Goal: Task Accomplishment & Management: Complete application form

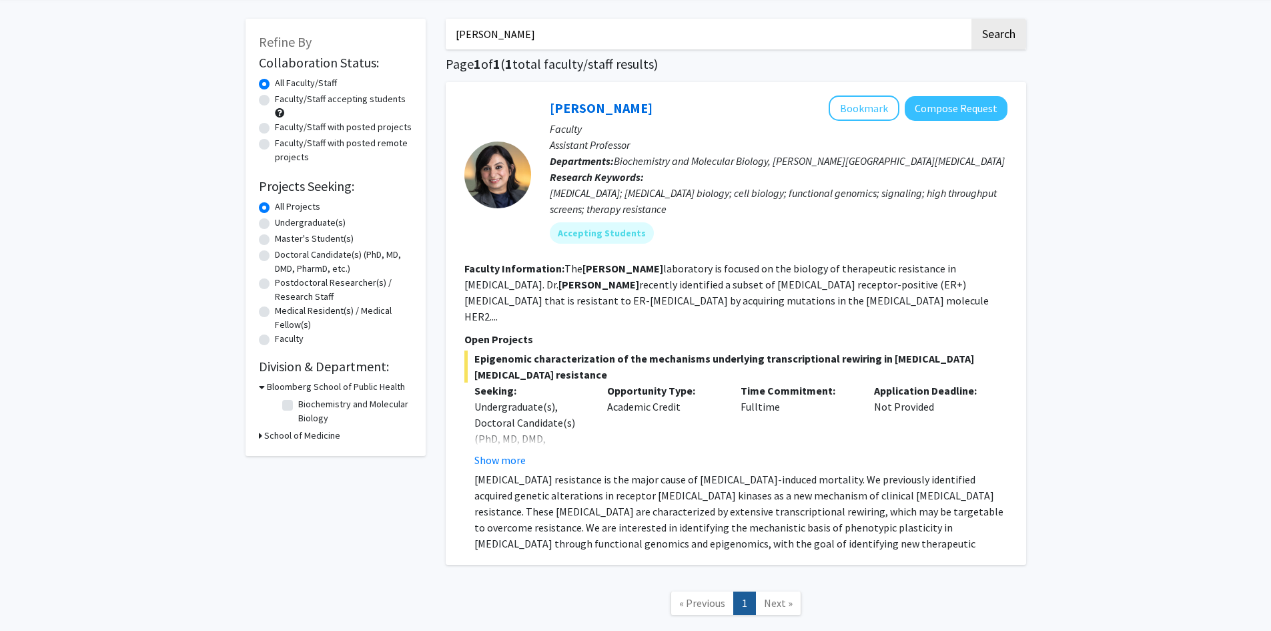
scroll to position [111, 0]
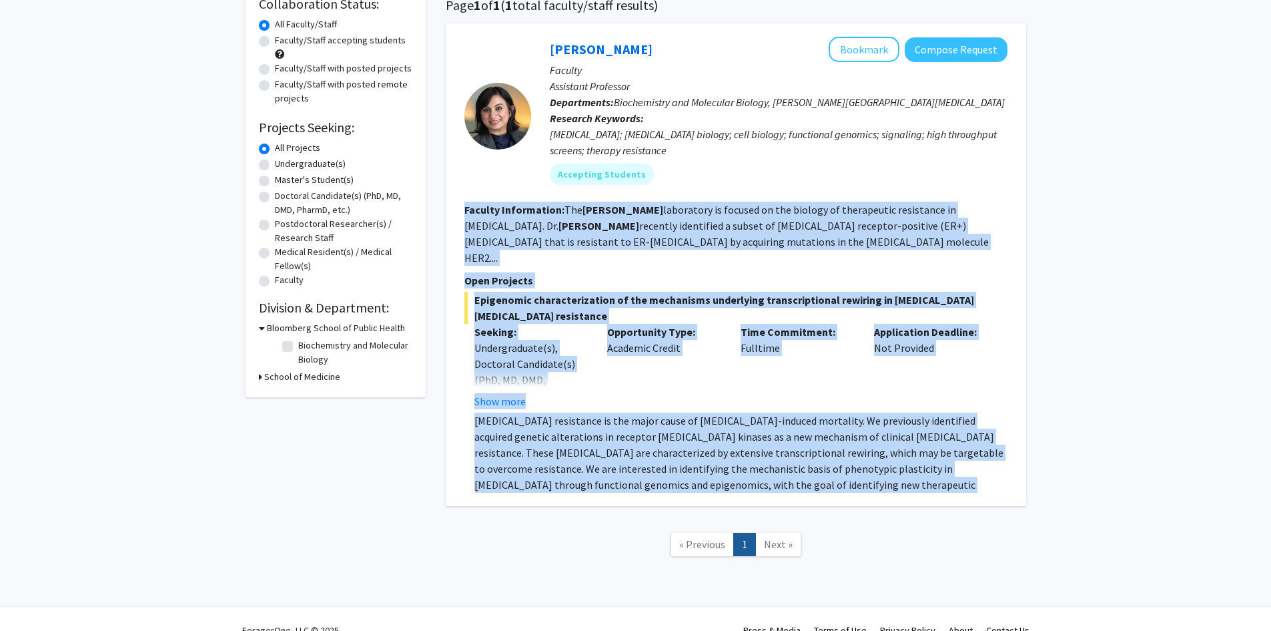
drag, startPoint x: 838, startPoint y: 457, endPoint x: 504, endPoint y: 225, distance: 406.6
click at [466, 212] on fg-search-faculty "[PERSON_NAME] Bookmark Compose Request Faculty Assistant Professor Departments:…" at bounding box center [736, 265] width 543 height 456
copy fg-search-faculty "Loremip Dolorsitame: Con Adipi elitseddoe te incidid ut lab etdolor ma aliquaen…"
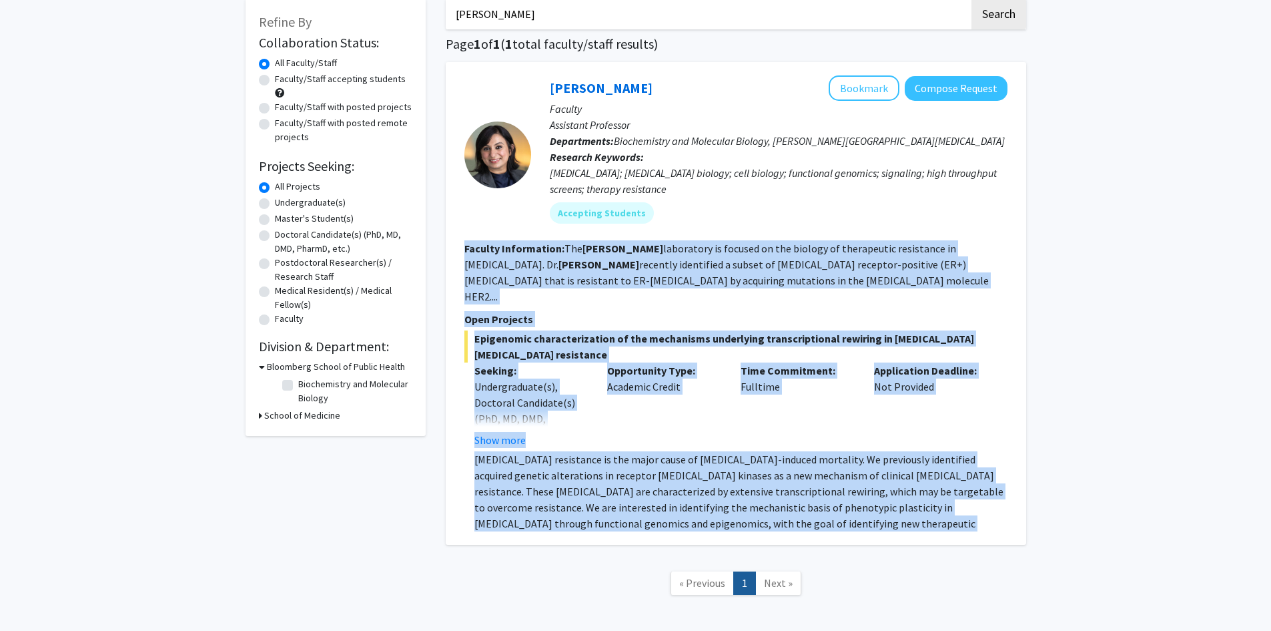
scroll to position [0, 0]
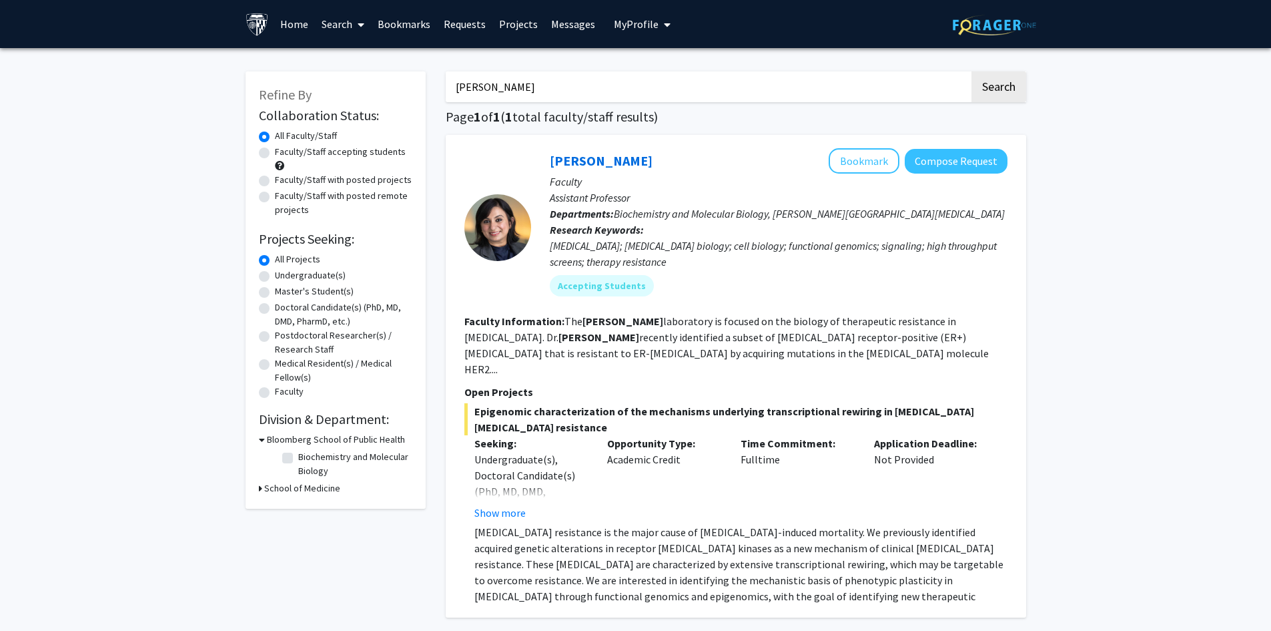
drag, startPoint x: 638, startPoint y: 90, endPoint x: 415, endPoint y: 103, distance: 223.3
click at [416, 103] on div "Refine By Collaboration Status: Collaboration Status All Faculty/Staff Collabor…" at bounding box center [636, 376] width 801 height 637
paste input "[PERSON_NAME]"
click at [972, 71] on button "Search" at bounding box center [999, 86] width 55 height 31
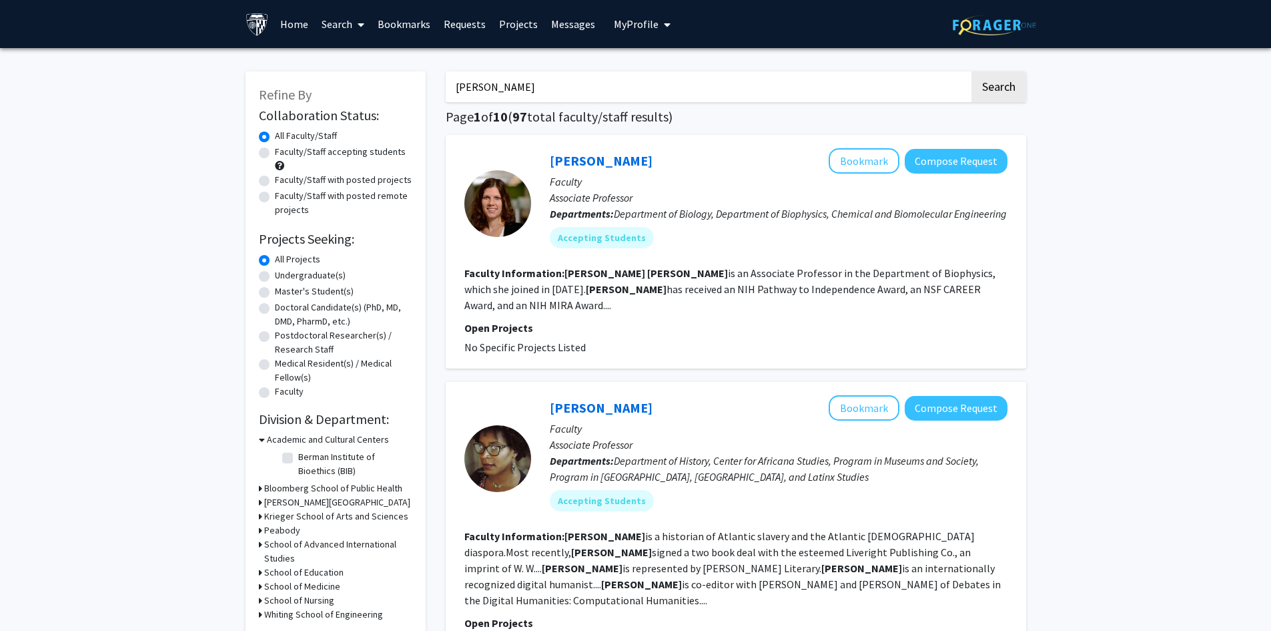
drag, startPoint x: 607, startPoint y: 77, endPoint x: 317, endPoint y: 101, distance: 290.6
paste input "uliette Lecomte"
click at [972, 71] on button "Search" at bounding box center [999, 86] width 55 height 31
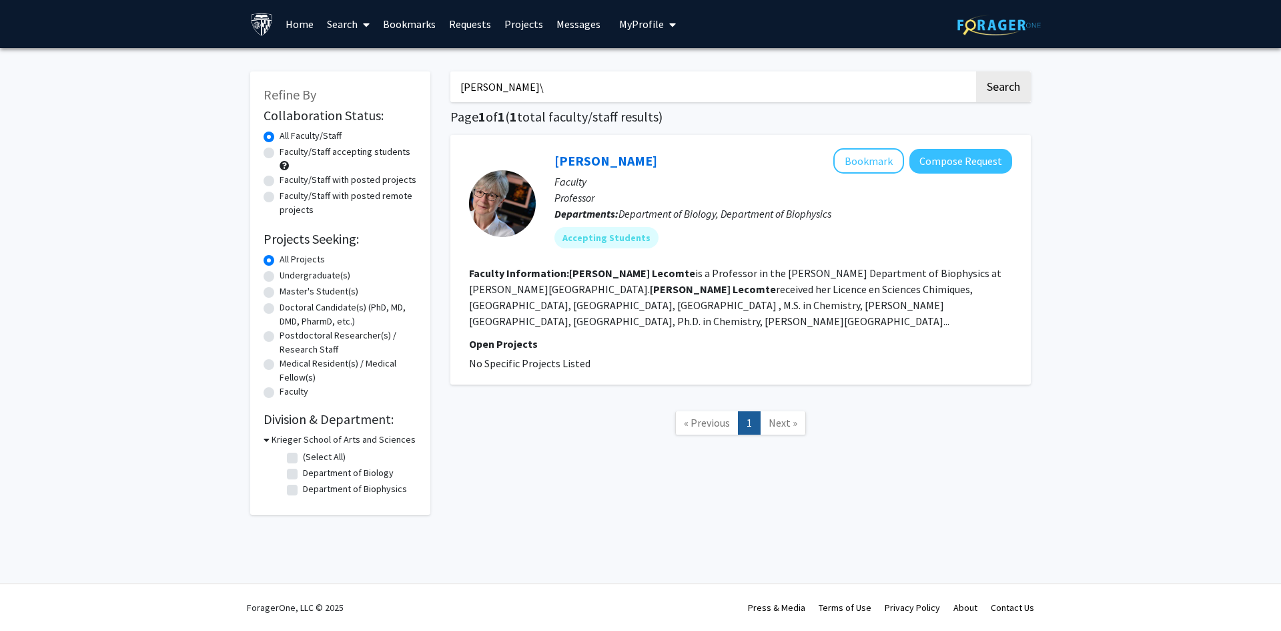
drag, startPoint x: 655, startPoint y: 159, endPoint x: 549, endPoint y: 158, distance: 106.1
click at [549, 158] on div "[PERSON_NAME] Bookmark Compose Request Faculty Professor Departments: Departmen…" at bounding box center [774, 203] width 477 height 110
drag, startPoint x: 556, startPoint y: 91, endPoint x: 334, endPoint y: 98, distance: 222.3
click at [359, 93] on div "Refine By Collaboration Status: Collaboration Status All Faculty/Staff Collabor…" at bounding box center [640, 286] width 801 height 457
paste input "Yick [PERSON_NAME]"
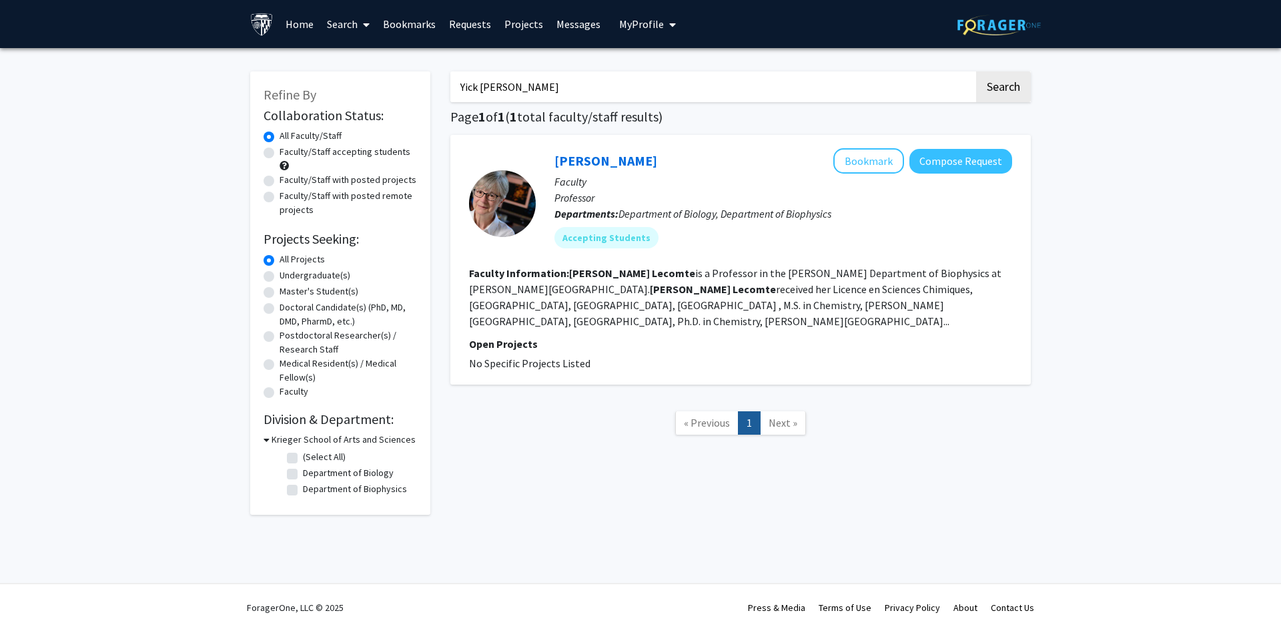
click at [976, 71] on button "Search" at bounding box center [1003, 86] width 55 height 31
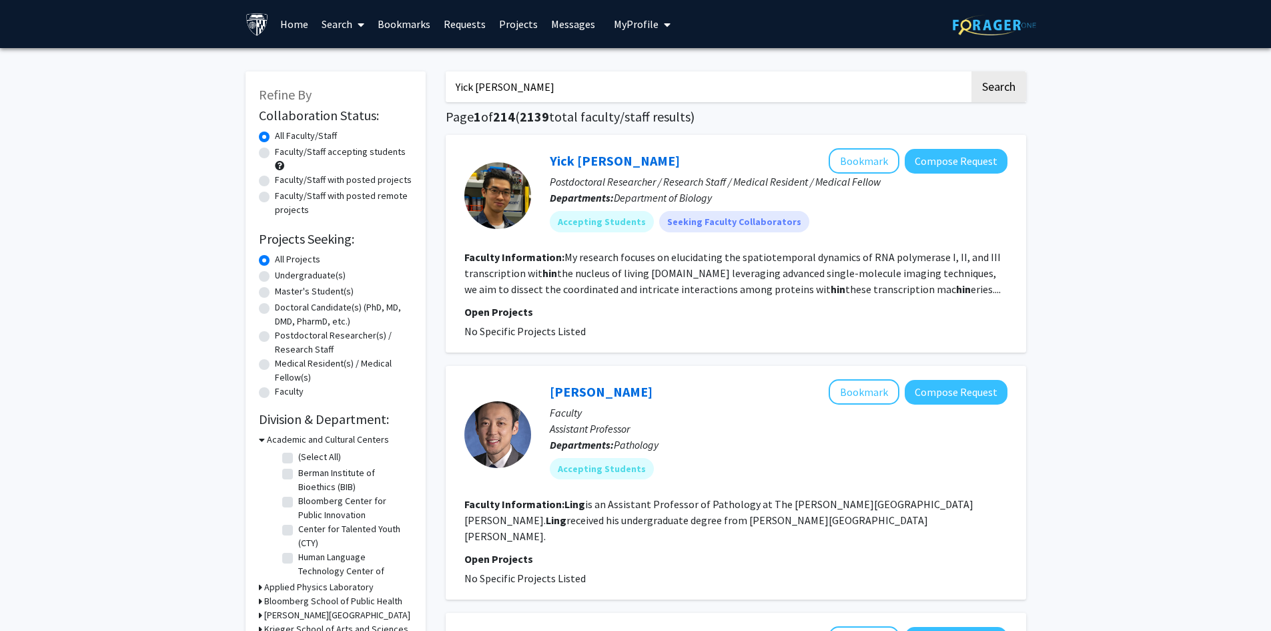
drag, startPoint x: 563, startPoint y: 87, endPoint x: 276, endPoint y: 93, distance: 287.0
paste input "Karen Flem"
click at [972, 71] on button "Search" at bounding box center [999, 86] width 55 height 31
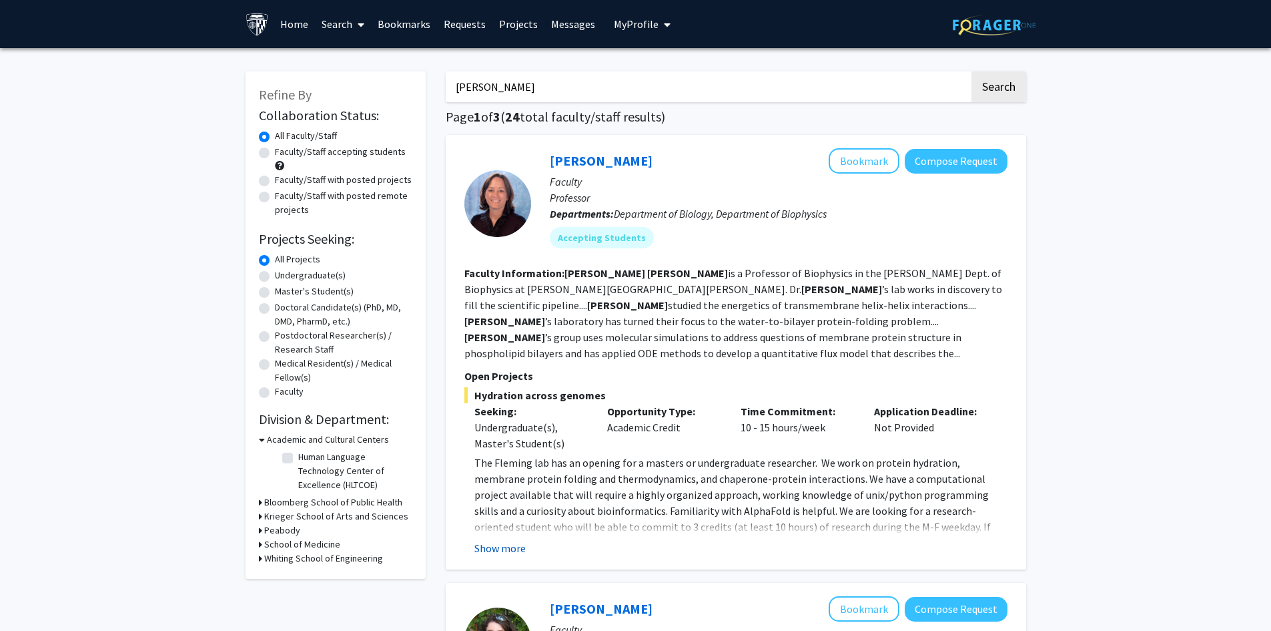
click at [499, 540] on button "Show more" at bounding box center [500, 548] width 51 height 16
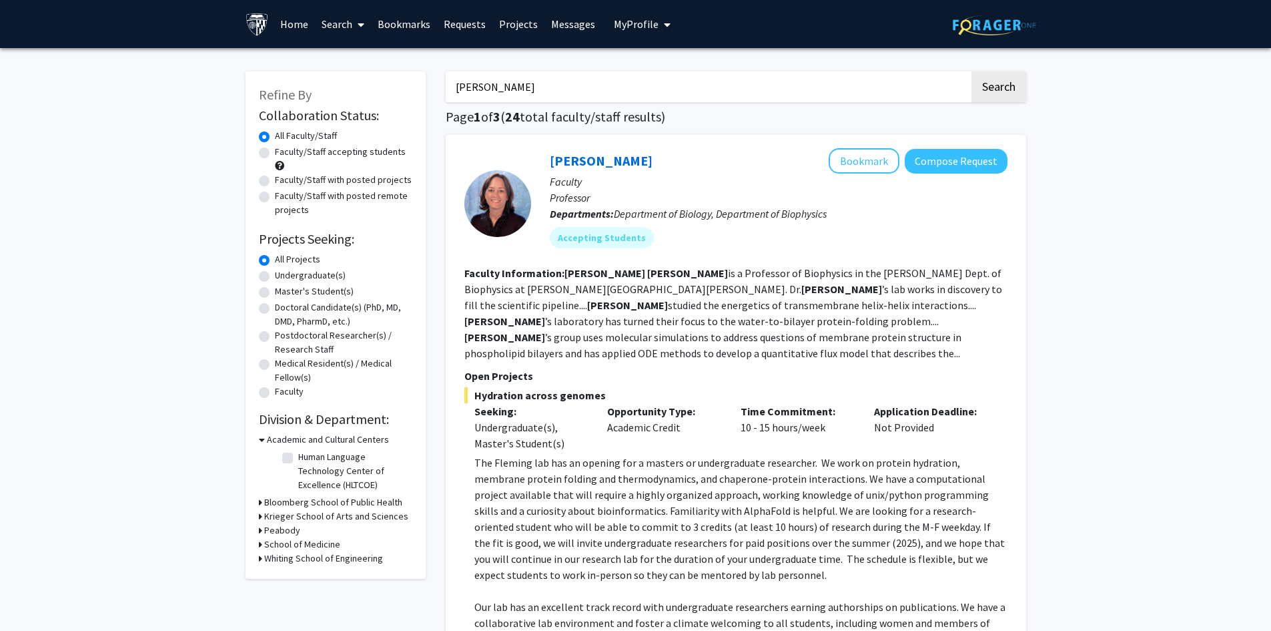
drag, startPoint x: 535, startPoint y: 83, endPoint x: 351, endPoint y: 99, distance: 185.0
paste input "[PERSON_NAME]"
click at [972, 71] on button "Search" at bounding box center [999, 86] width 55 height 31
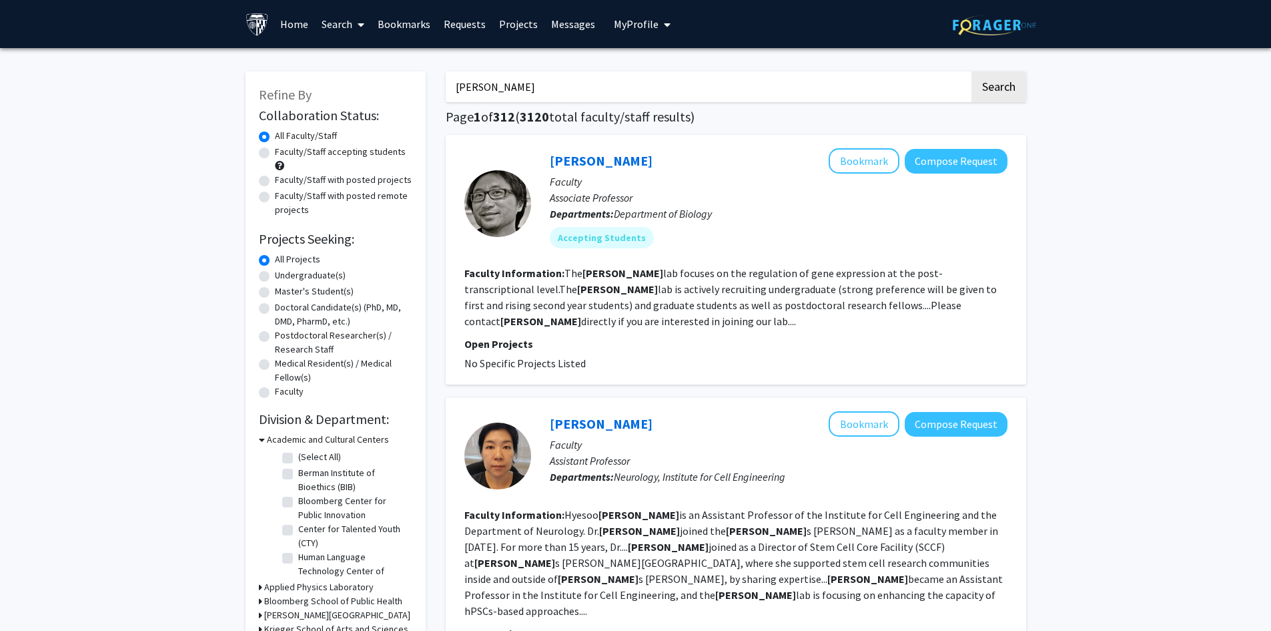
drag, startPoint x: 555, startPoint y: 85, endPoint x: 324, endPoint y: 85, distance: 230.9
paste input "[PERSON_NAME]"
click at [1003, 89] on button "Search" at bounding box center [999, 86] width 55 height 31
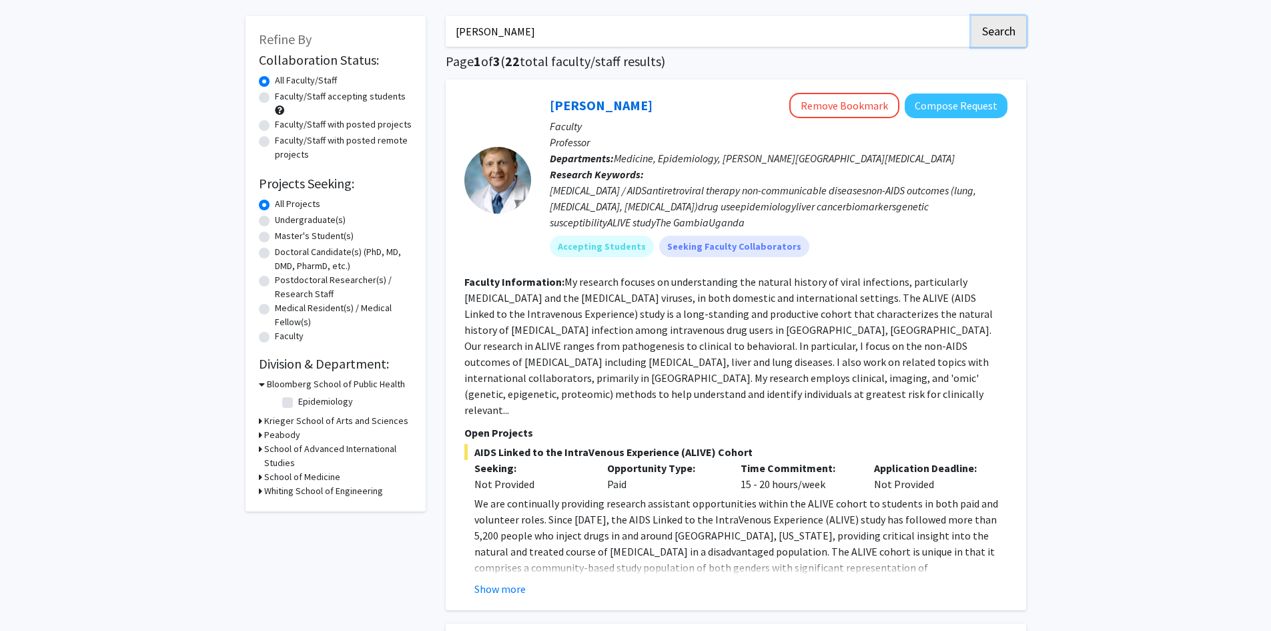
scroll to position [111, 0]
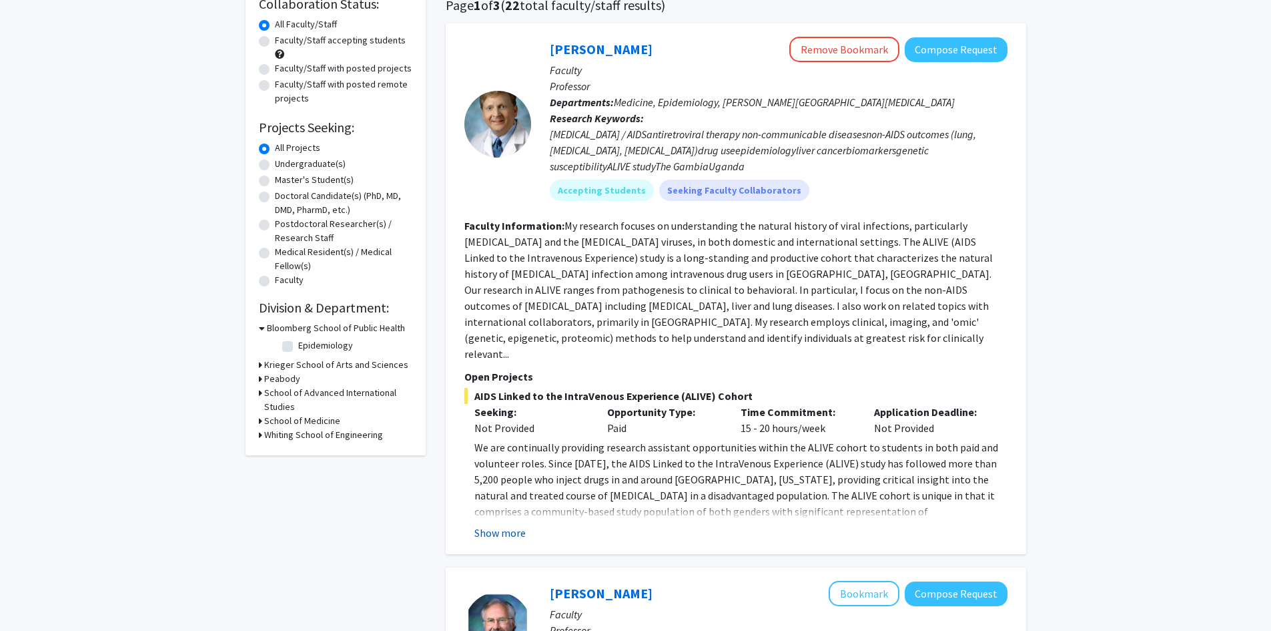
click at [503, 525] on button "Show more" at bounding box center [500, 533] width 51 height 16
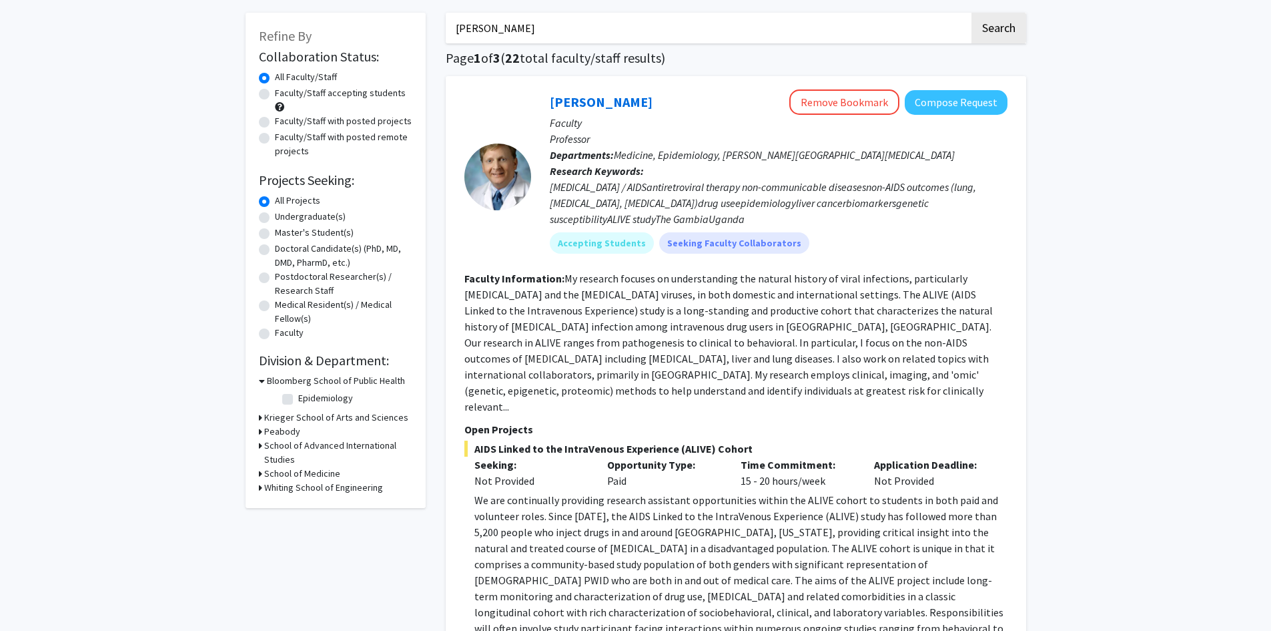
scroll to position [0, 0]
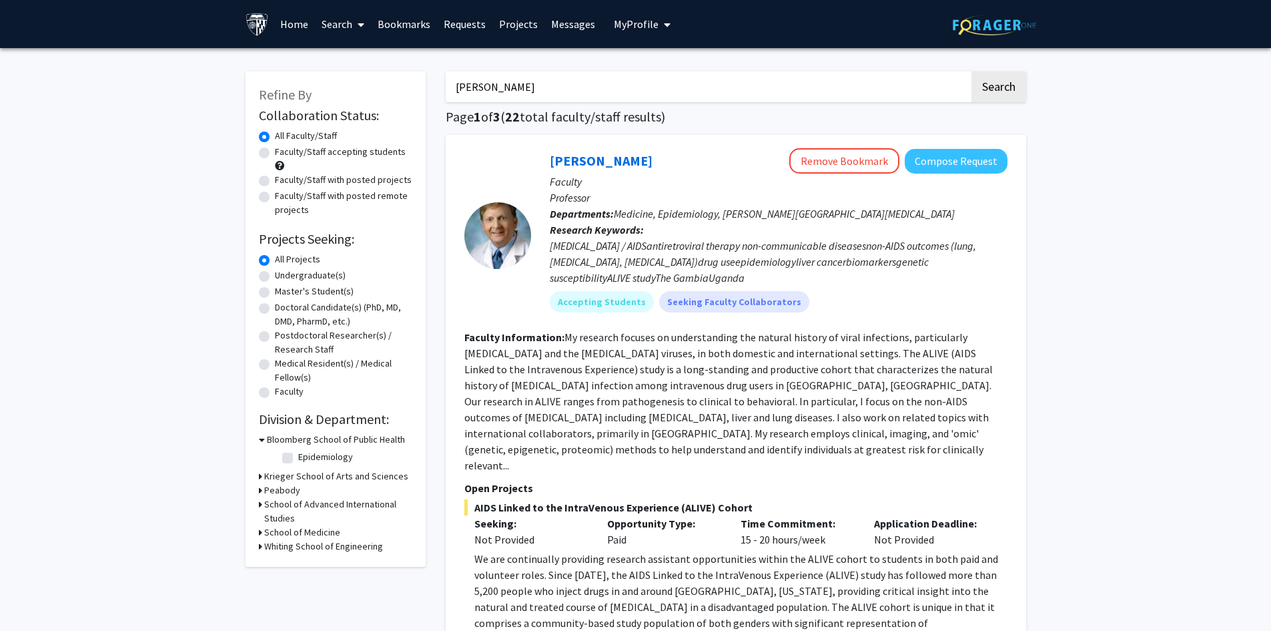
drag, startPoint x: 551, startPoint y: 91, endPoint x: 388, endPoint y: 93, distance: 162.9
paste input "Osmanski"
click at [999, 97] on button "Search" at bounding box center [999, 86] width 55 height 31
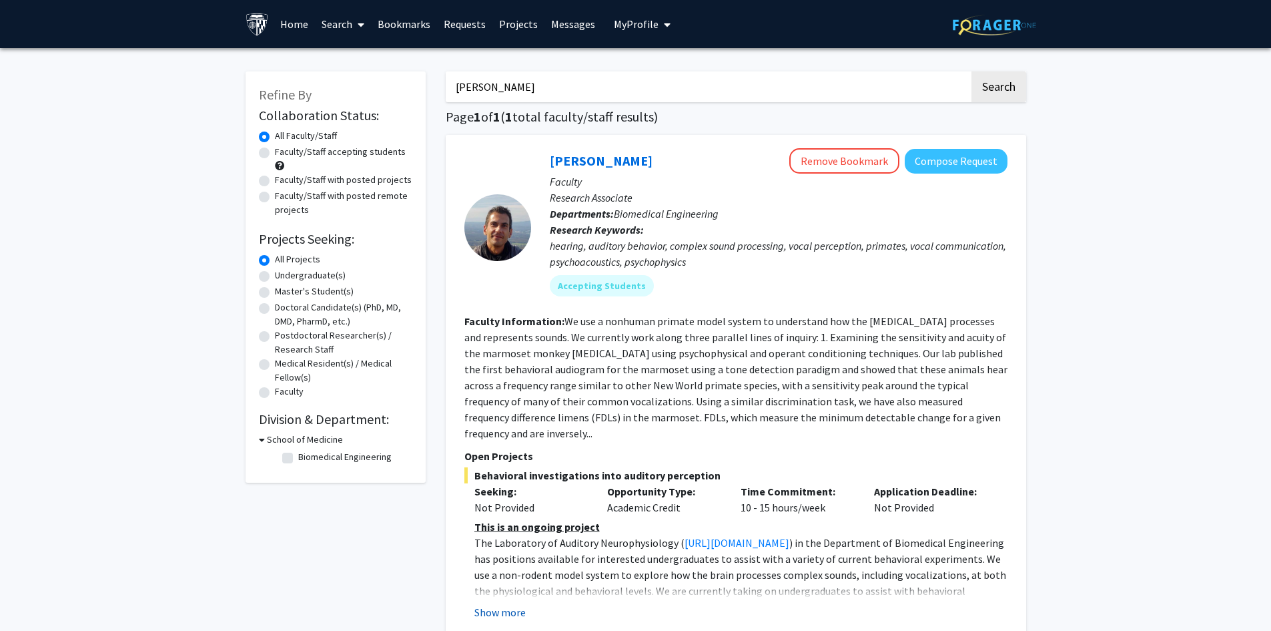
click at [505, 604] on button "Show more" at bounding box center [500, 612] width 51 height 16
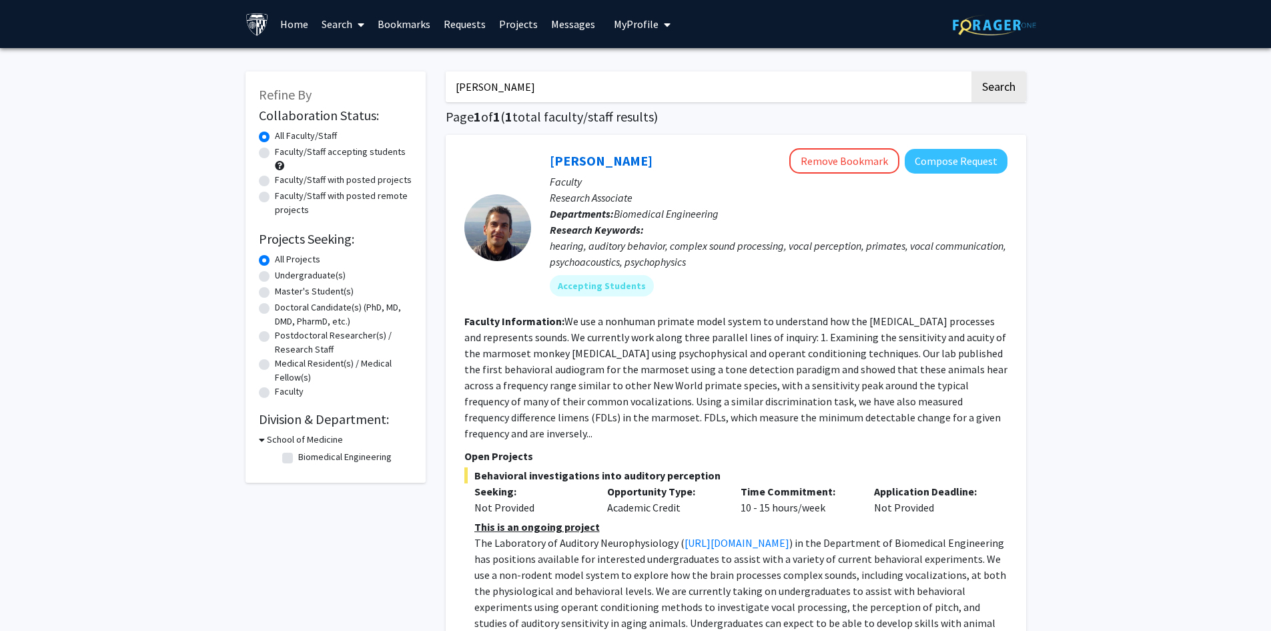
drag, startPoint x: 550, startPoint y: 74, endPoint x: 537, endPoint y: 77, distance: 13.1
click at [539, 77] on input "Osmanski" at bounding box center [708, 86] width 524 height 31
drag, startPoint x: 467, startPoint y: 87, endPoint x: 398, endPoint y: 93, distance: 69.1
click at [398, 93] on div "Refine By Collaboration Status: Collaboration Status All Faculty/Staff Collabor…" at bounding box center [636, 448] width 801 height 781
paste input "Curtiland Deville"
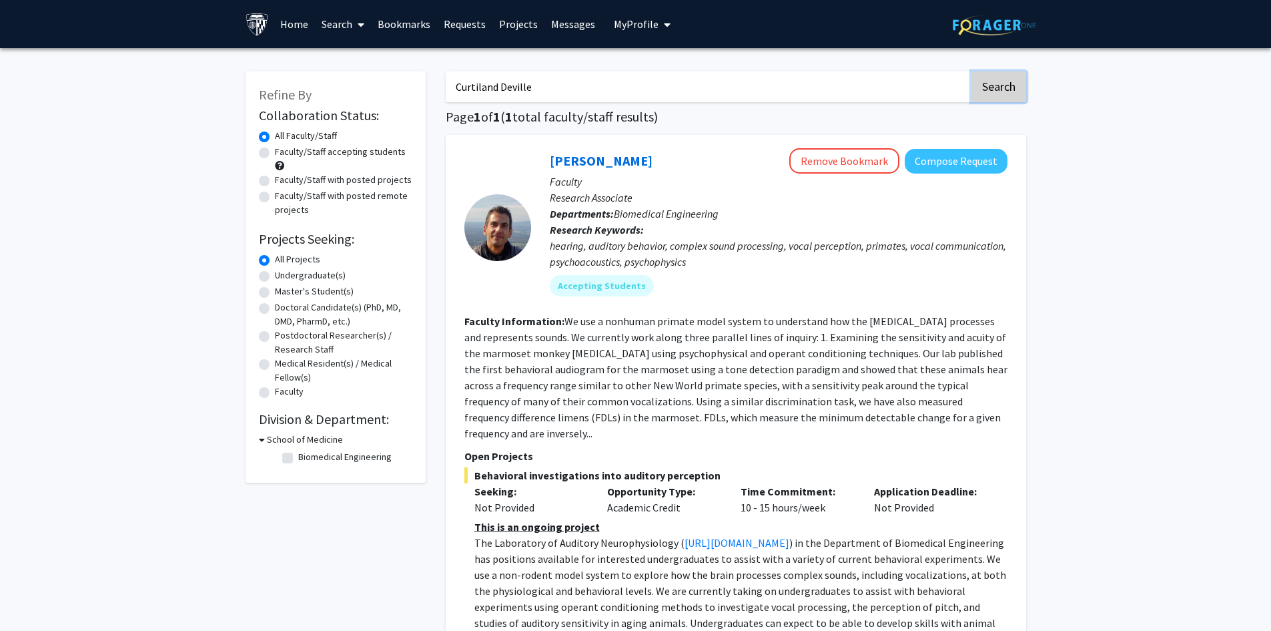
click at [1005, 94] on button "Search" at bounding box center [999, 86] width 55 height 31
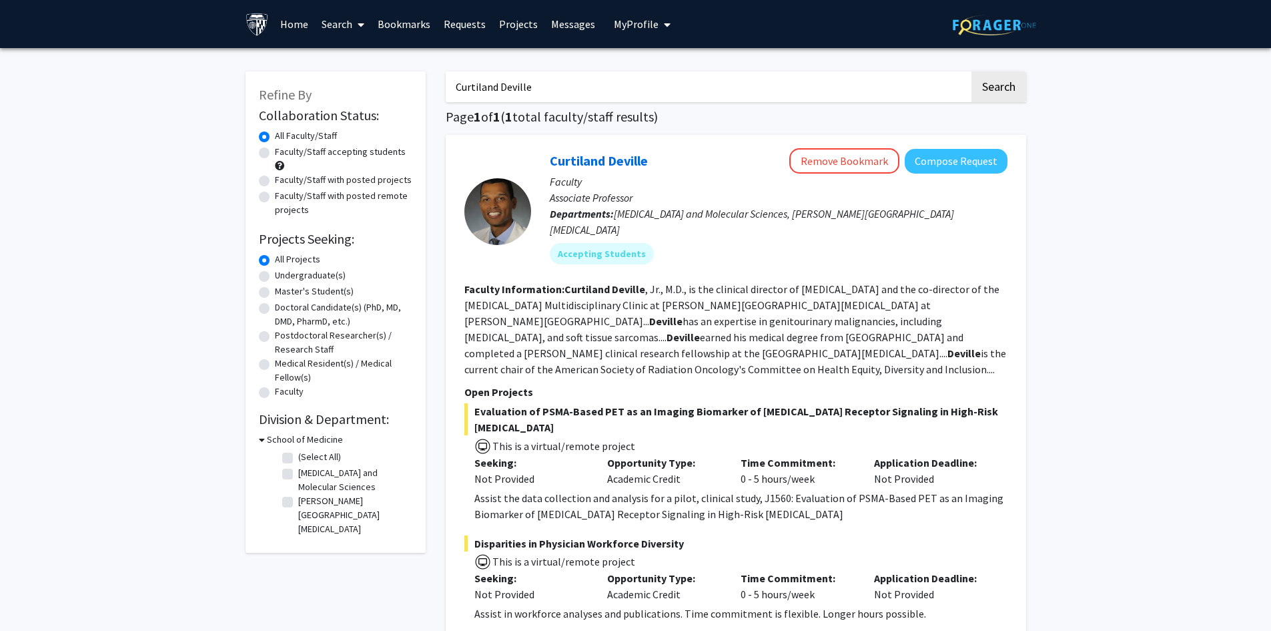
drag, startPoint x: 477, startPoint y: 91, endPoint x: 413, endPoint y: 93, distance: 64.1
click at [414, 93] on div "Refine By Collaboration Status: Collaboration Status All Faculty/Staff Collabor…" at bounding box center [636, 385] width 801 height 654
paste input "[PERSON_NAME]"
type input "[PERSON_NAME]"
drag, startPoint x: 1010, startPoint y: 103, endPoint x: 1000, endPoint y: 91, distance: 15.6
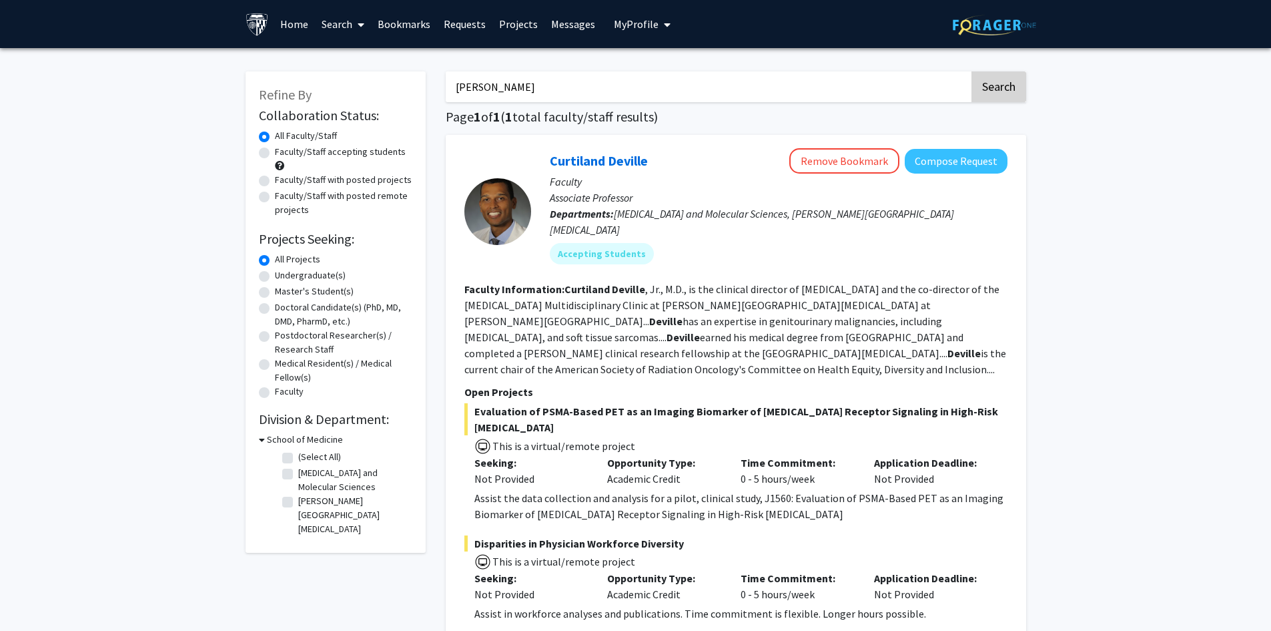
click at [1008, 103] on div "Tara Deemyad Search Page 1 of 1 ( 1 total faculty/staff results) Curtiland Devi…" at bounding box center [736, 385] width 601 height 654
click at [1000, 91] on button "Search" at bounding box center [999, 86] width 55 height 31
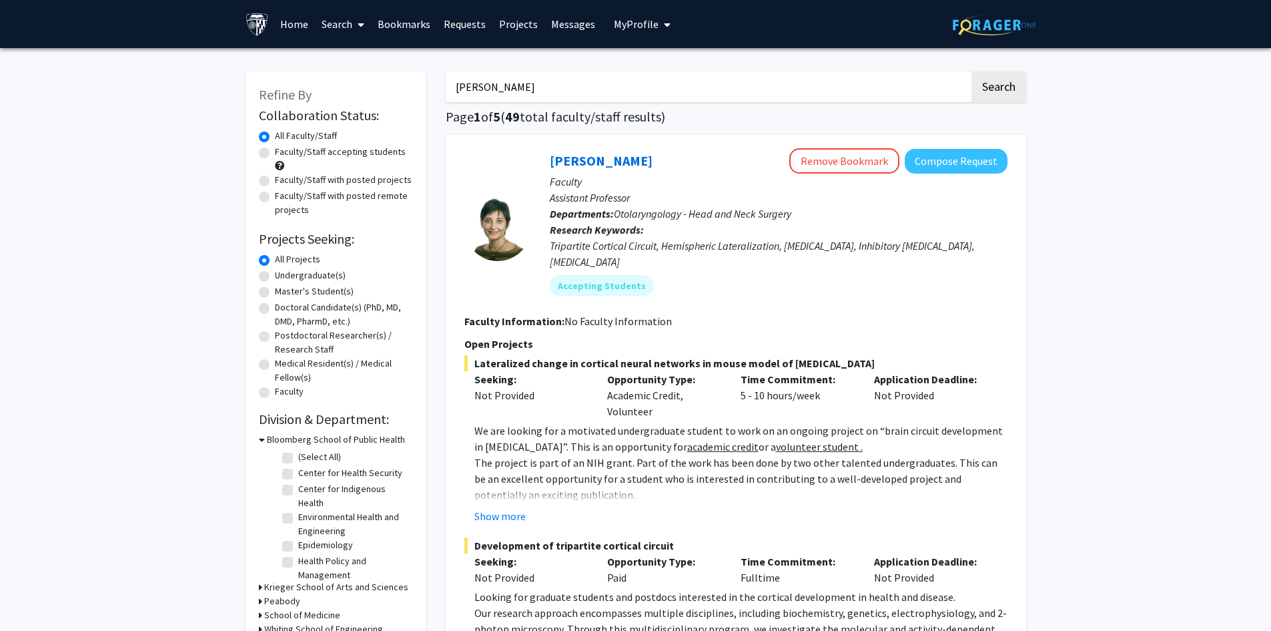
click at [348, 21] on link "Search" at bounding box center [343, 24] width 56 height 47
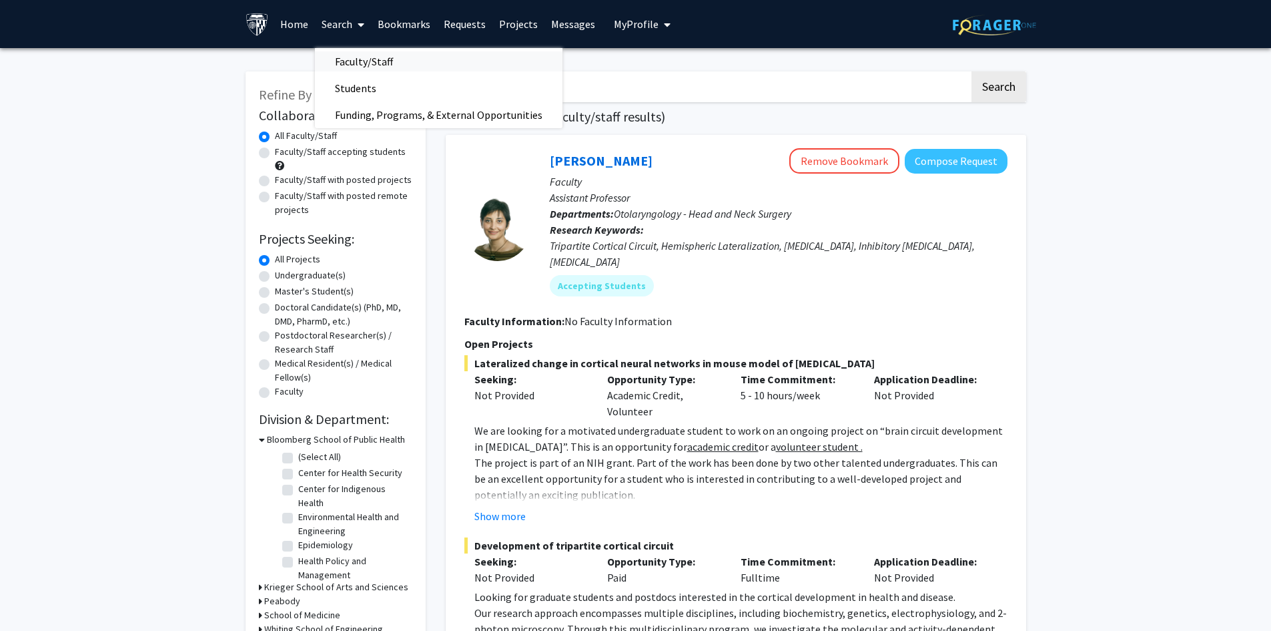
click at [352, 55] on span "Faculty/Staff" at bounding box center [364, 61] width 98 height 27
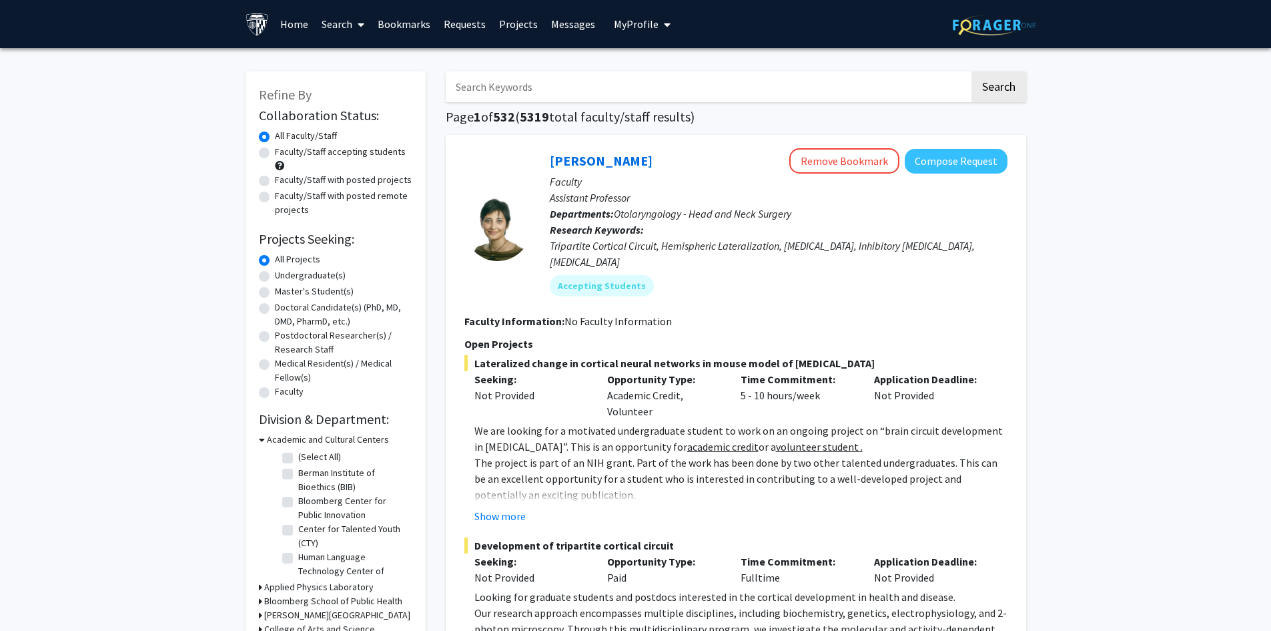
click at [386, 153] on label "Faculty/Staff accepting students" at bounding box center [340, 152] width 131 height 14
click at [284, 153] on input "Faculty/Staff accepting students" at bounding box center [279, 149] width 9 height 9
radio input "true"
click at [387, 177] on label "Faculty/Staff with posted projects" at bounding box center [343, 180] width 137 height 14
click at [284, 177] on input "Faculty/Staff with posted projects" at bounding box center [279, 177] width 9 height 9
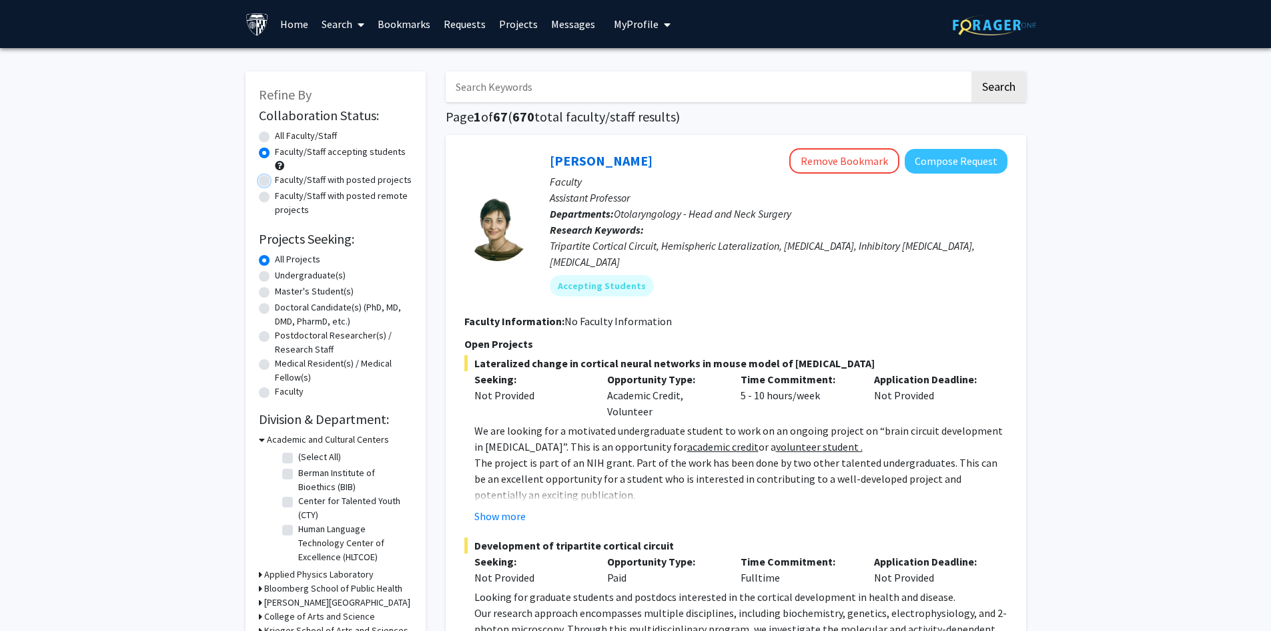
radio input "true"
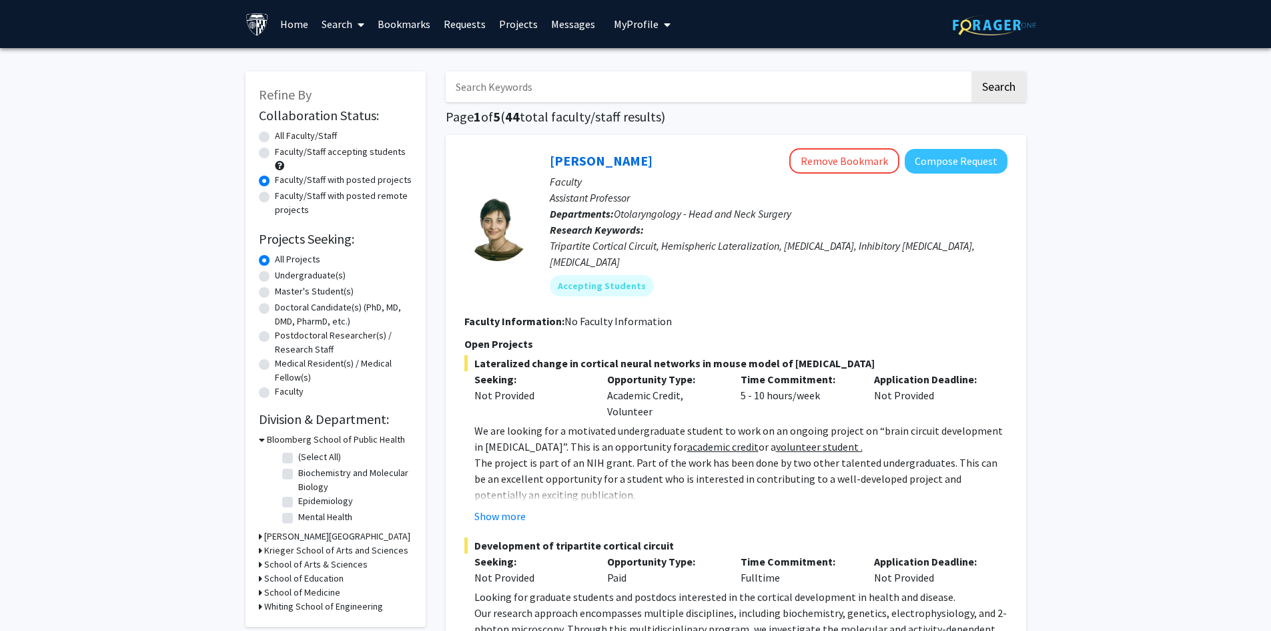
click at [324, 273] on label "Undergraduate(s)" at bounding box center [310, 275] width 71 height 14
click at [284, 273] on input "Undergraduate(s)" at bounding box center [279, 272] width 9 height 9
radio input "true"
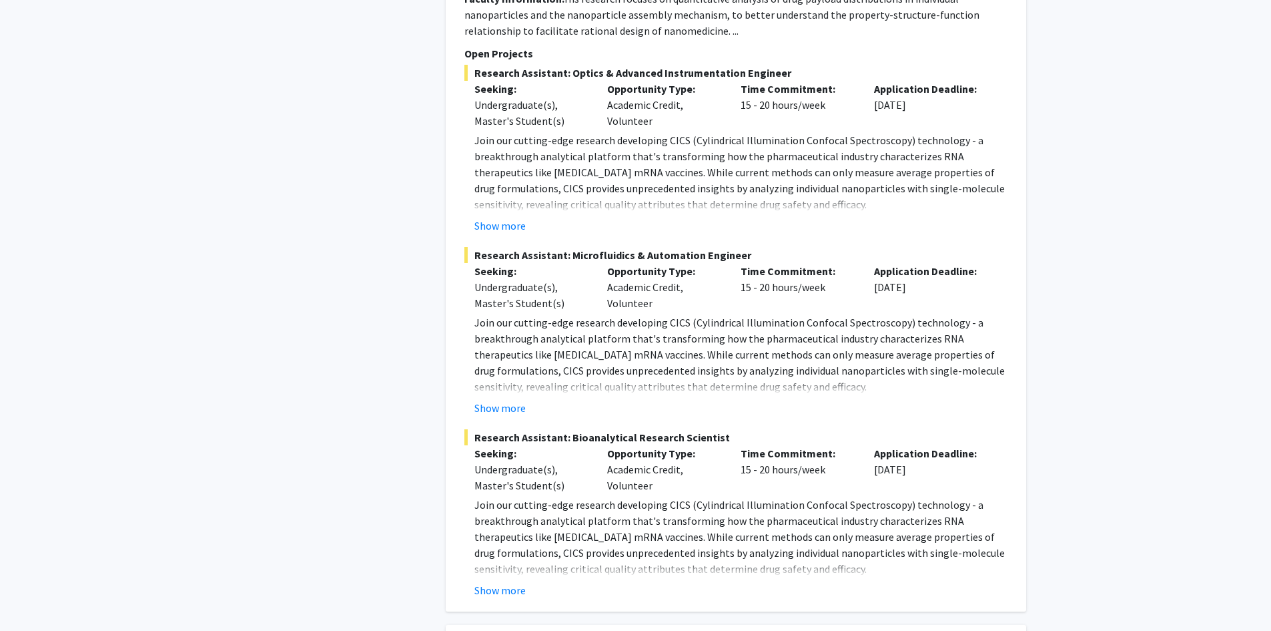
scroll to position [890, 0]
click at [509, 580] on button "Show more" at bounding box center [500, 588] width 51 height 16
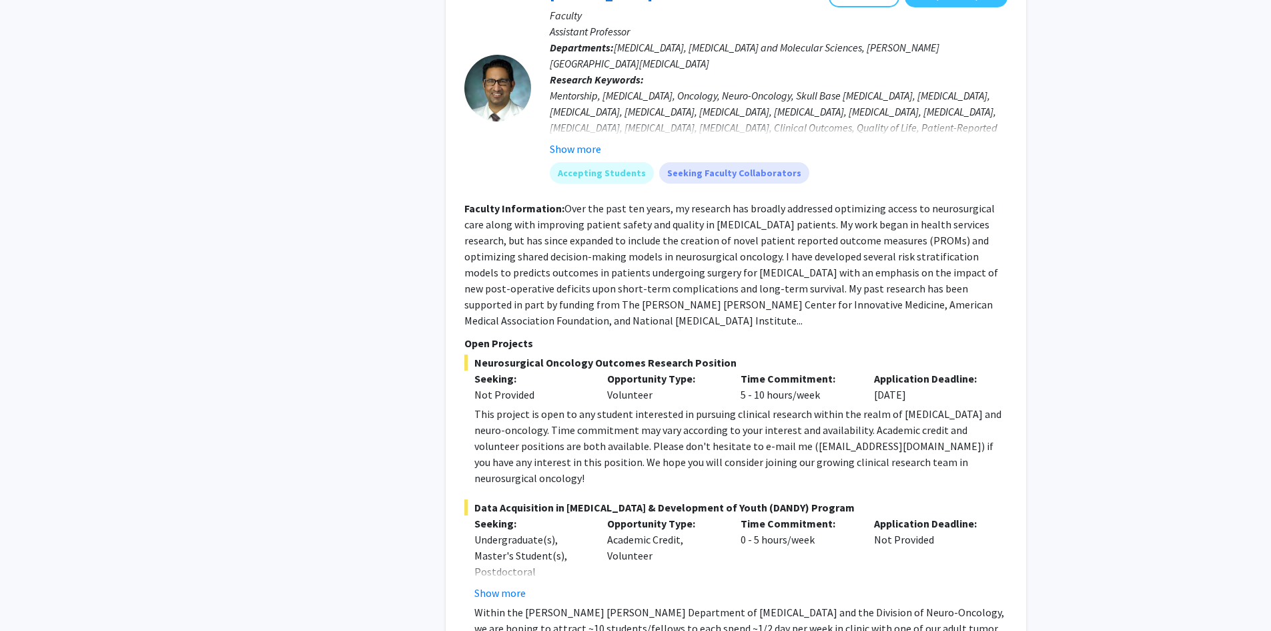
scroll to position [2114, 0]
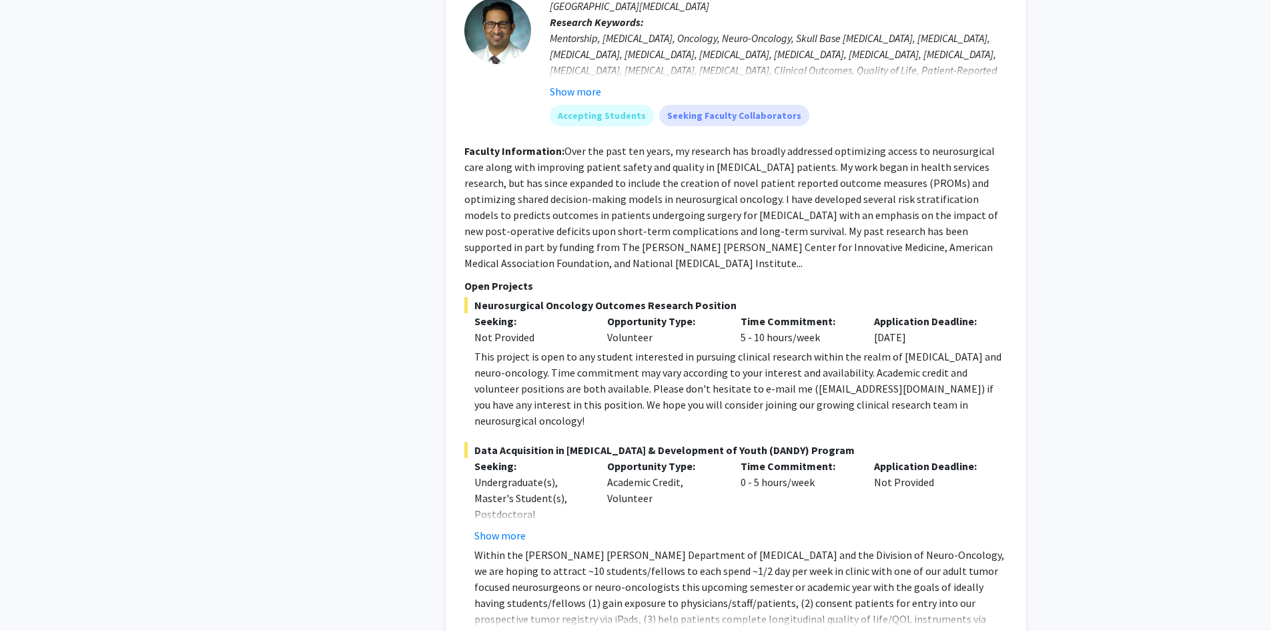
click at [509, 630] on button "Show more" at bounding box center [500, 640] width 51 height 16
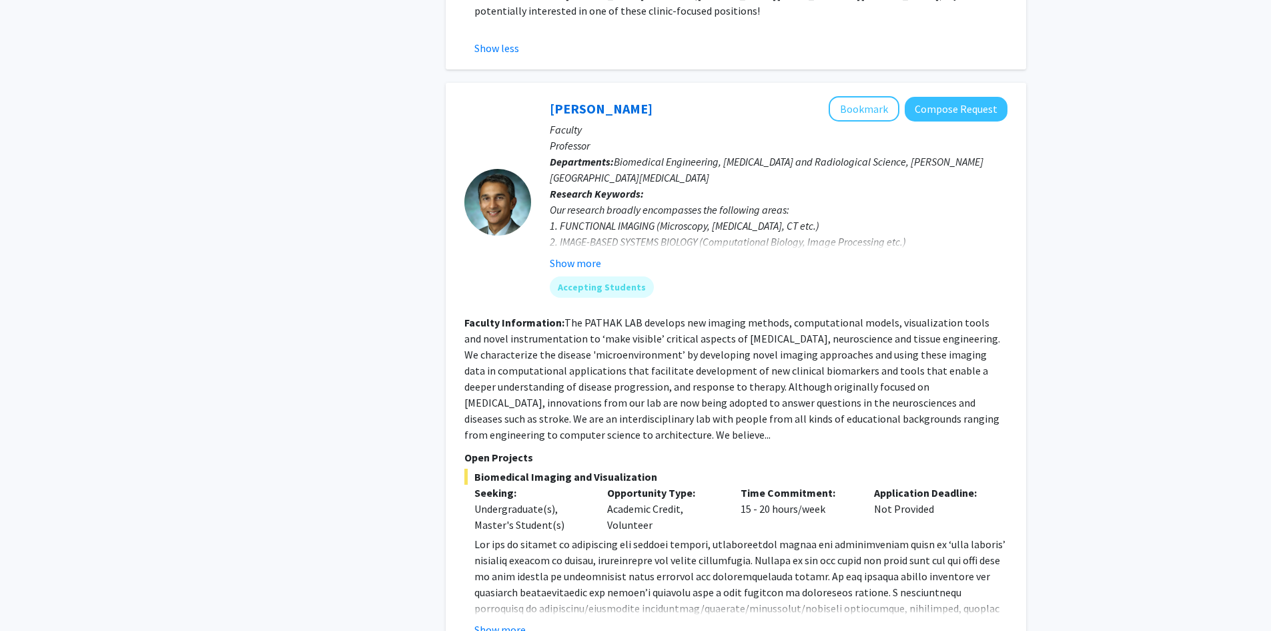
scroll to position [2892, 0]
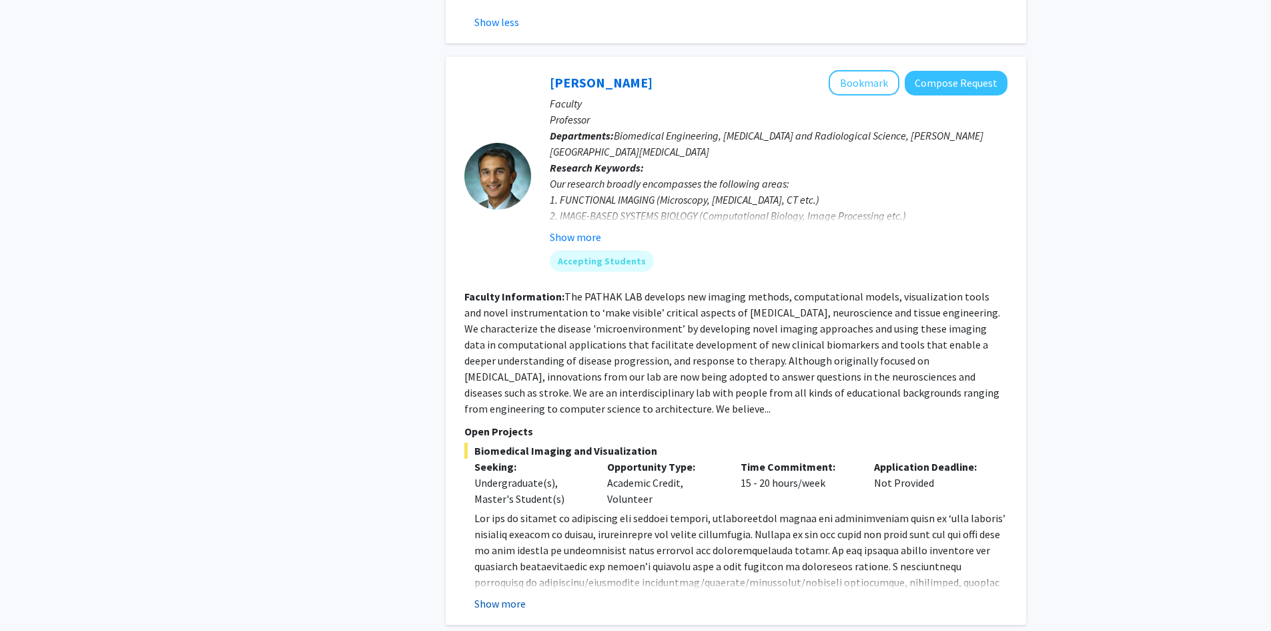
click at [507, 595] on button "Show more" at bounding box center [500, 603] width 51 height 16
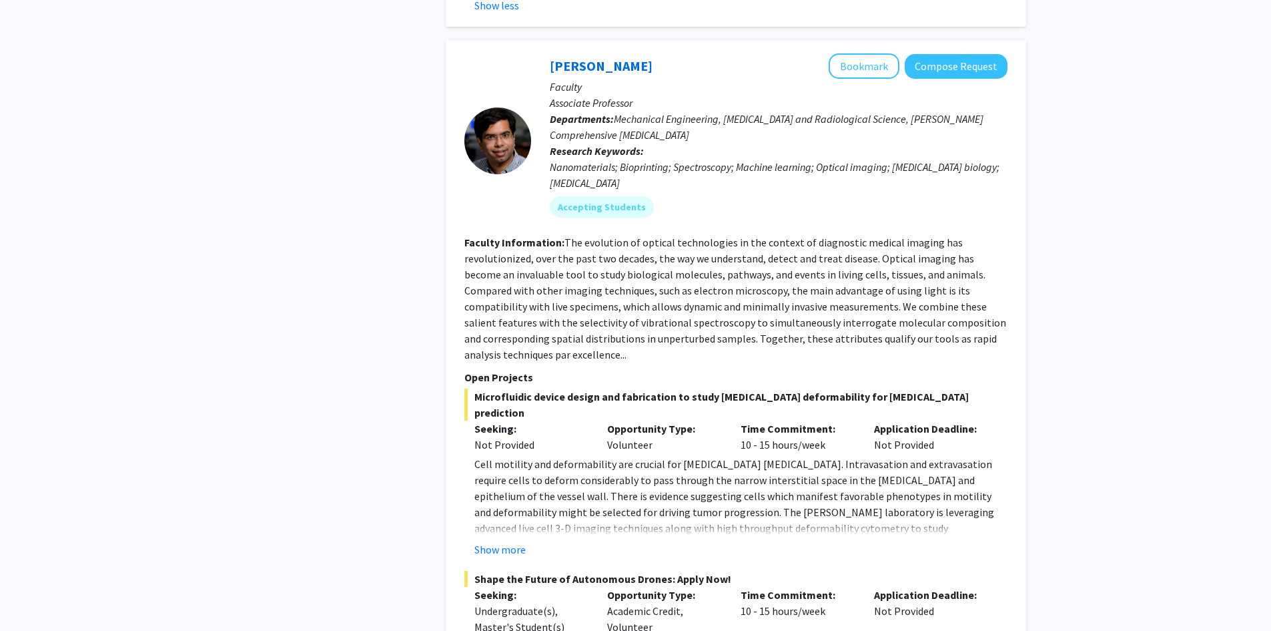
scroll to position [3559, 0]
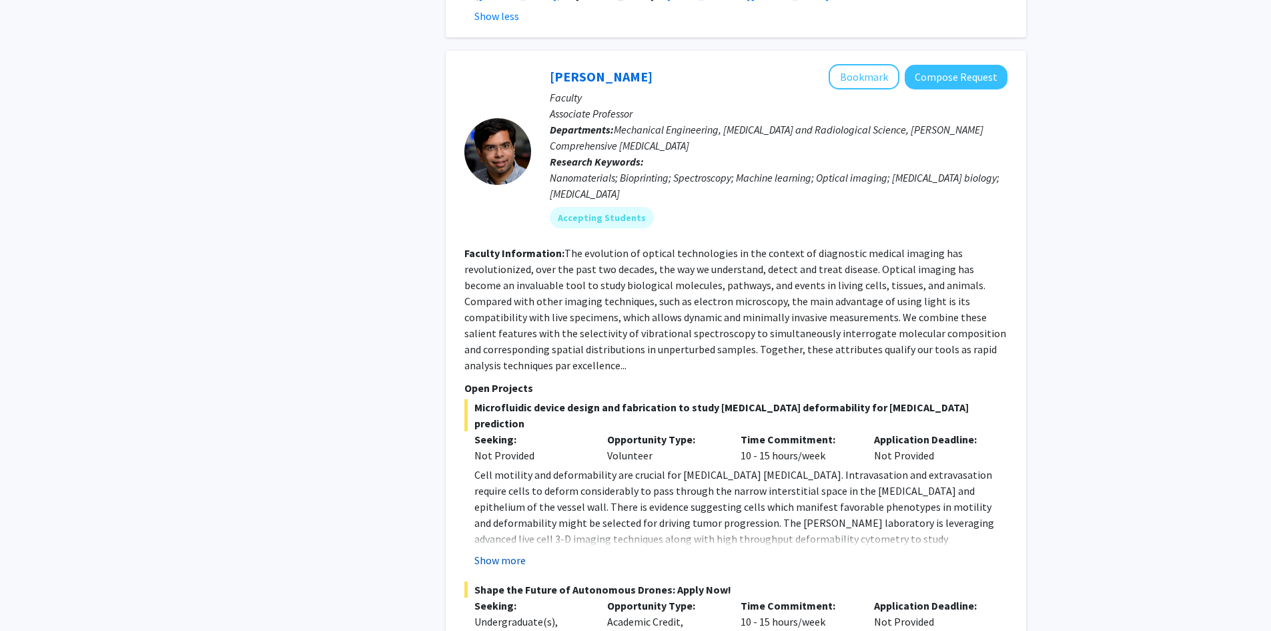
click at [513, 552] on button "Show more" at bounding box center [500, 560] width 51 height 16
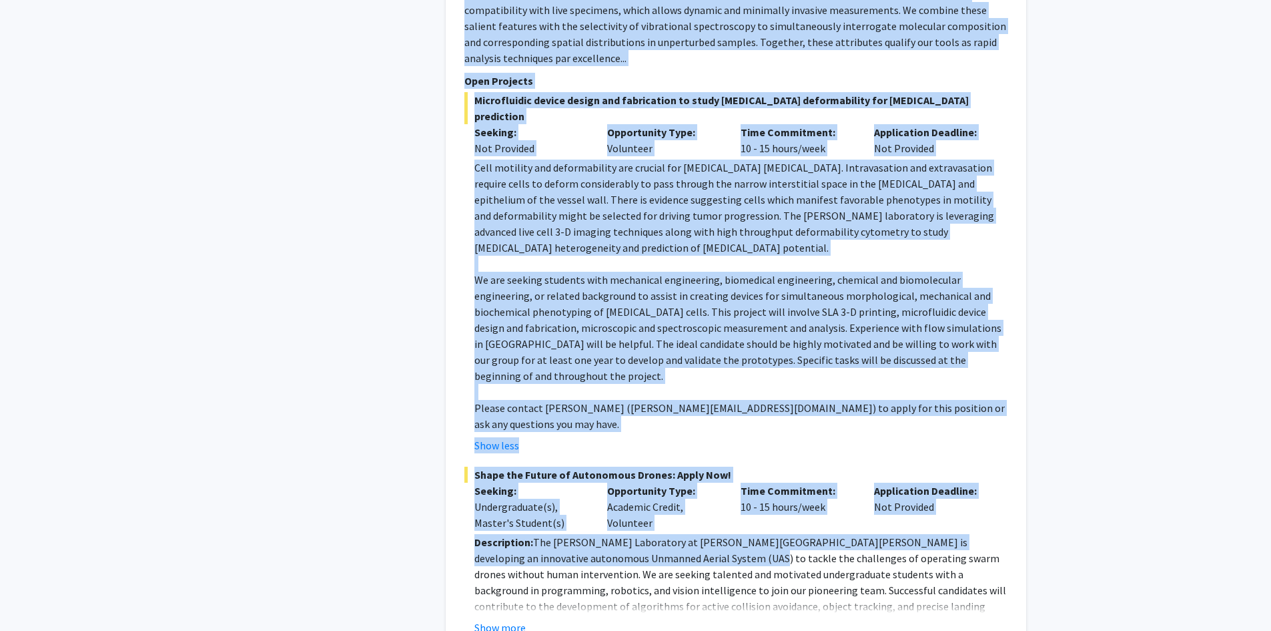
scroll to position [3893, 0]
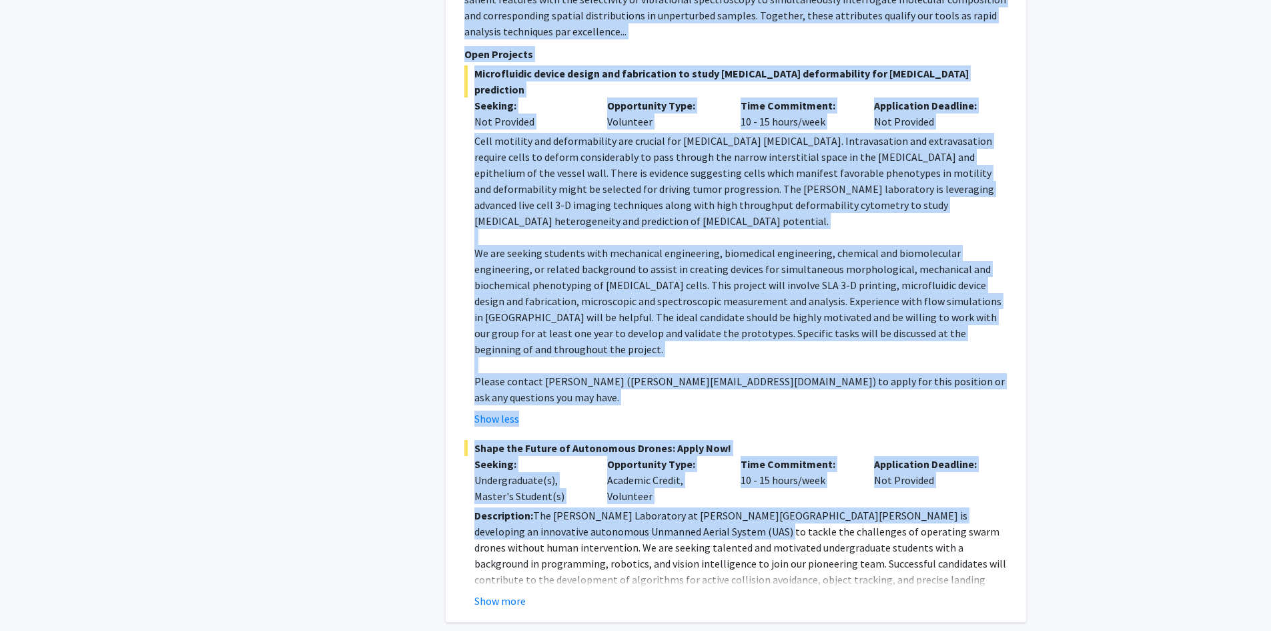
drag, startPoint x: 545, startPoint y: 101, endPoint x: 676, endPoint y: 393, distance: 319.9
click at [676, 393] on fg-search-faculty "Ishan Barman Bookmark Compose Request Faculty Associate Professor Departments: …" at bounding box center [736, 169] width 543 height 878
click at [506, 593] on button "Show more" at bounding box center [500, 601] width 51 height 16
click at [558, 373] on p "Please contact Prof. Ishan Barman (ibarman@jhu.edu) to apply for this position …" at bounding box center [741, 389] width 533 height 32
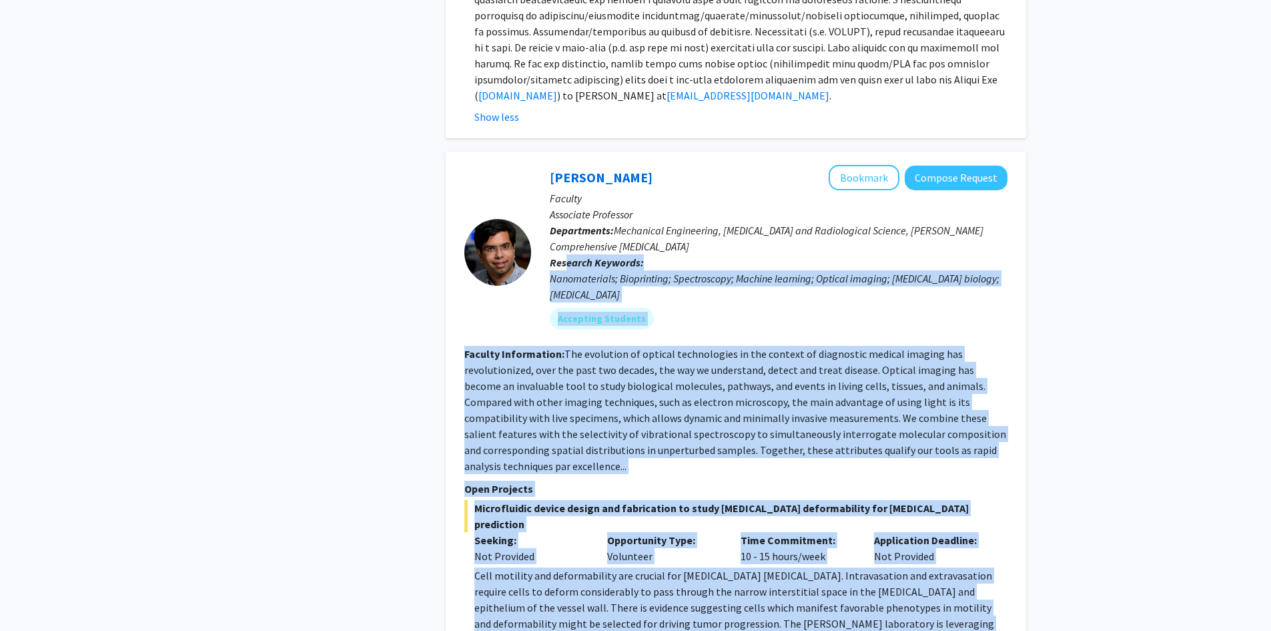
scroll to position [3449, 0]
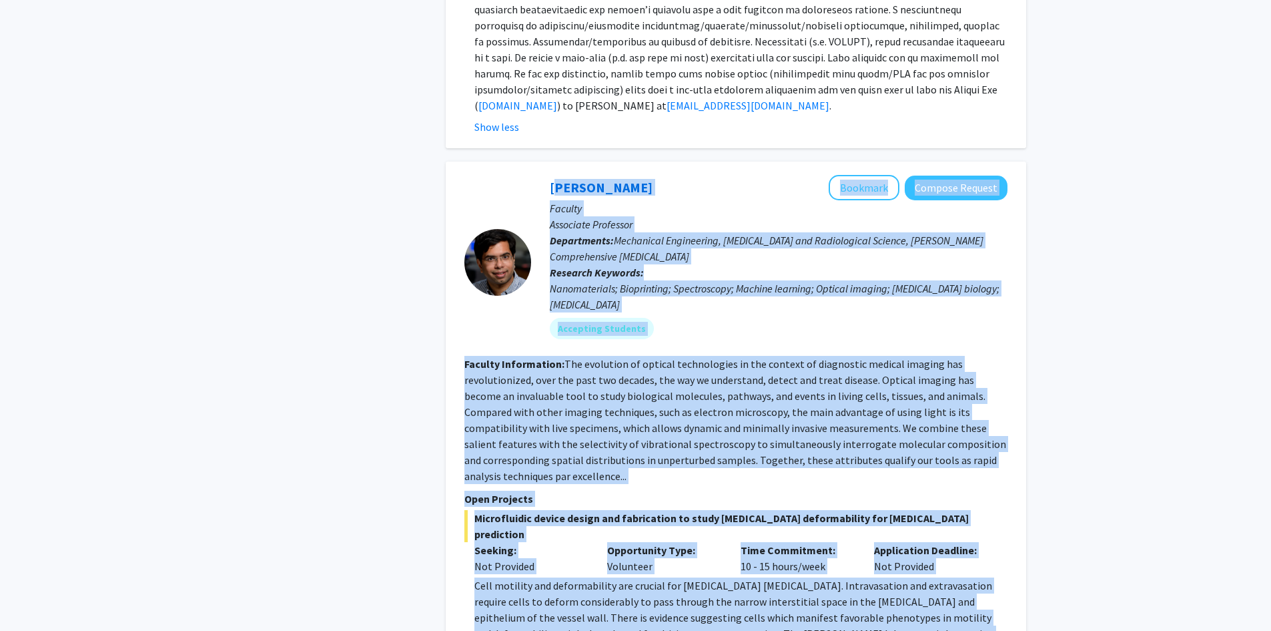
drag, startPoint x: 1006, startPoint y: 258, endPoint x: 543, endPoint y: 103, distance: 489.0
drag, startPoint x: 592, startPoint y: 107, endPoint x: 515, endPoint y: 303, distance: 210.3
copy fg-search-faculty "Ishan Barman Bookmark Compose Request Faculty Associate Professor Departments: …"
click at [962, 176] on button "Compose Request" at bounding box center [956, 188] width 103 height 25
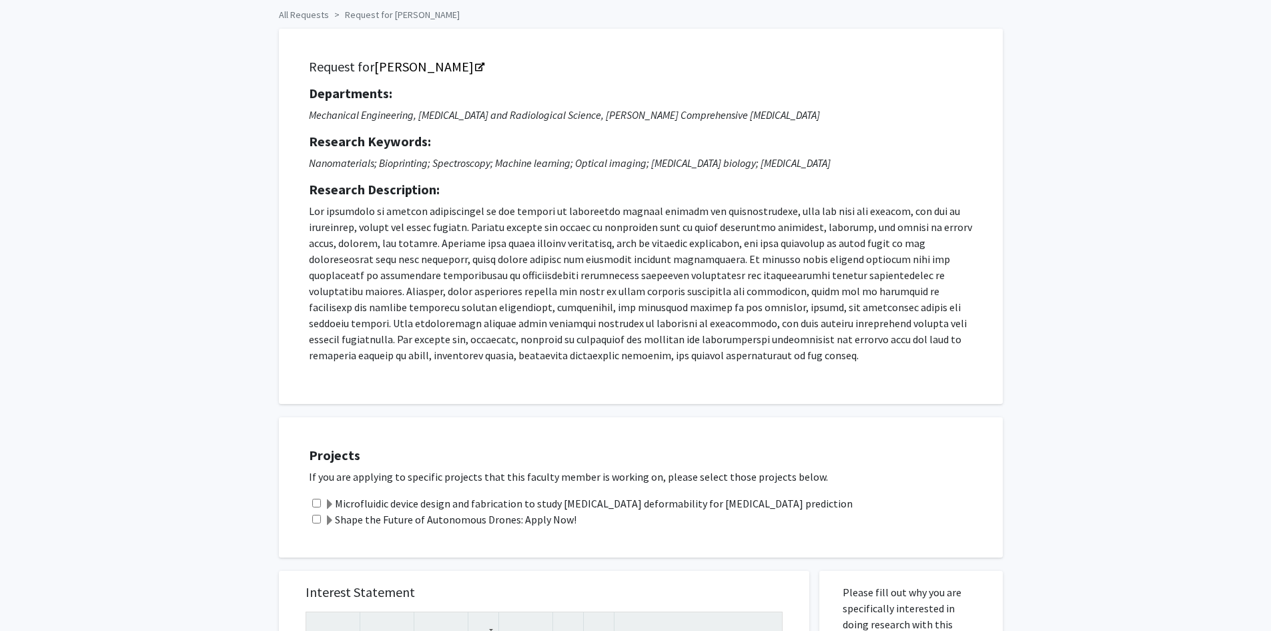
scroll to position [111, 0]
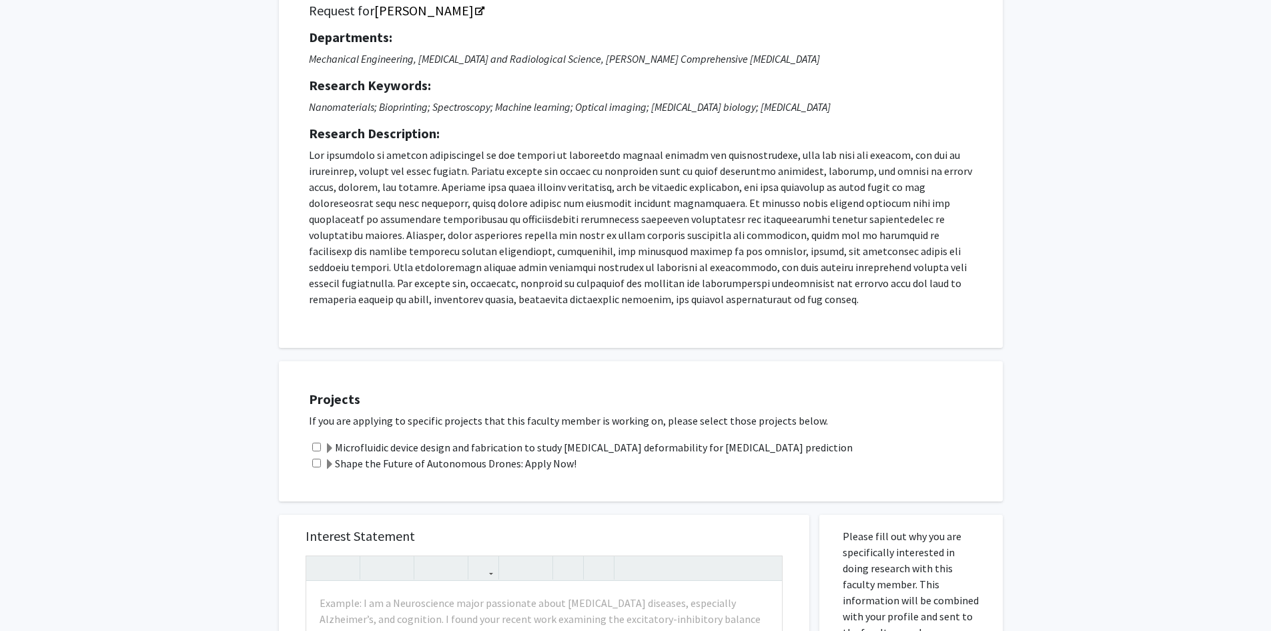
click at [332, 446] on span at bounding box center [329, 448] width 11 height 11
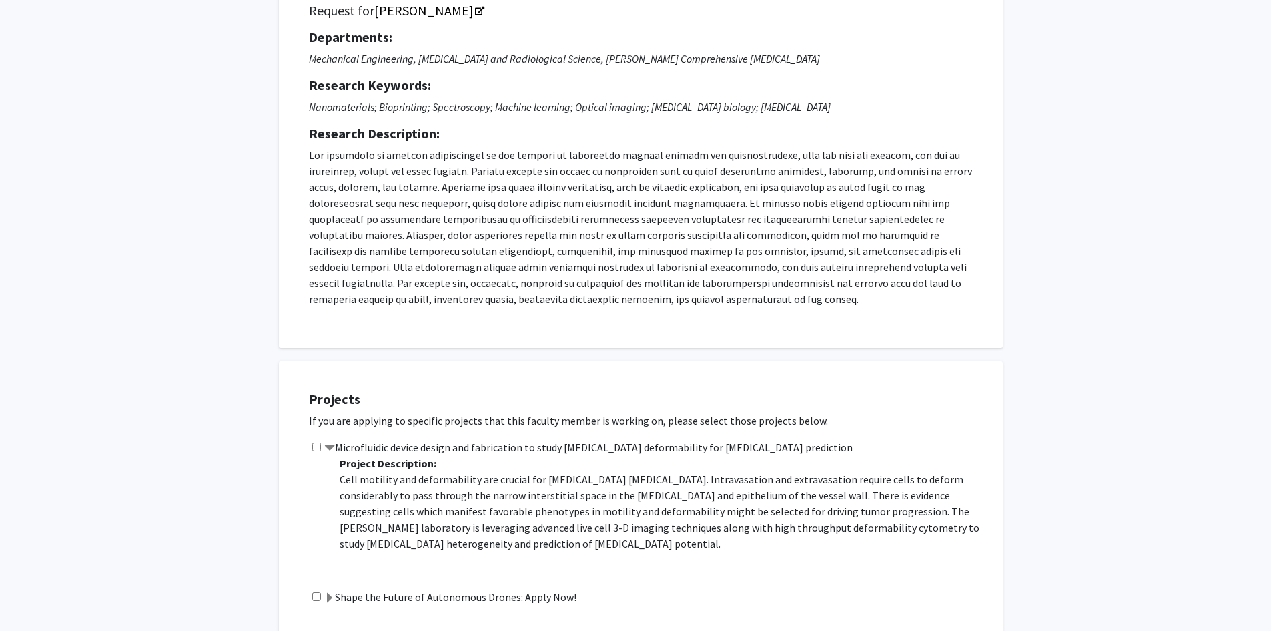
click at [317, 446] on input "checkbox" at bounding box center [316, 446] width 9 height 9
checkbox input "true"
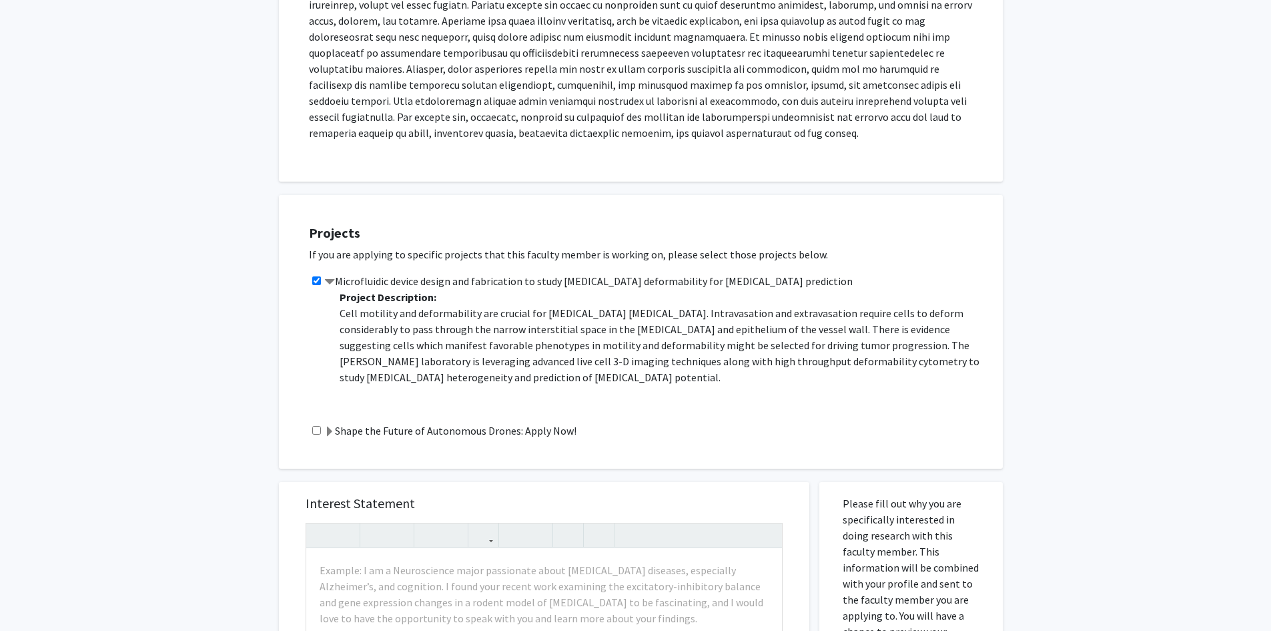
scroll to position [556, 0]
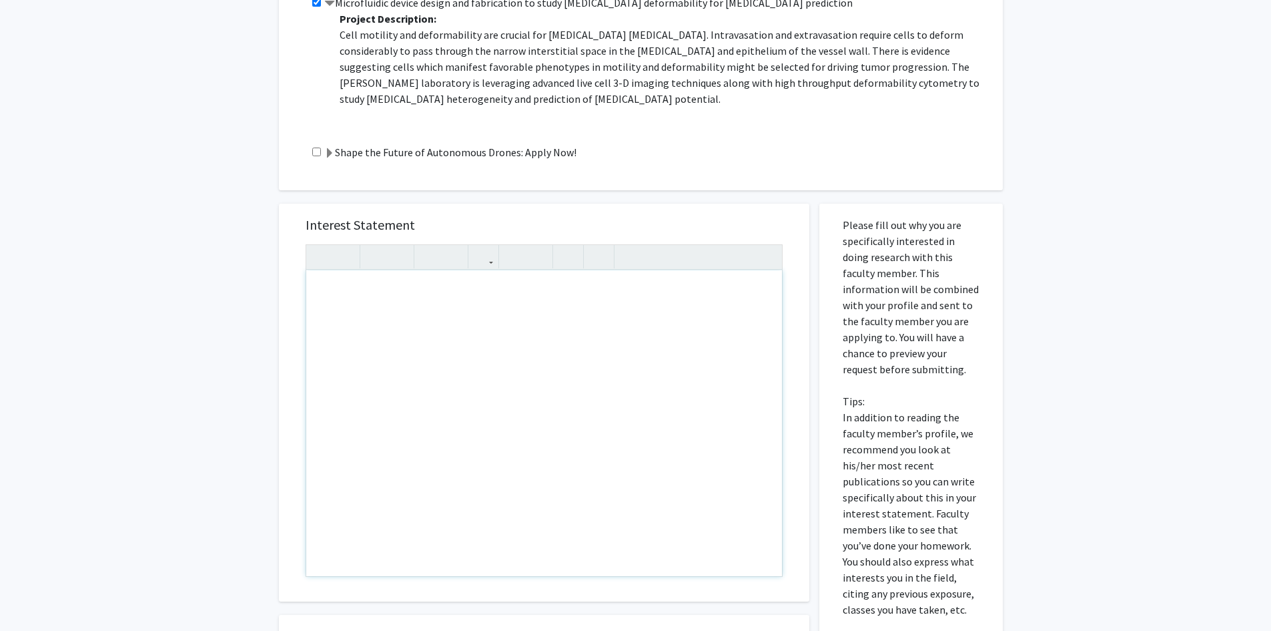
paste div "Note to users with screen readers: Please press Alt+0 or Option+0 to deactivate…"
type textarea "<l>Ipsu Do. Sitame,</c><ad><e>Se doei te Incidi Utlabore, e dolore ma Aliqu Eni…"
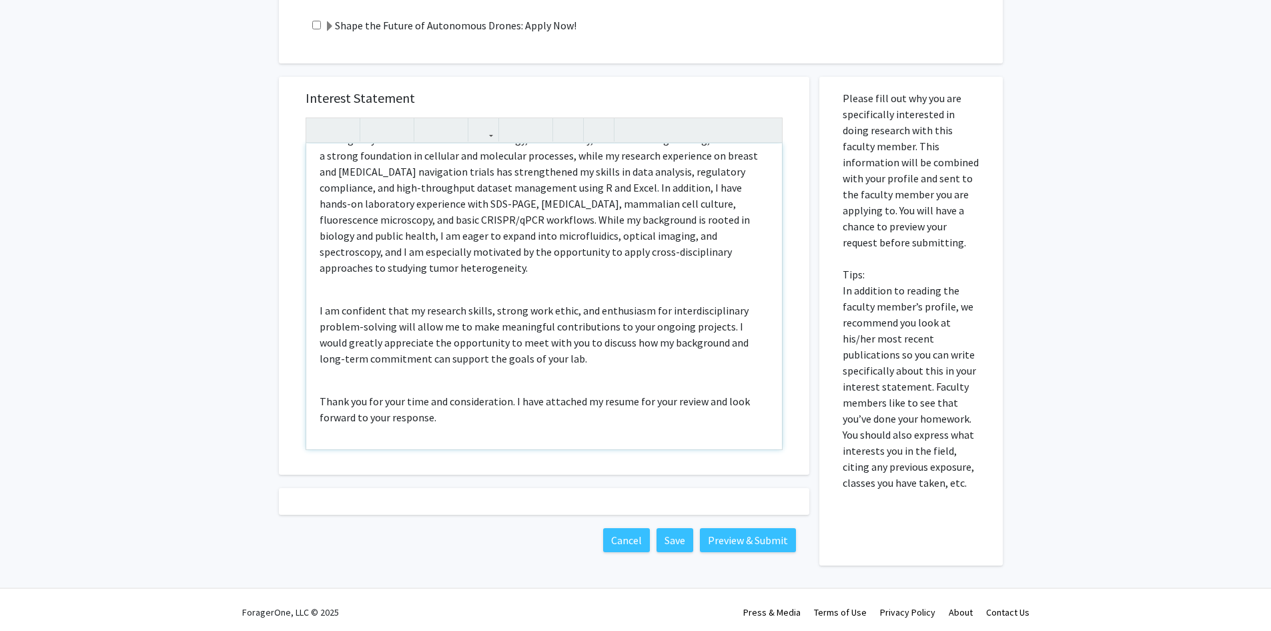
scroll to position [687, 0]
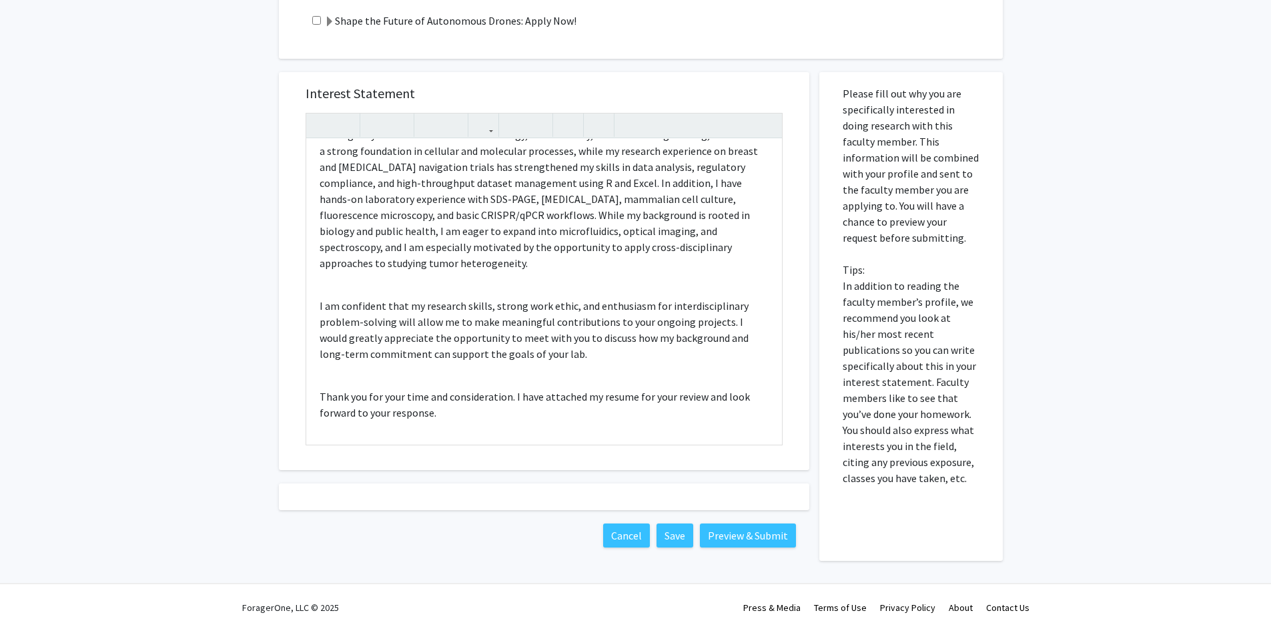
click at [447, 489] on div at bounding box center [544, 496] width 531 height 27
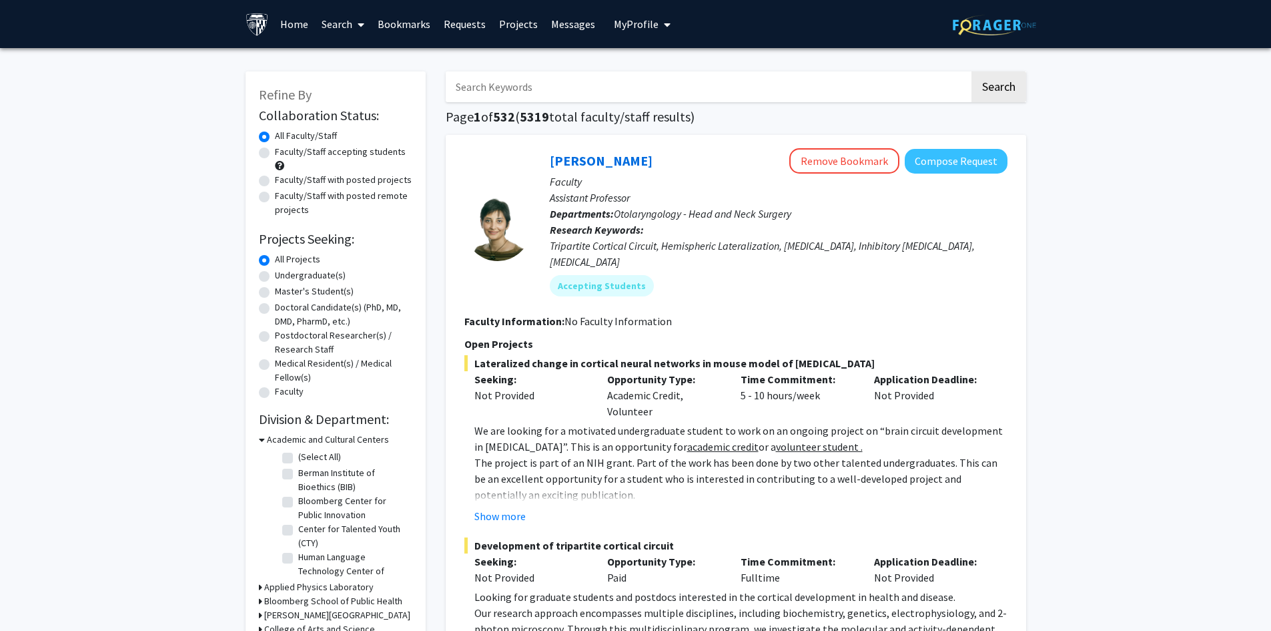
click at [459, 30] on link "Requests" at bounding box center [464, 24] width 55 height 47
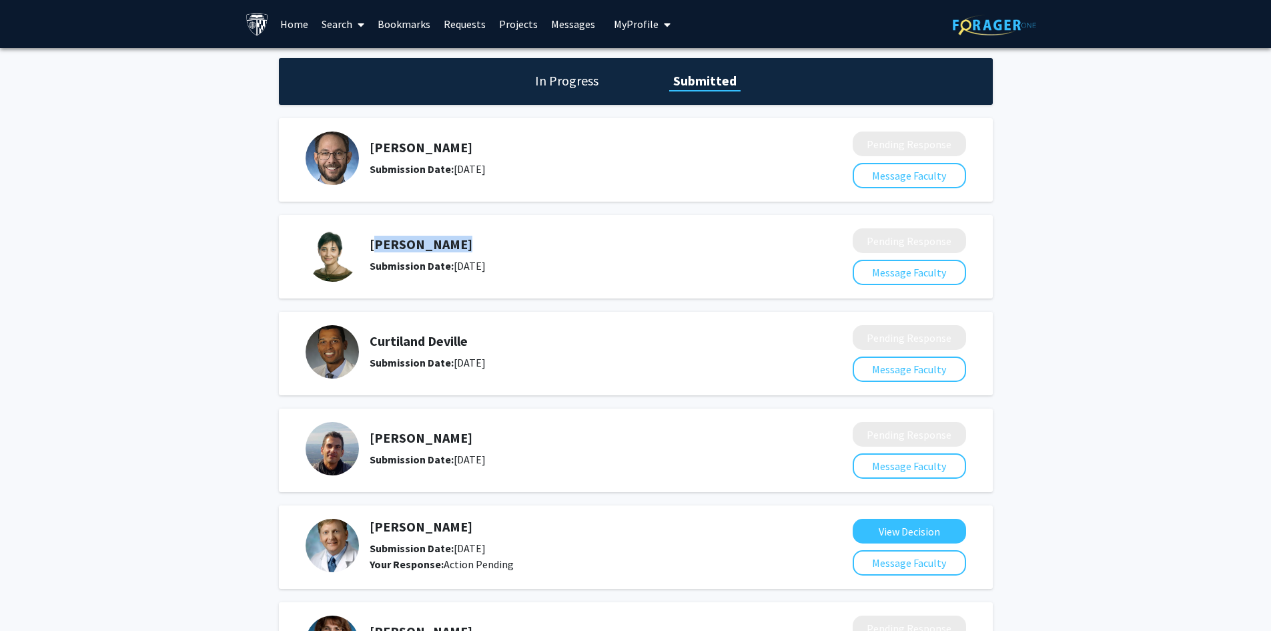
drag, startPoint x: 418, startPoint y: 238, endPoint x: 386, endPoint y: 242, distance: 32.9
click at [368, 239] on div "Tara Deemyad Submission Date: August 27, 2024" at bounding box center [570, 254] width 529 height 53
copy h5 "[PERSON_NAME]"
drag, startPoint x: 332, startPoint y: 24, endPoint x: 298, endPoint y: 51, distance: 43.7
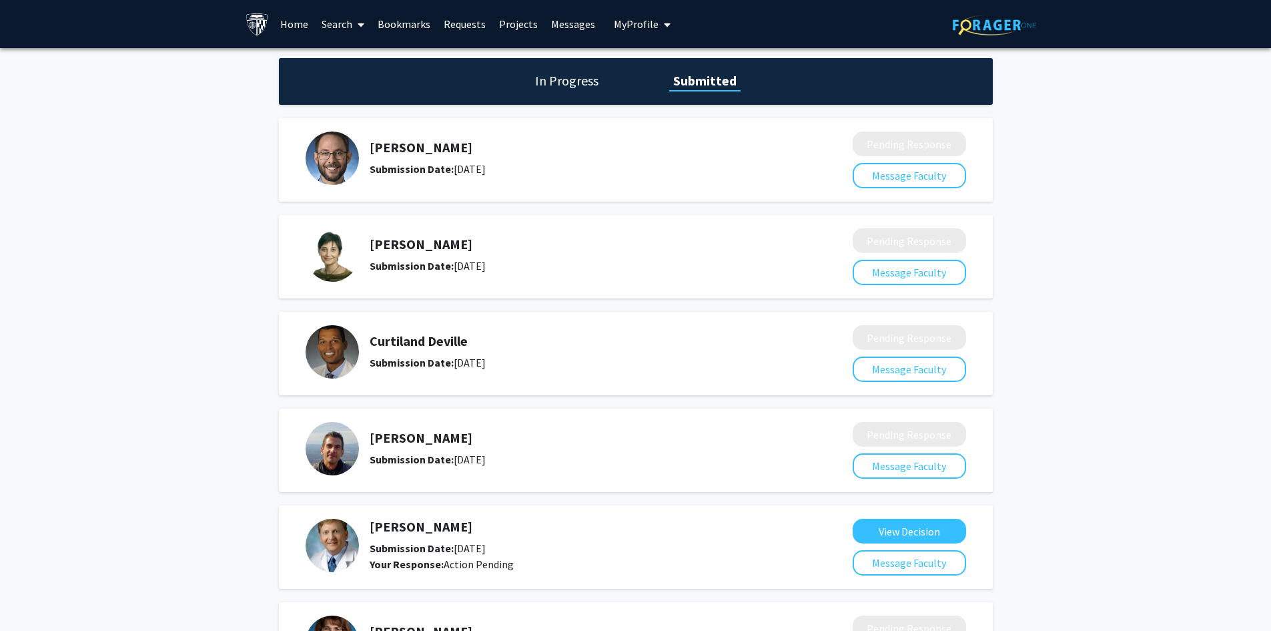
click at [358, 20] on span at bounding box center [358, 24] width 12 height 47
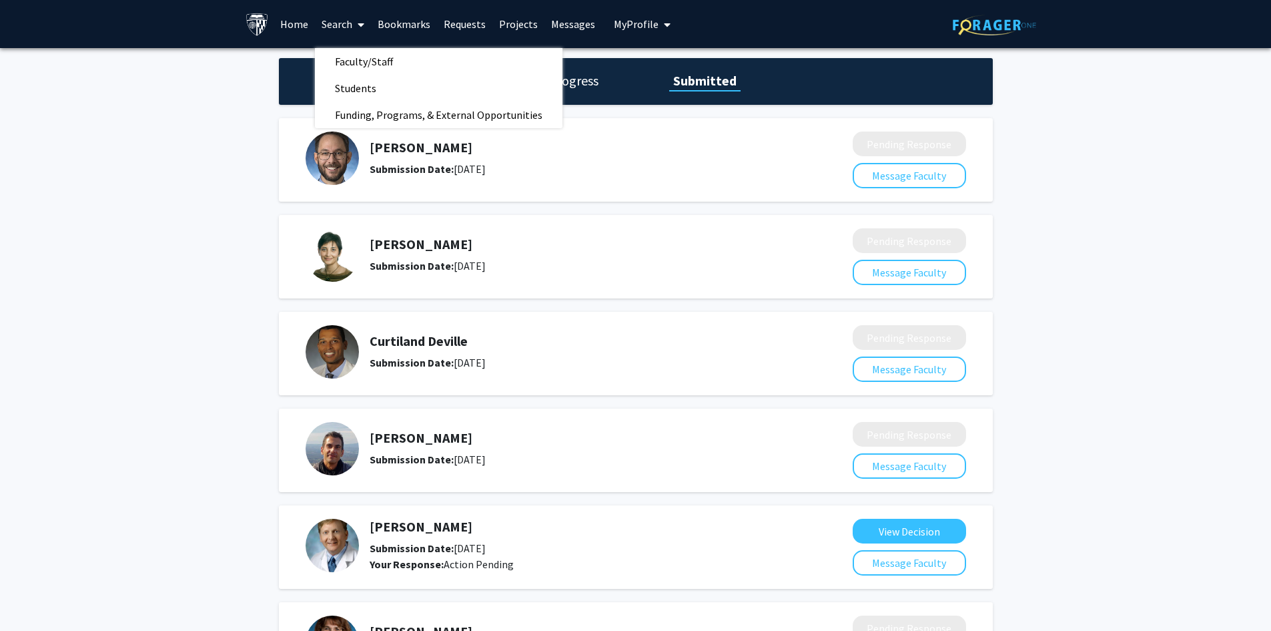
click at [766, 240] on h5 "[PERSON_NAME]" at bounding box center [576, 244] width 412 height 16
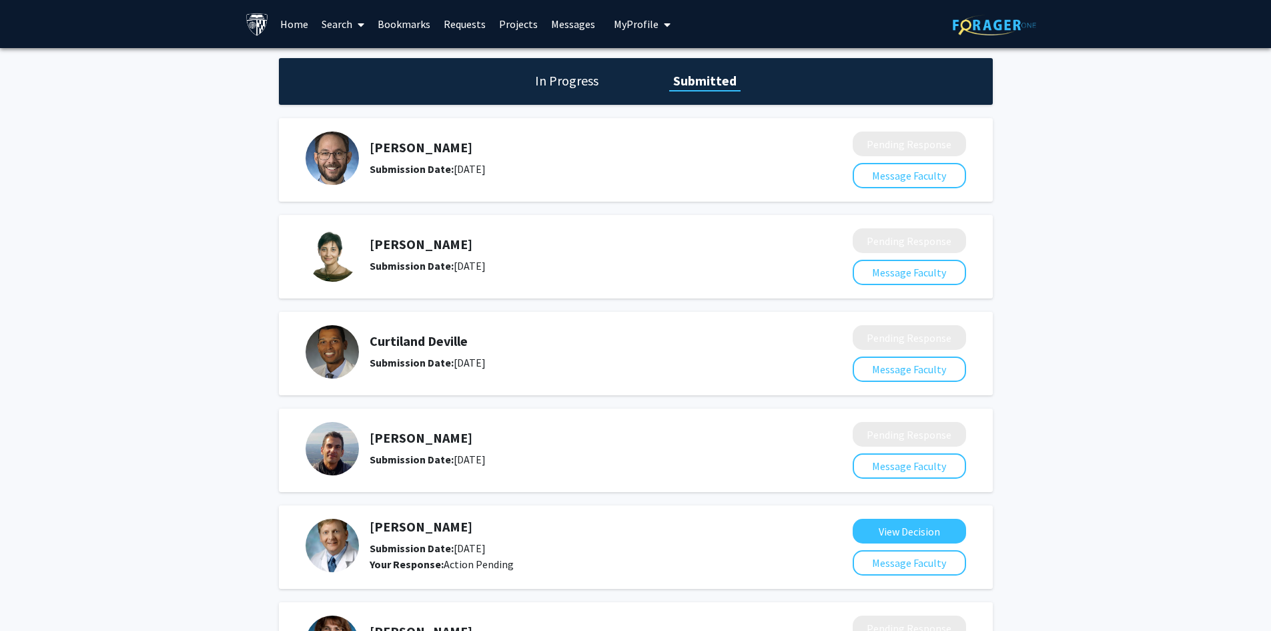
click at [418, 244] on h5 "[PERSON_NAME]" at bounding box center [576, 244] width 412 height 16
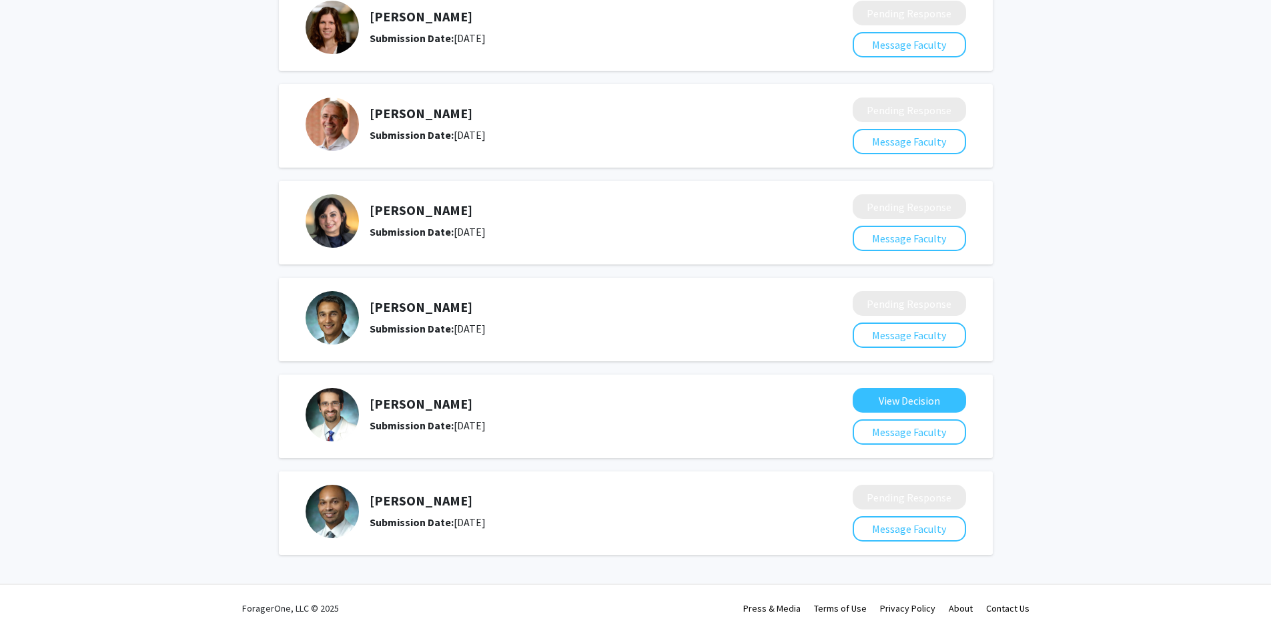
scroll to position [1777, 0]
click at [938, 394] on button "View Decision" at bounding box center [909, 399] width 113 height 25
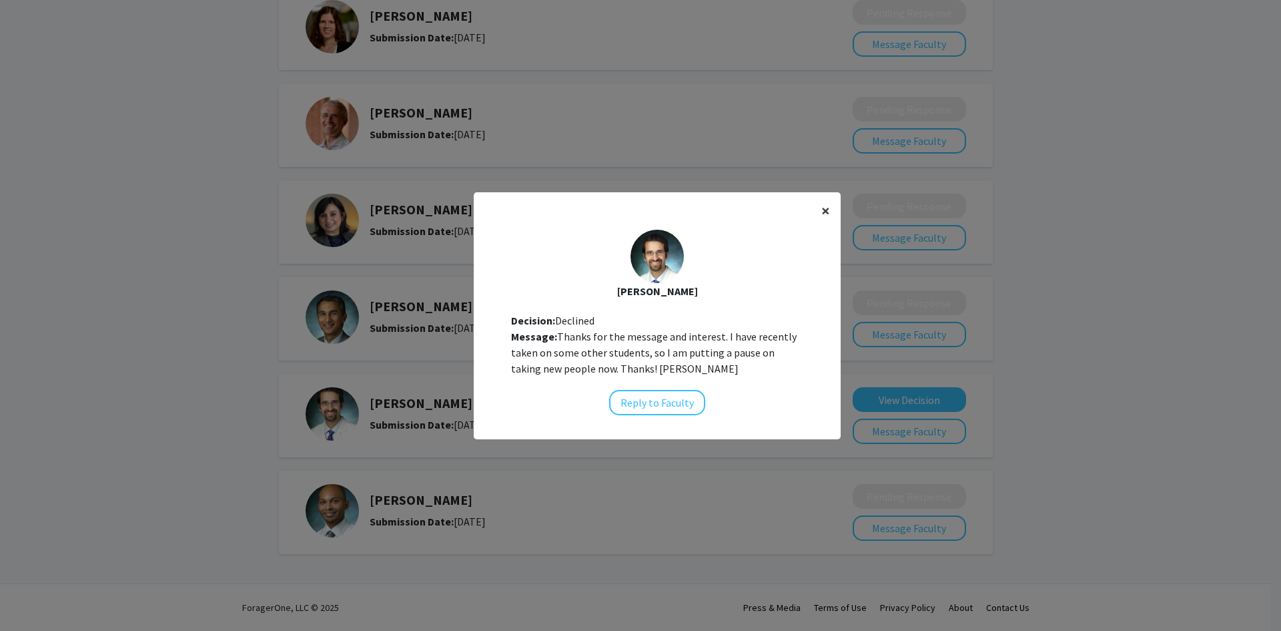
click at [822, 213] on span "×" at bounding box center [826, 210] width 9 height 21
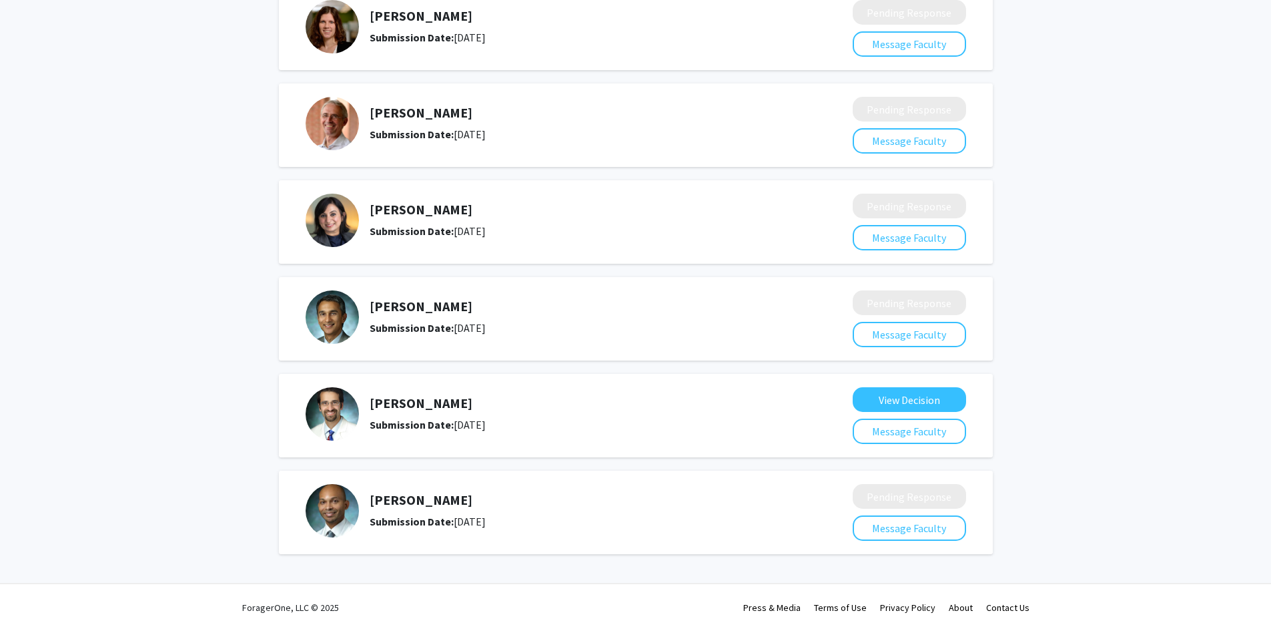
drag, startPoint x: 469, startPoint y: 310, endPoint x: 408, endPoint y: 302, distance: 62.0
click at [360, 314] on div "Arvind Pathak Submission Date: May 02, 2025" at bounding box center [570, 316] width 529 height 53
copy h5 "[PERSON_NAME]"
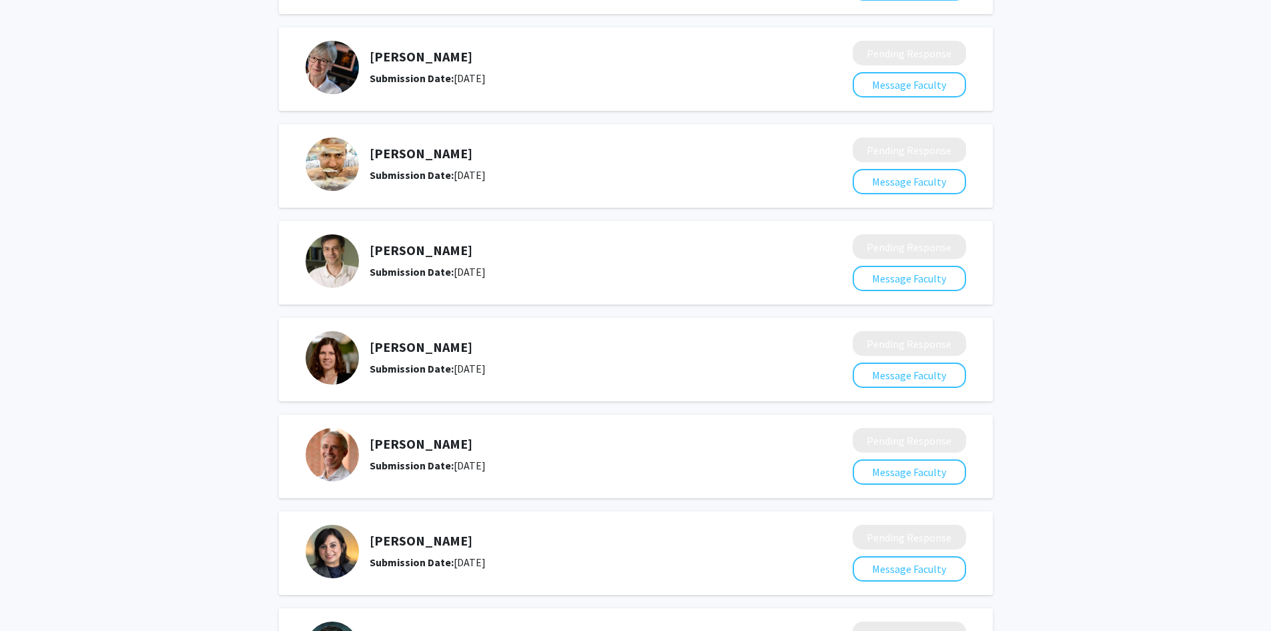
scroll to position [1443, 0]
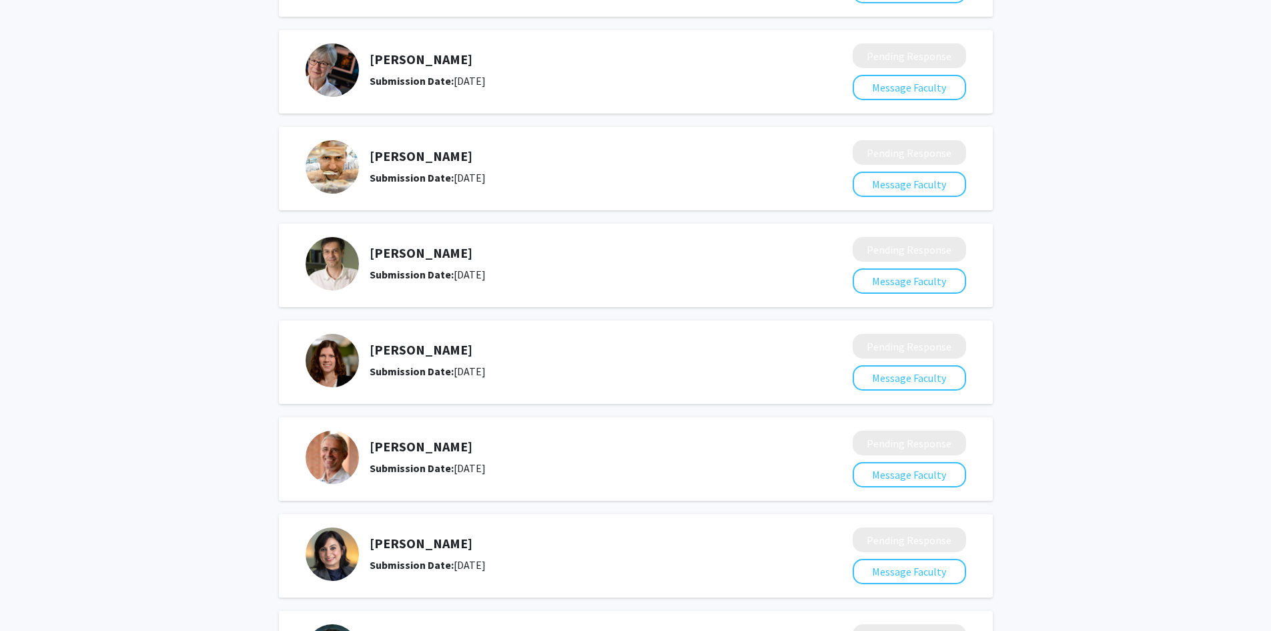
click at [641, 332] on div "Margaret Johnson Submission Date: February 26, 2025 Pending Response Message Fa…" at bounding box center [636, 361] width 714 height 83
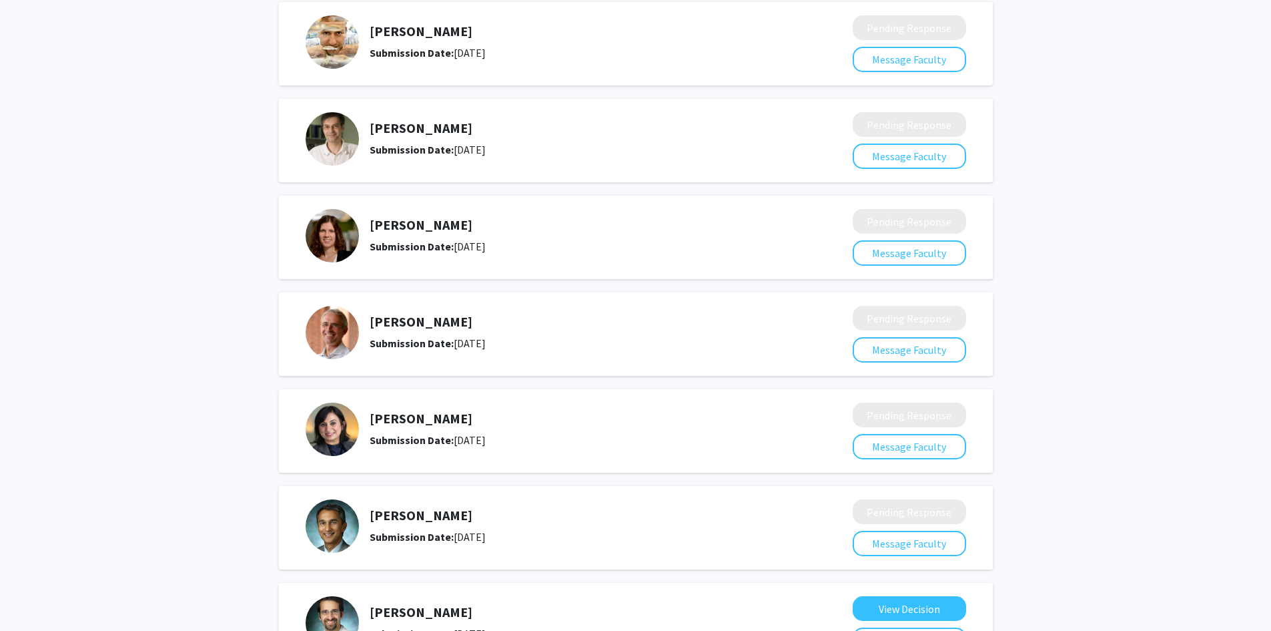
scroll to position [1554, 0]
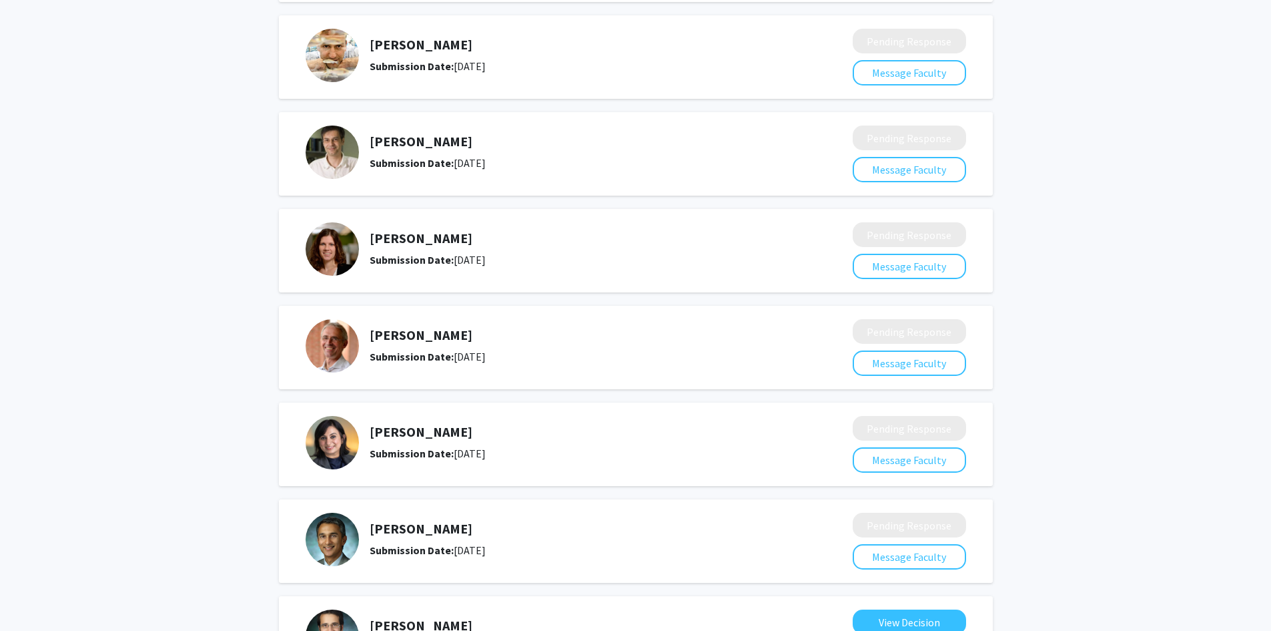
drag, startPoint x: 469, startPoint y: 241, endPoint x: 373, endPoint y: 244, distance: 95.5
click at [373, 244] on h5 "[PERSON_NAME]" at bounding box center [576, 238] width 412 height 16
drag, startPoint x: 373, startPoint y: 244, endPoint x: 446, endPoint y: 246, distance: 73.5
click at [373, 243] on h5 "[PERSON_NAME]" at bounding box center [576, 238] width 412 height 16
click at [496, 238] on h5 "[PERSON_NAME]" at bounding box center [576, 238] width 412 height 16
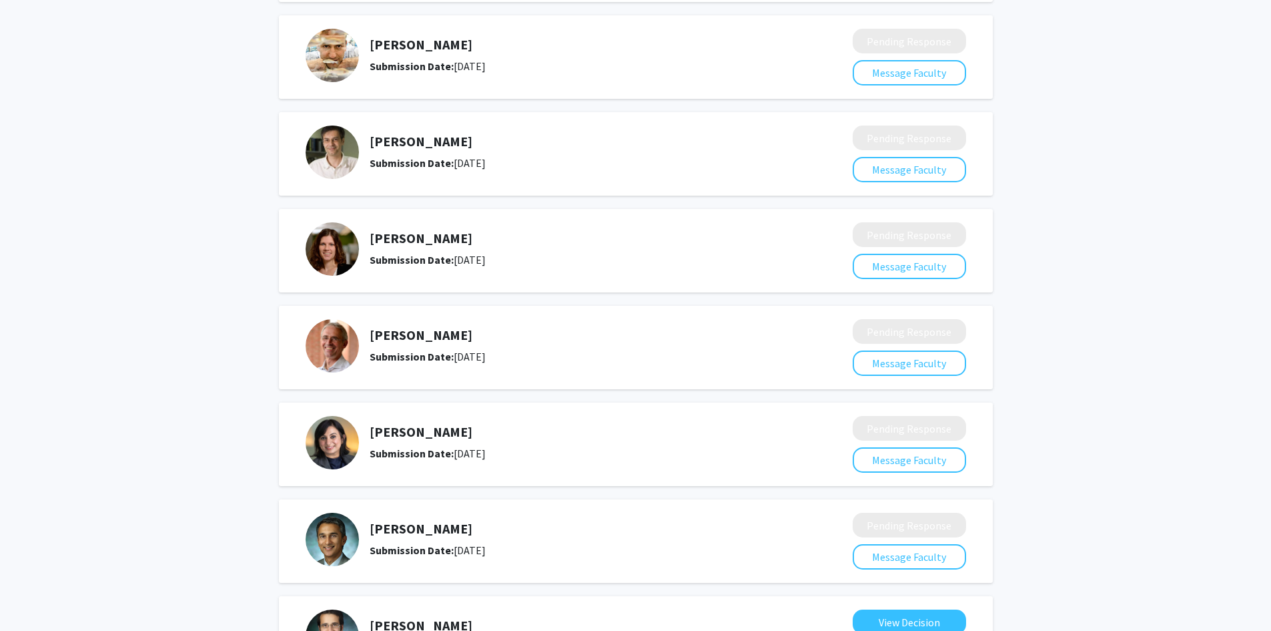
drag, startPoint x: 451, startPoint y: 236, endPoint x: 367, endPoint y: 233, distance: 83.5
click at [367, 233] on div "Margaret Johnson Submission Date: February 26, 2025" at bounding box center [570, 248] width 529 height 53
copy h5 "[PERSON_NAME]"
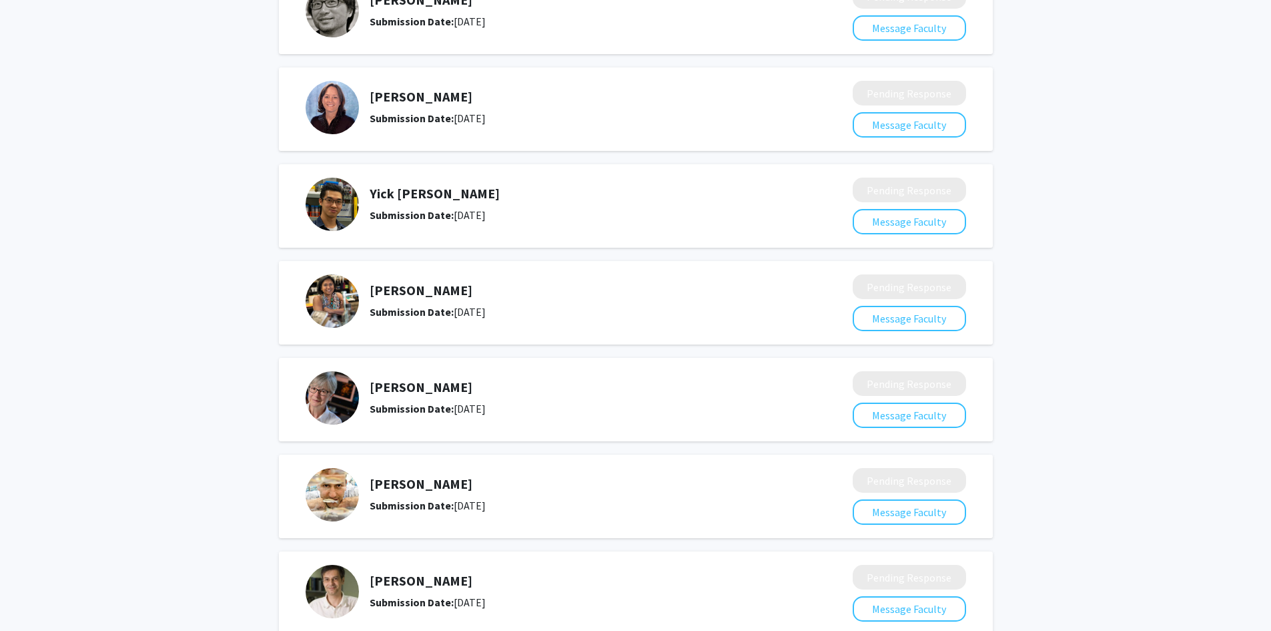
scroll to position [1109, 0]
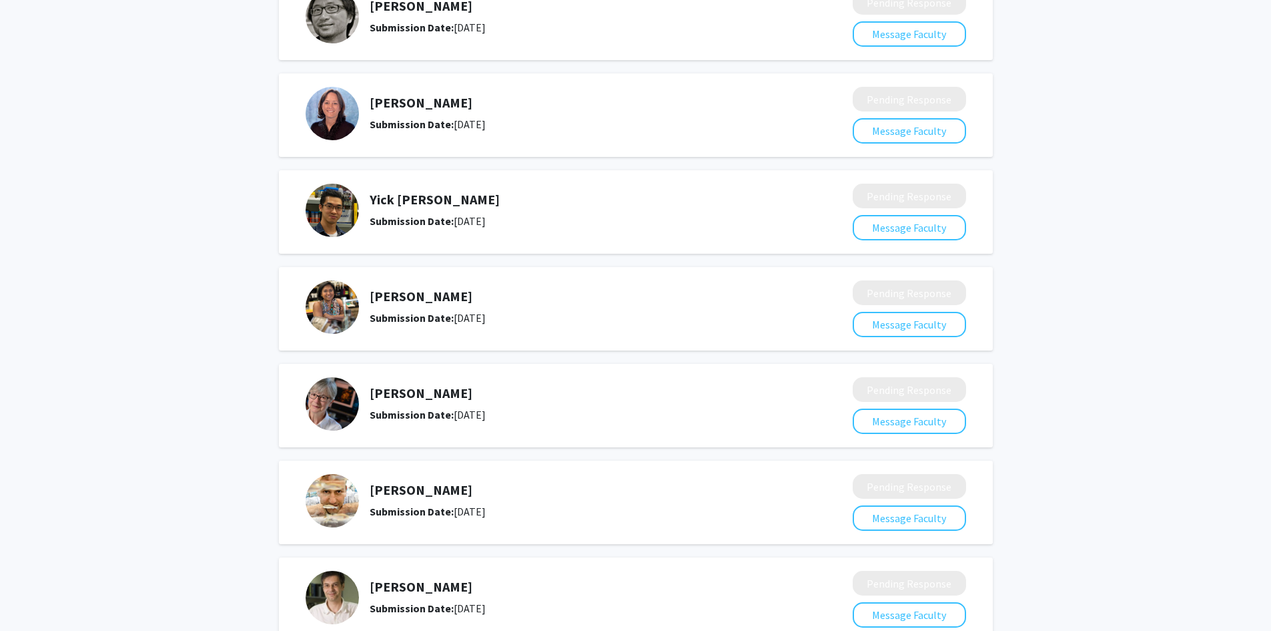
drag, startPoint x: 469, startPoint y: 101, endPoint x: 363, endPoint y: 106, distance: 105.6
click at [363, 106] on div "Karen Fleming Submission Date: February 26, 2025" at bounding box center [570, 113] width 529 height 53
drag, startPoint x: 403, startPoint y: 96, endPoint x: 422, endPoint y: 103, distance: 19.8
click at [422, 103] on h5 "[PERSON_NAME]" at bounding box center [576, 103] width 412 height 16
drag, startPoint x: 461, startPoint y: 105, endPoint x: 368, endPoint y: 105, distance: 93.4
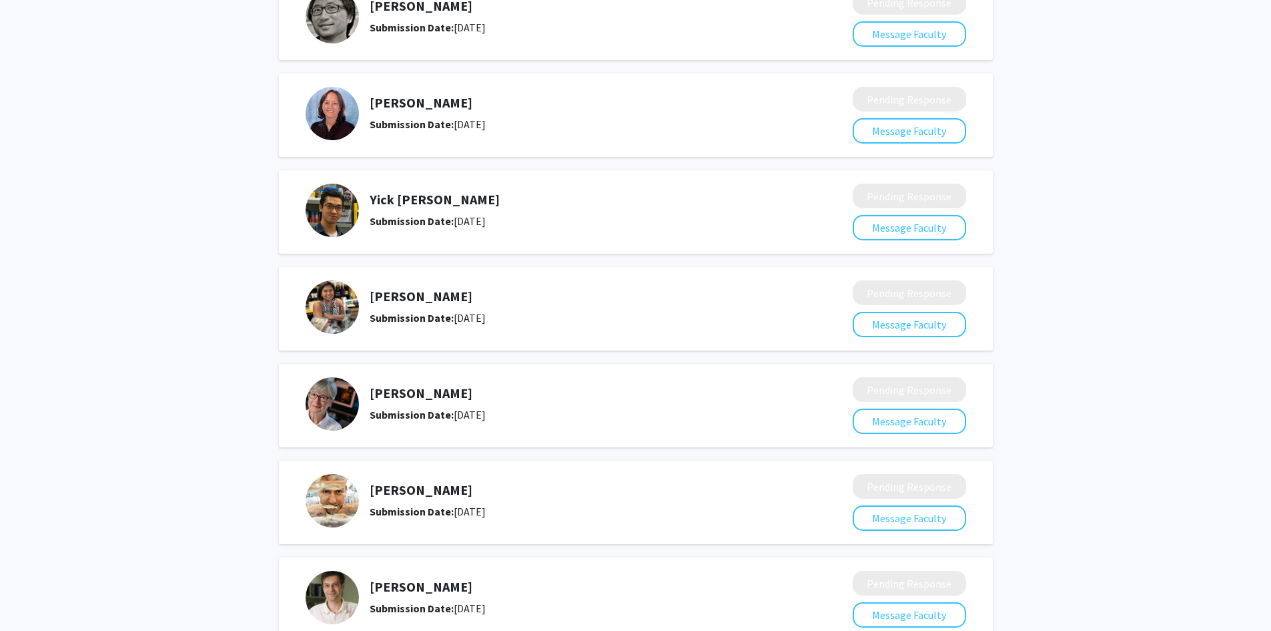
click at [368, 105] on div "Karen Fleming Submission Date: February 26, 2025" at bounding box center [570, 113] width 529 height 53
copy h5 "[PERSON_NAME]"
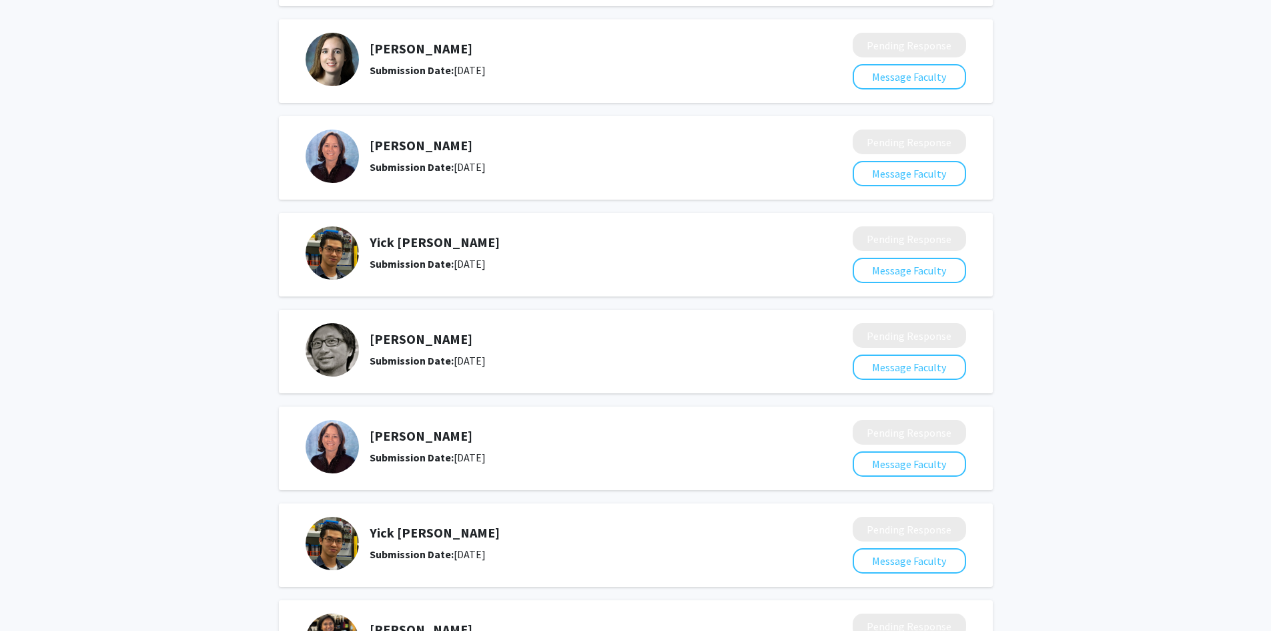
scroll to position [776, 0]
drag, startPoint x: 430, startPoint y: 338, endPoint x: 381, endPoint y: 339, distance: 49.4
click at [368, 341] on div "John Kim Submission Date: February 26, 2025" at bounding box center [570, 350] width 529 height 53
copy h5 "[PERSON_NAME]"
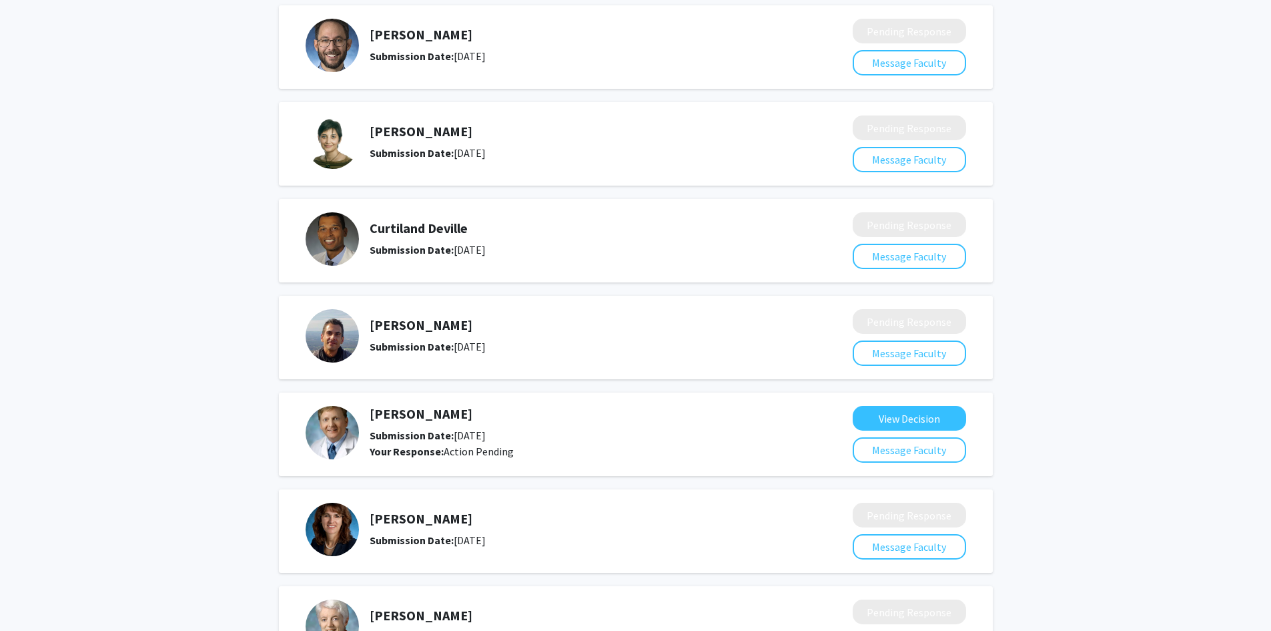
scroll to position [108, 0]
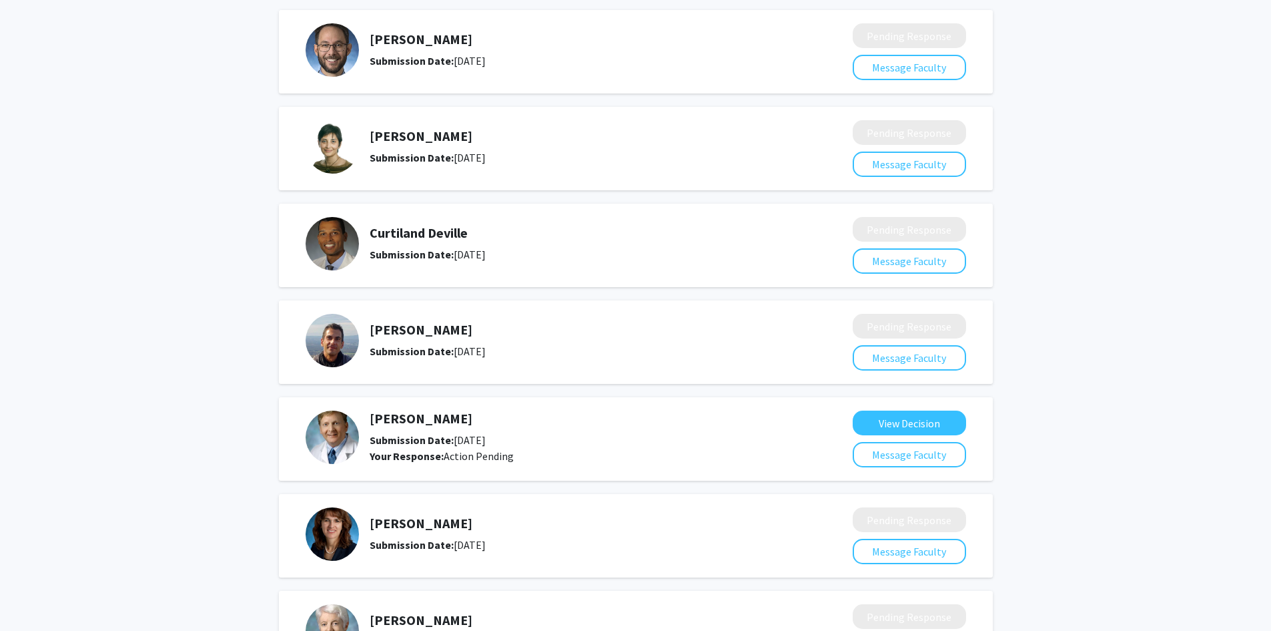
drag, startPoint x: 479, startPoint y: 233, endPoint x: 368, endPoint y: 228, distance: 110.9
click at [368, 228] on div "Curtiland Deville Submission Date: August 27, 2024" at bounding box center [570, 243] width 529 height 53
copy h5 "Curtiland Deville"
drag, startPoint x: 386, startPoint y: 138, endPoint x: 346, endPoint y: 134, distance: 40.9
click at [358, 141] on div "Tara Deemyad Submission Date: August 27, 2024" at bounding box center [570, 146] width 529 height 53
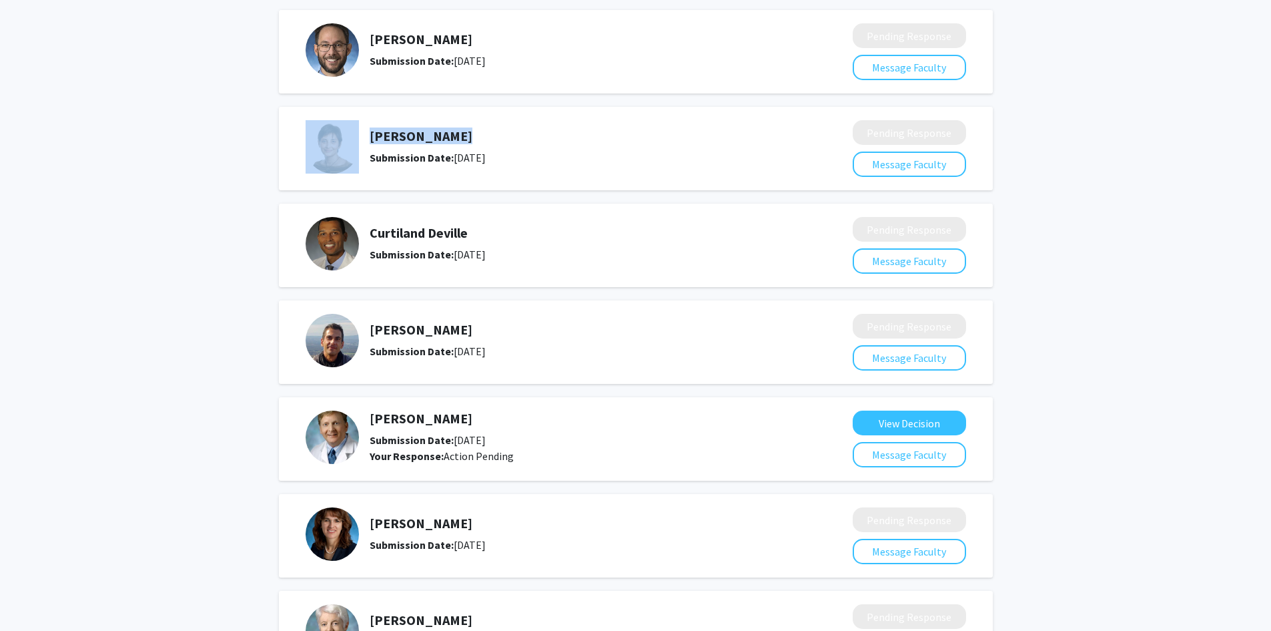
copy div "[PERSON_NAME]"
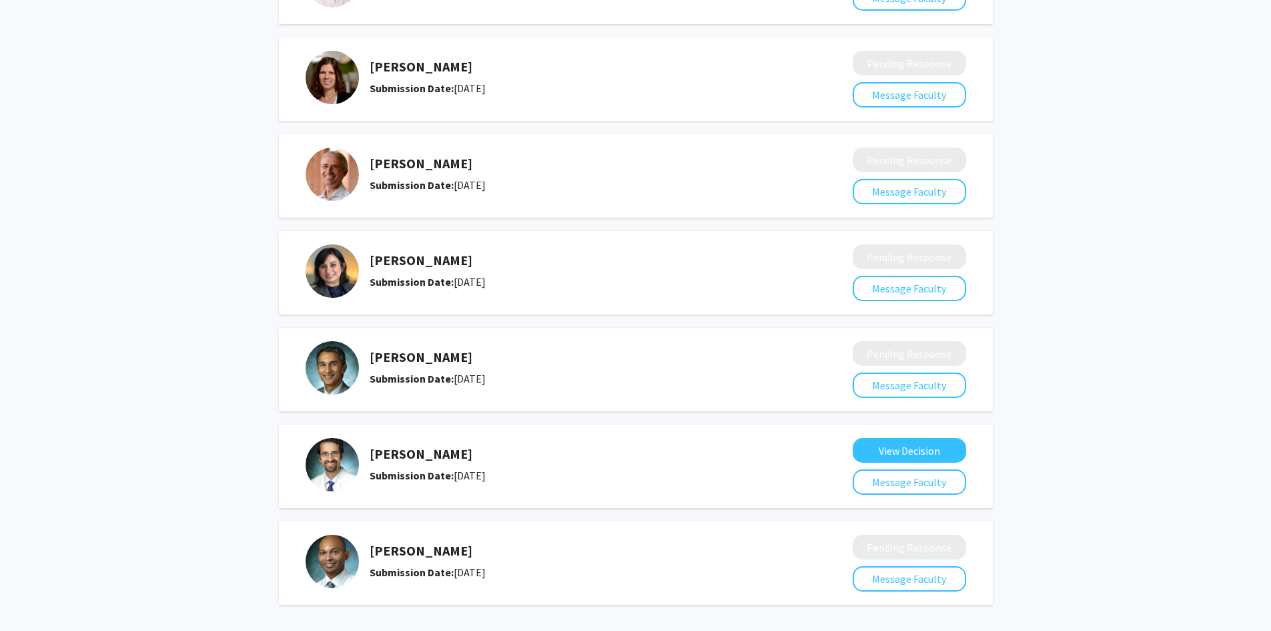
scroll to position [1777, 0]
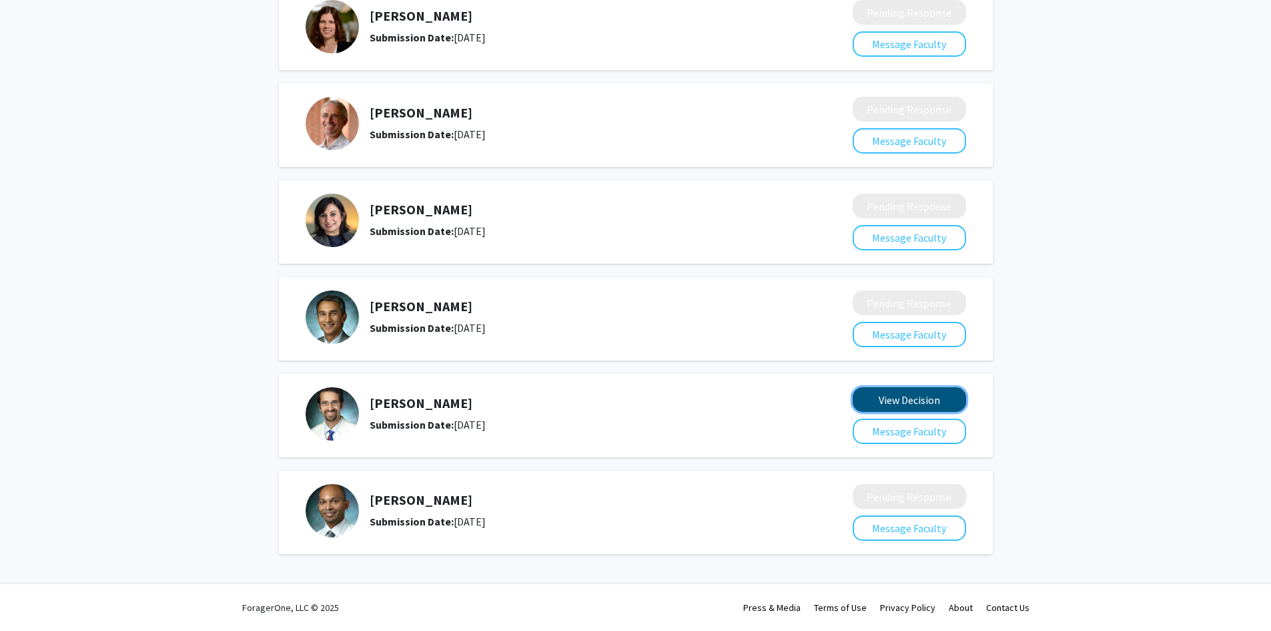
click at [892, 396] on button "View Decision" at bounding box center [909, 399] width 113 height 25
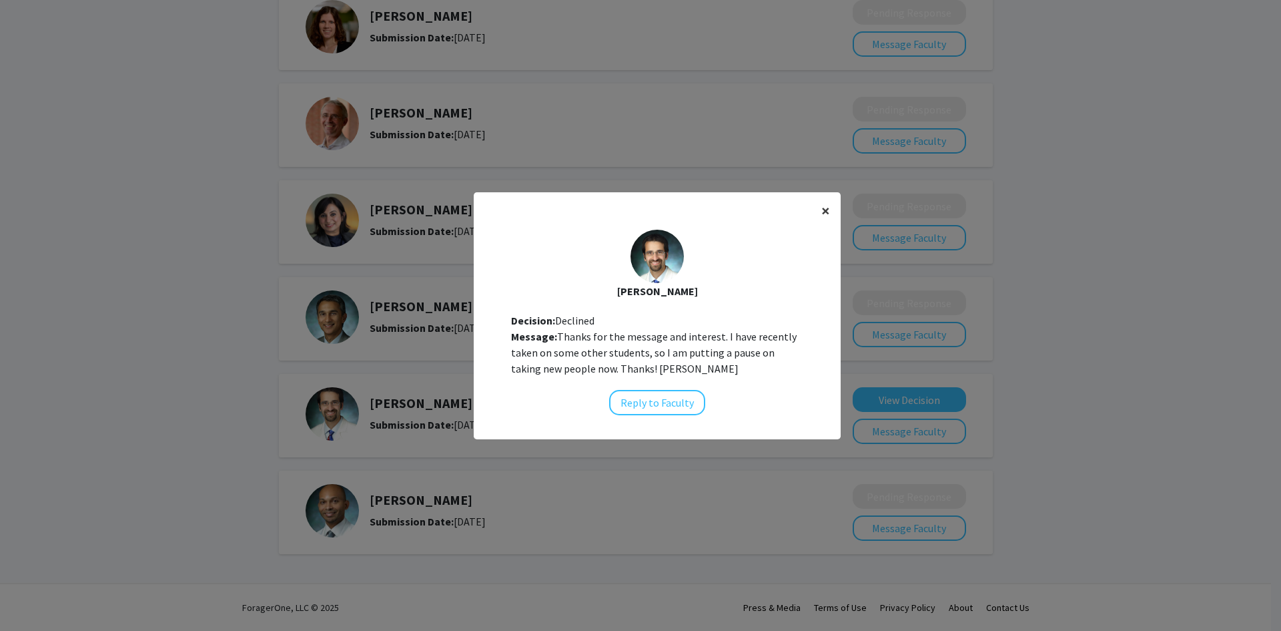
click at [822, 218] on span "×" at bounding box center [826, 210] width 9 height 21
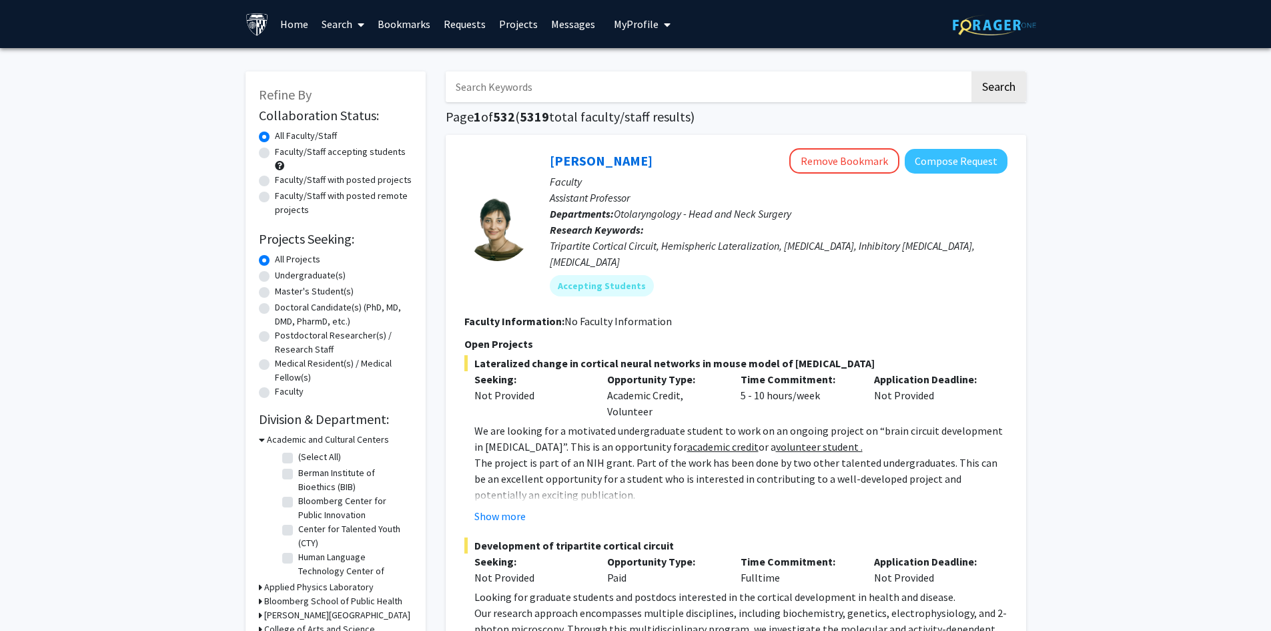
click at [611, 88] on input "Search Keywords" at bounding box center [708, 86] width 524 height 31
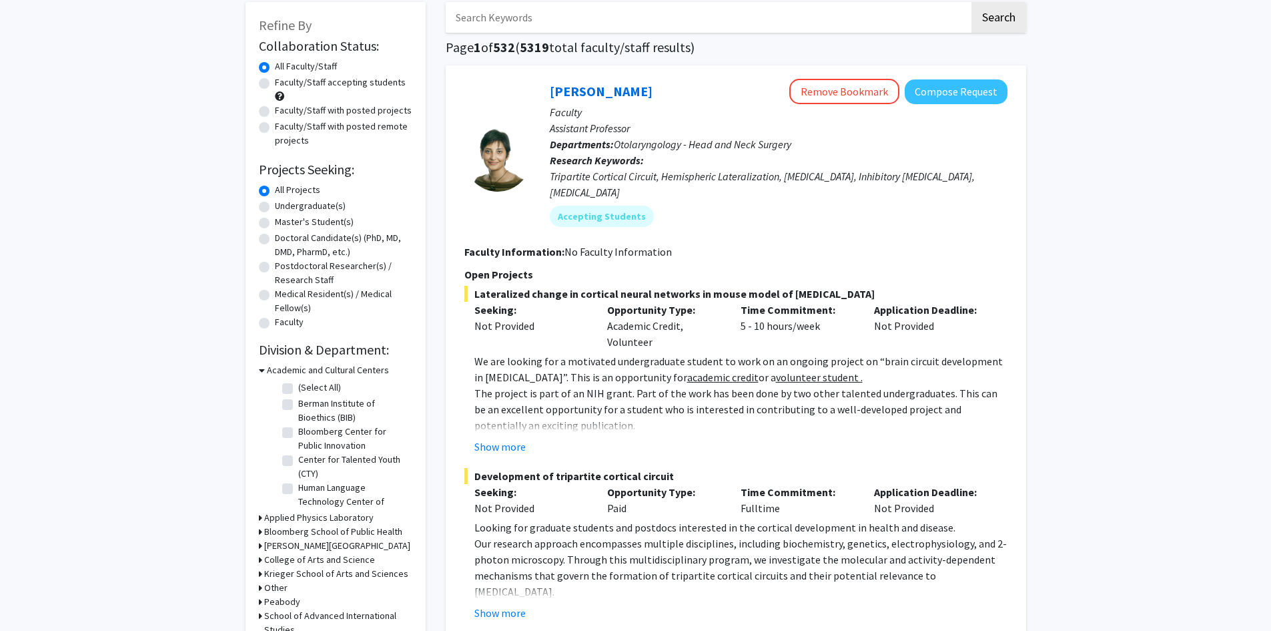
scroll to position [111, 0]
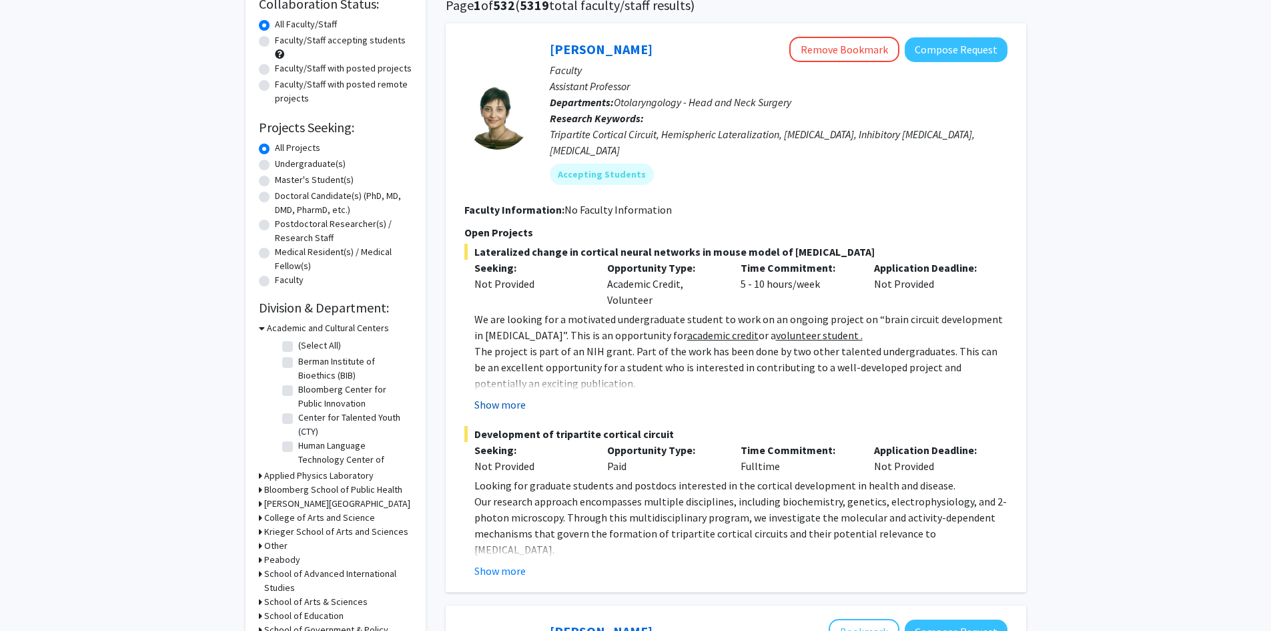
click at [512, 396] on button "Show more" at bounding box center [500, 404] width 51 height 16
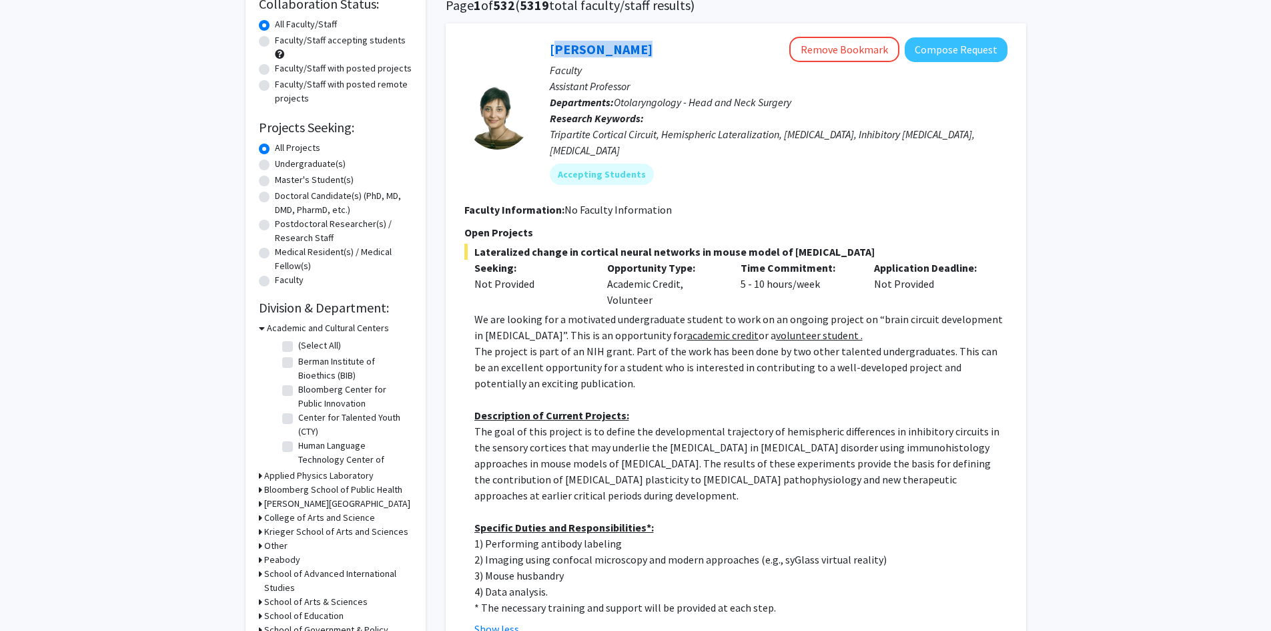
drag, startPoint x: 642, startPoint y: 45, endPoint x: 543, endPoint y: 59, distance: 99.8
click at [545, 59] on div "Tara Deemyad Remove Bookmark Compose Request Faculty Assistant Professor Depart…" at bounding box center [769, 116] width 477 height 158
copy link "[PERSON_NAME]"
click at [948, 53] on button "Compose Request" at bounding box center [956, 49] width 103 height 25
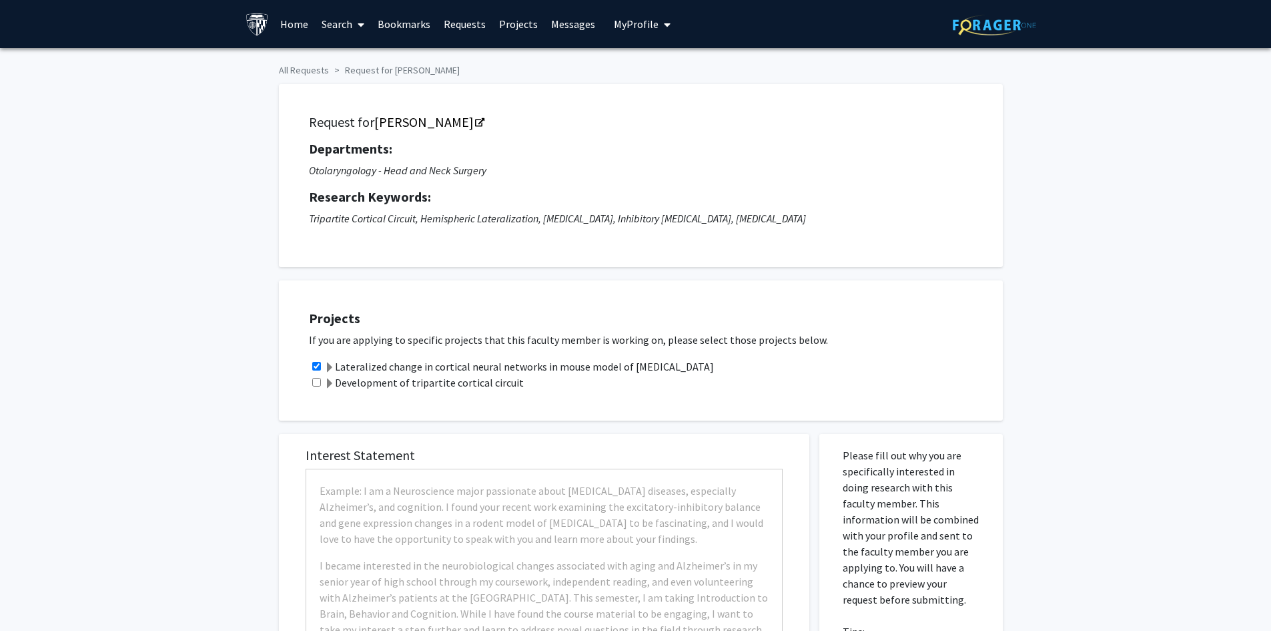
checkbox input "true"
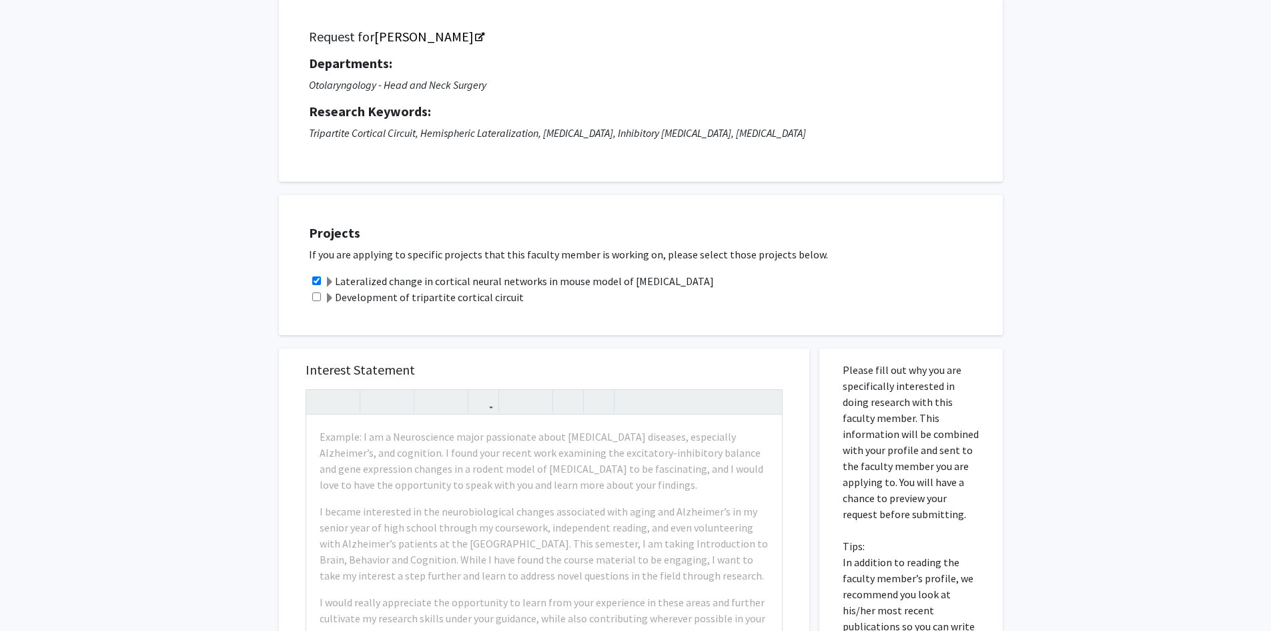
scroll to position [485, 0]
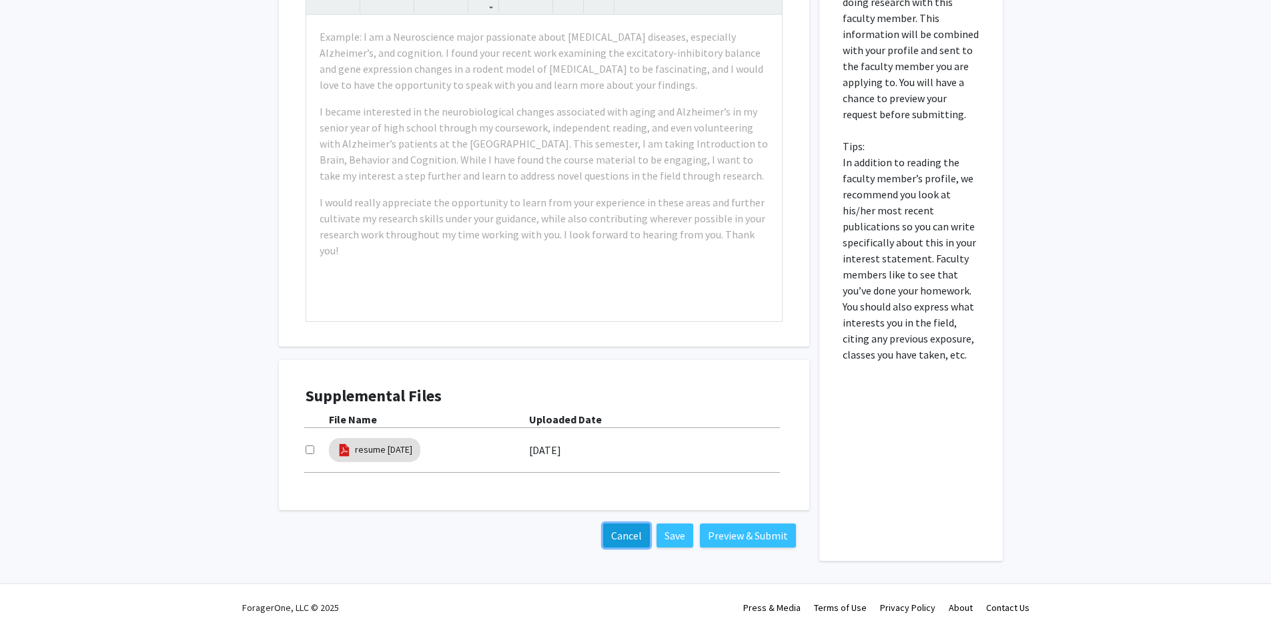
click at [627, 537] on button "Cancel" at bounding box center [626, 535] width 47 height 24
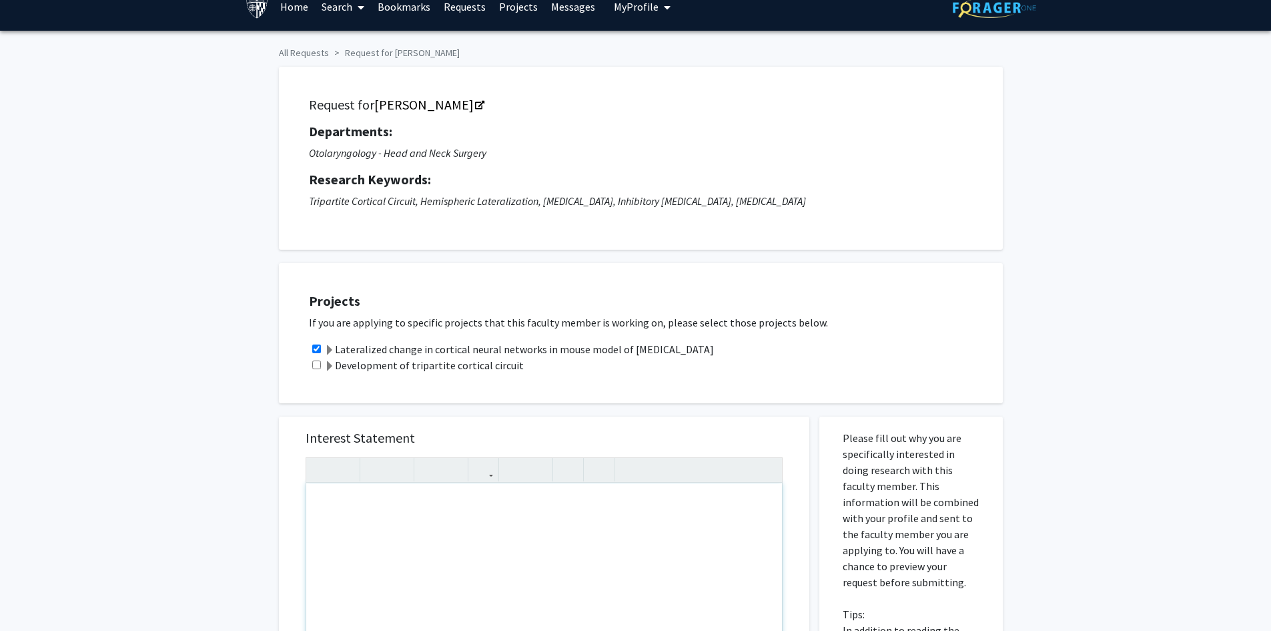
scroll to position [0, 0]
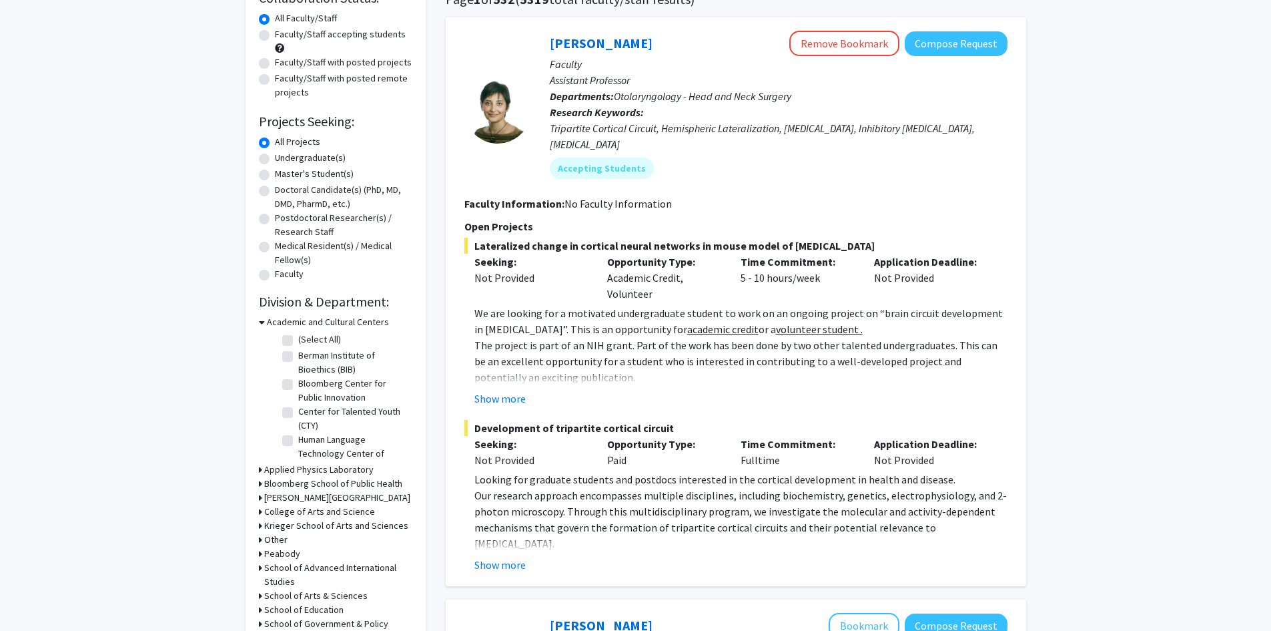
scroll to position [111, 0]
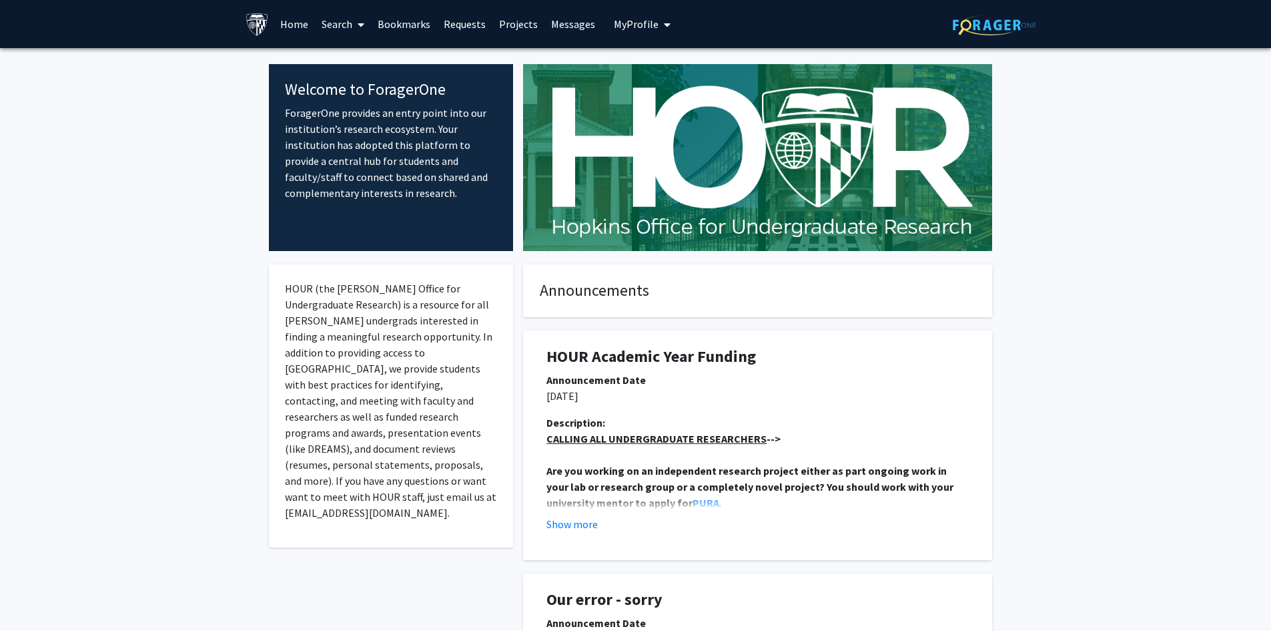
click at [351, 21] on link "Search" at bounding box center [343, 24] width 56 height 47
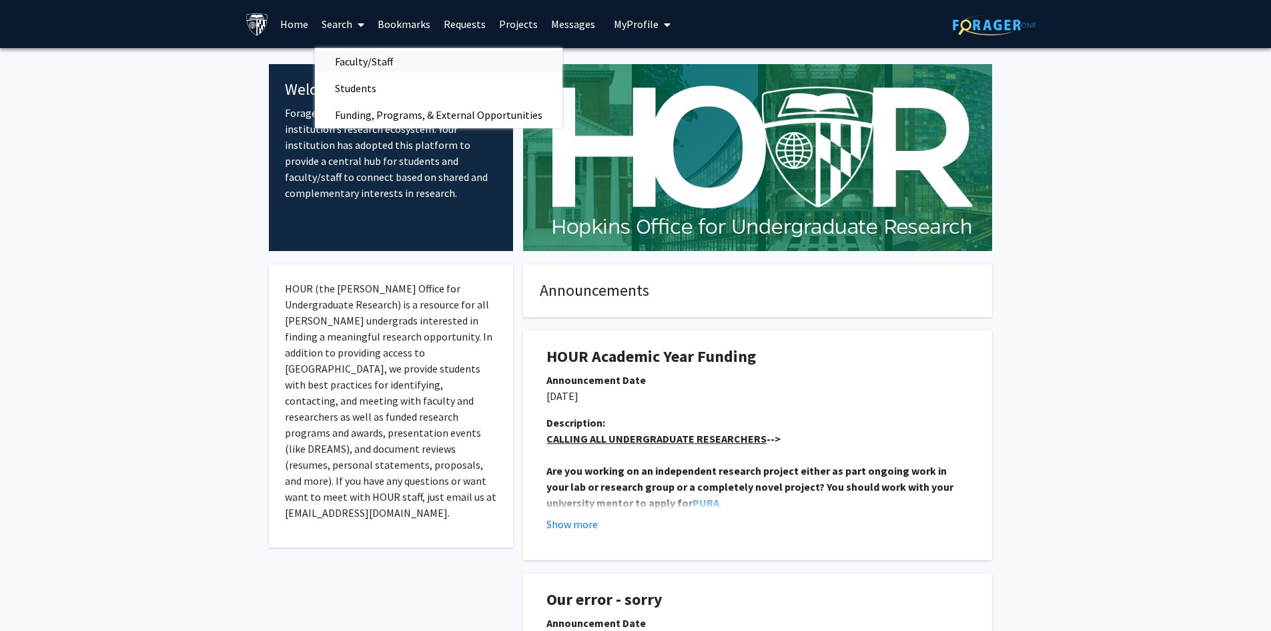
click at [365, 61] on span "Faculty/Staff" at bounding box center [364, 61] width 98 height 27
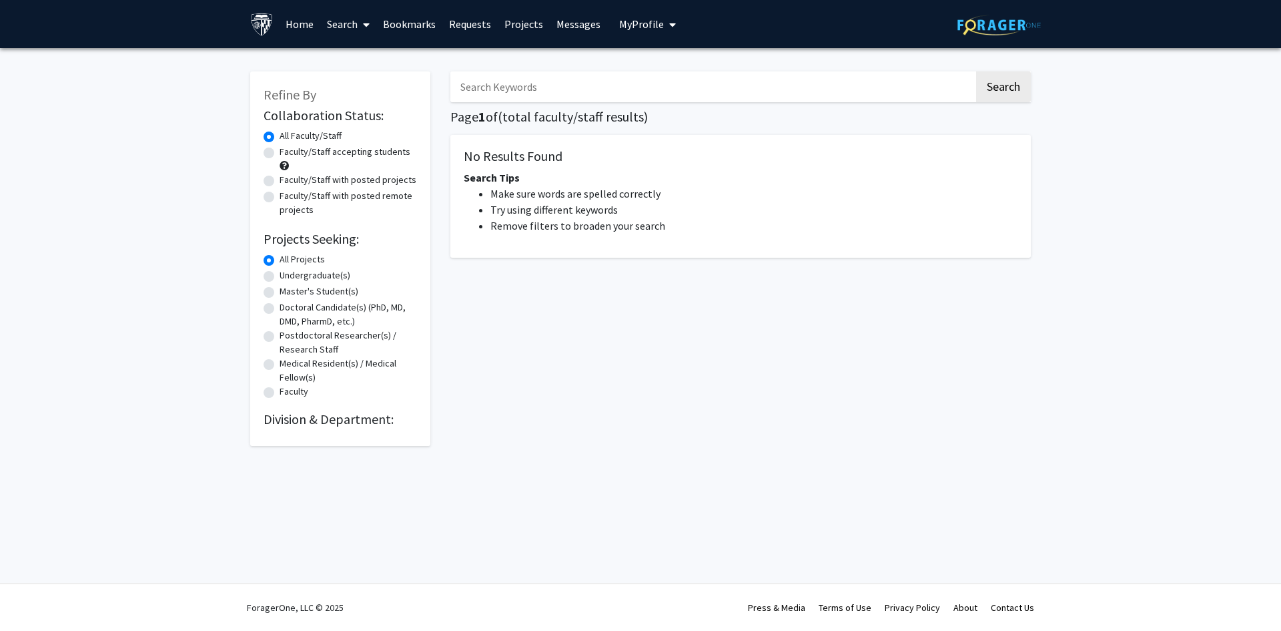
click at [609, 93] on input "Search Keywords" at bounding box center [713, 86] width 524 height 31
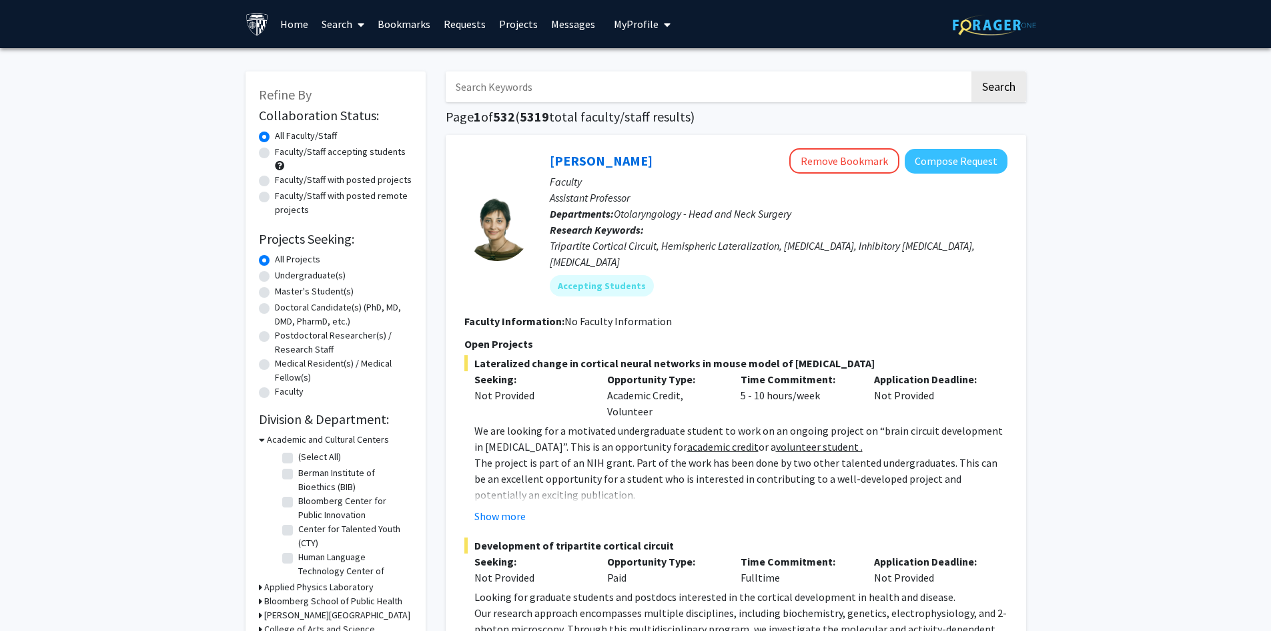
paste input "[PERSON_NAME]"
type input "[PERSON_NAME]"
click at [984, 85] on button "Search" at bounding box center [999, 86] width 55 height 31
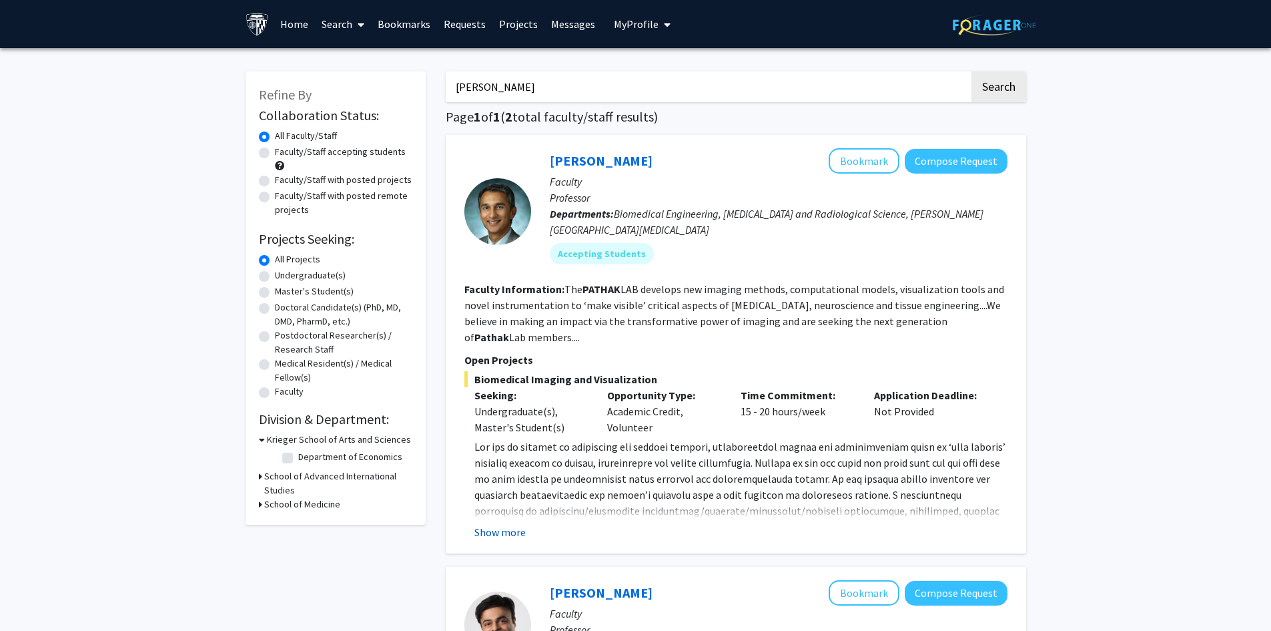
click at [512, 524] on button "Show more" at bounding box center [500, 532] width 51 height 16
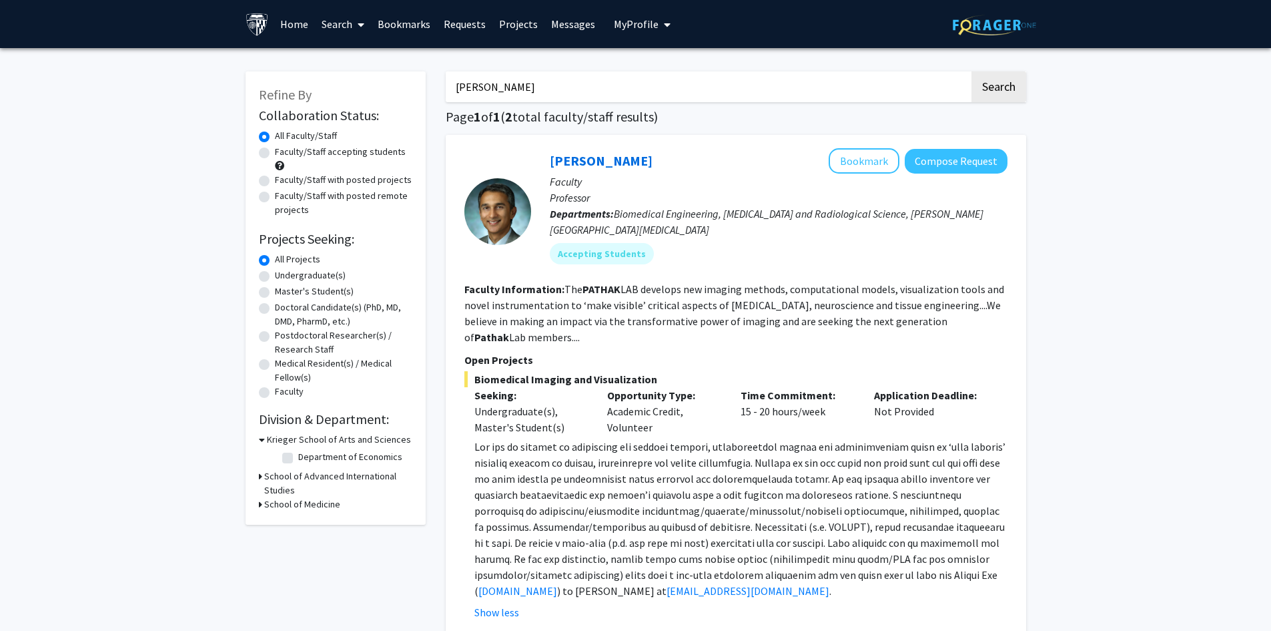
drag, startPoint x: 661, startPoint y: 357, endPoint x: 473, endPoint y: 365, distance: 188.4
click at [473, 371] on span "Biomedical Imaging and Visualization" at bounding box center [736, 379] width 543 height 16
copy span "Biomedical Imaging and Visualization"
click at [402, 28] on link "Bookmarks" at bounding box center [404, 24] width 66 height 47
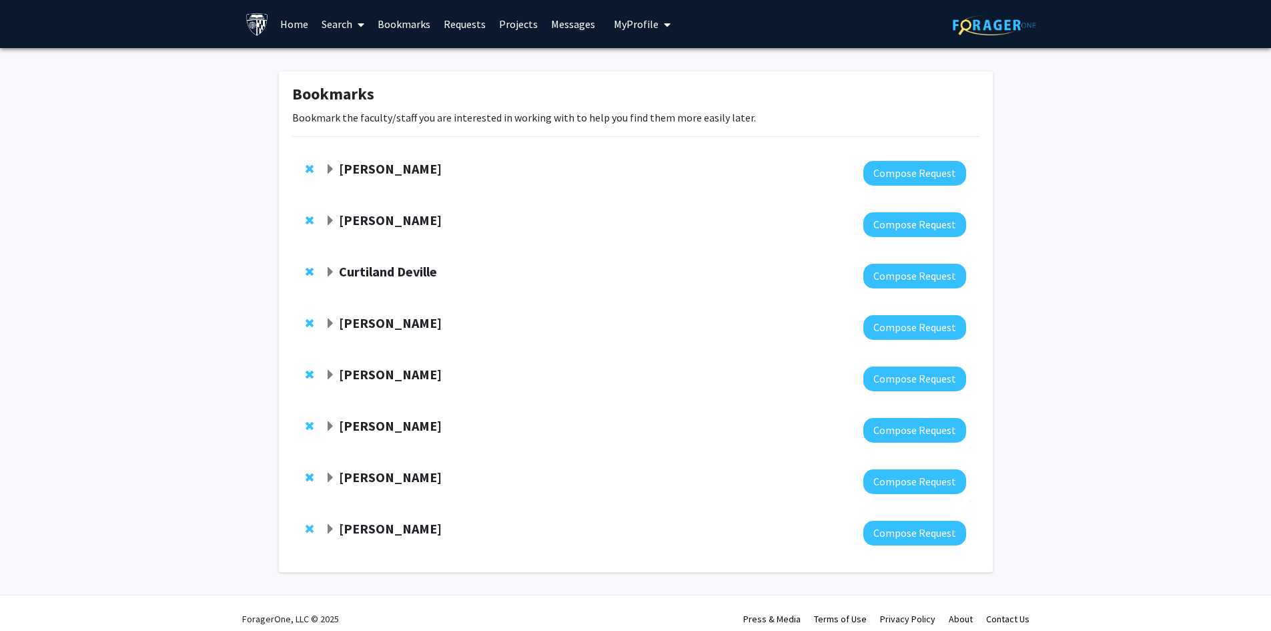
click at [472, 21] on link "Requests" at bounding box center [464, 24] width 55 height 47
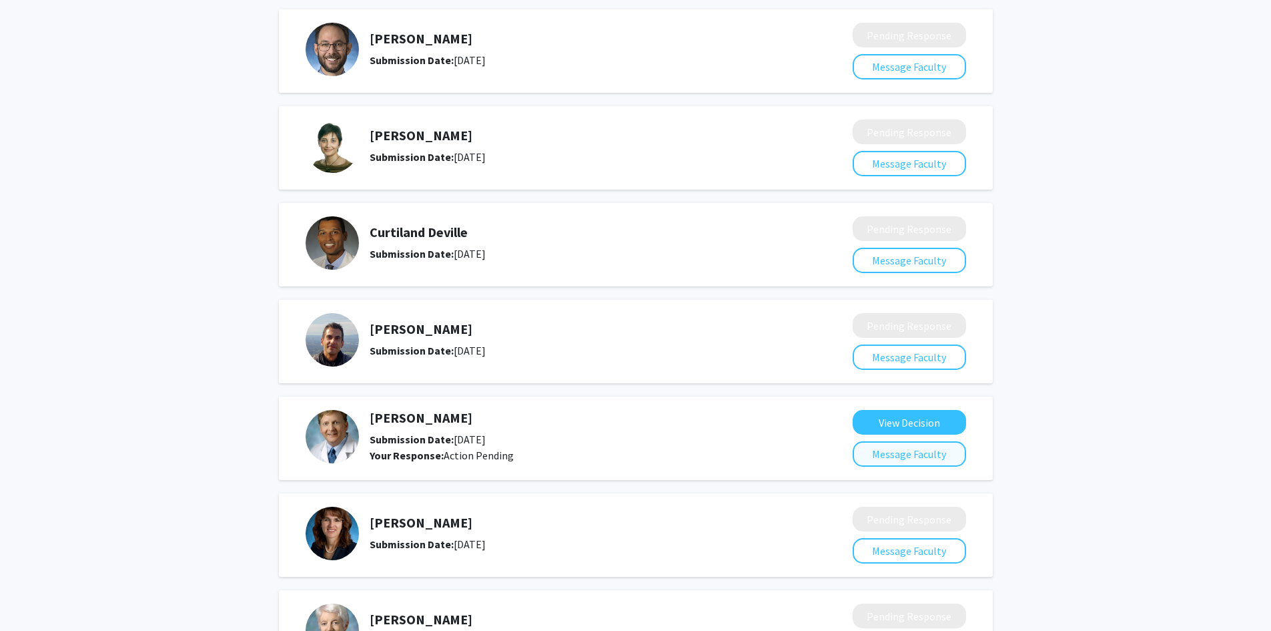
scroll to position [111, 0]
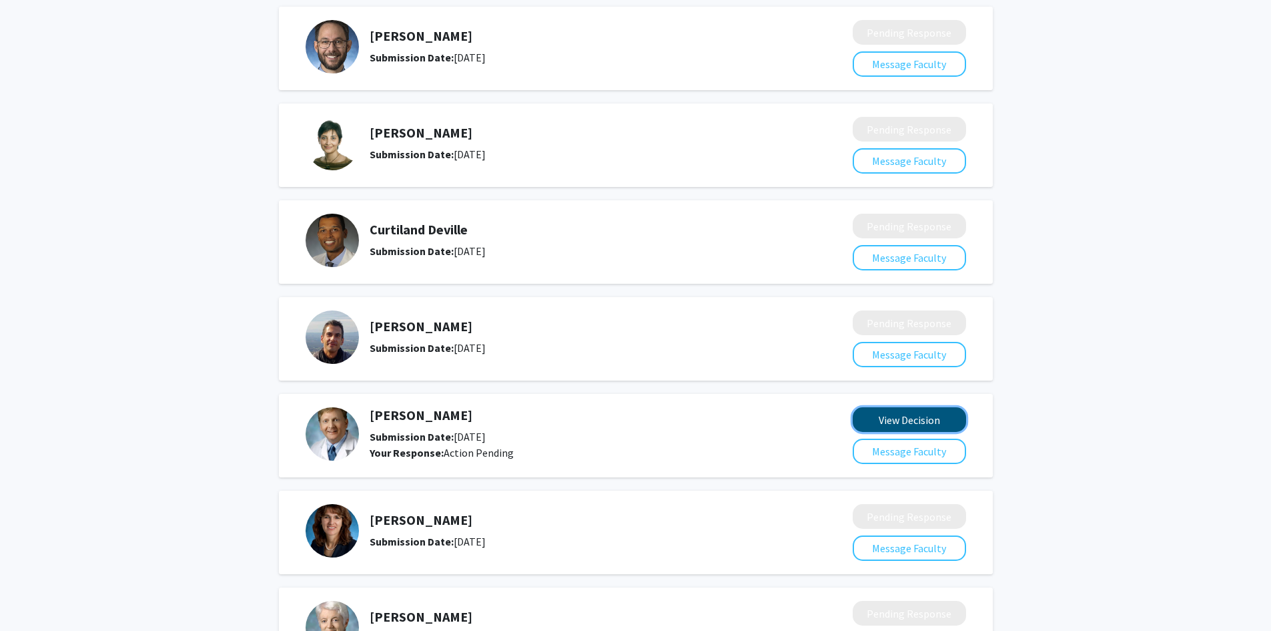
click at [913, 421] on button "View Decision" at bounding box center [909, 419] width 113 height 25
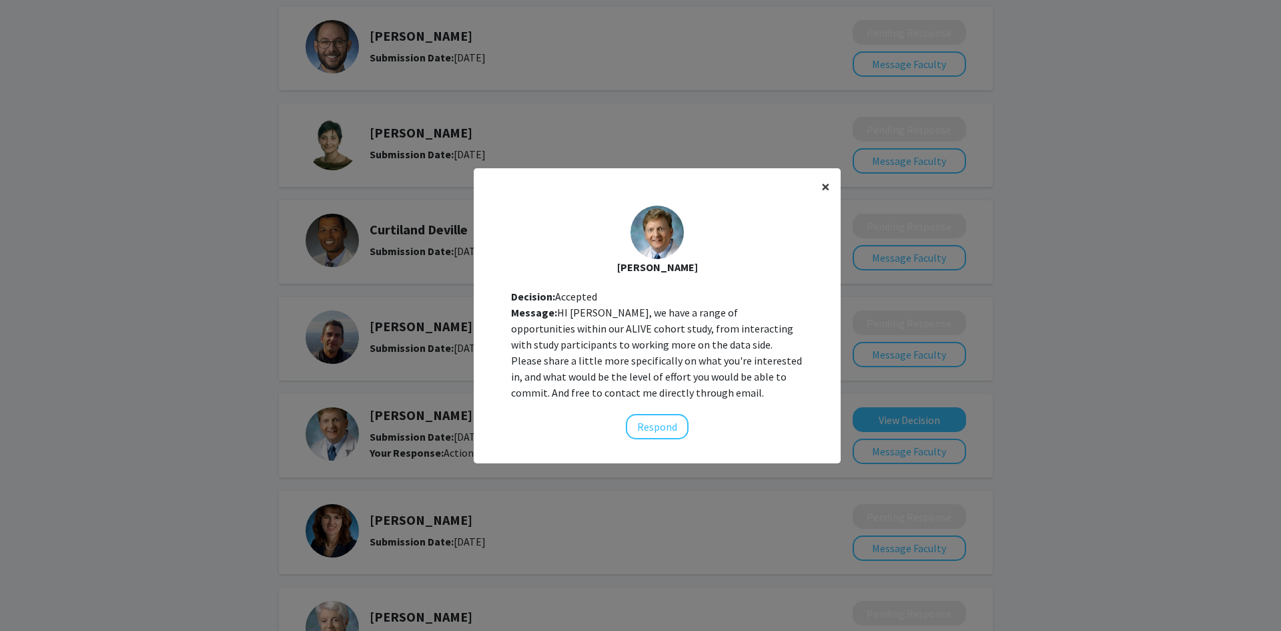
click at [822, 182] on span "×" at bounding box center [826, 186] width 9 height 21
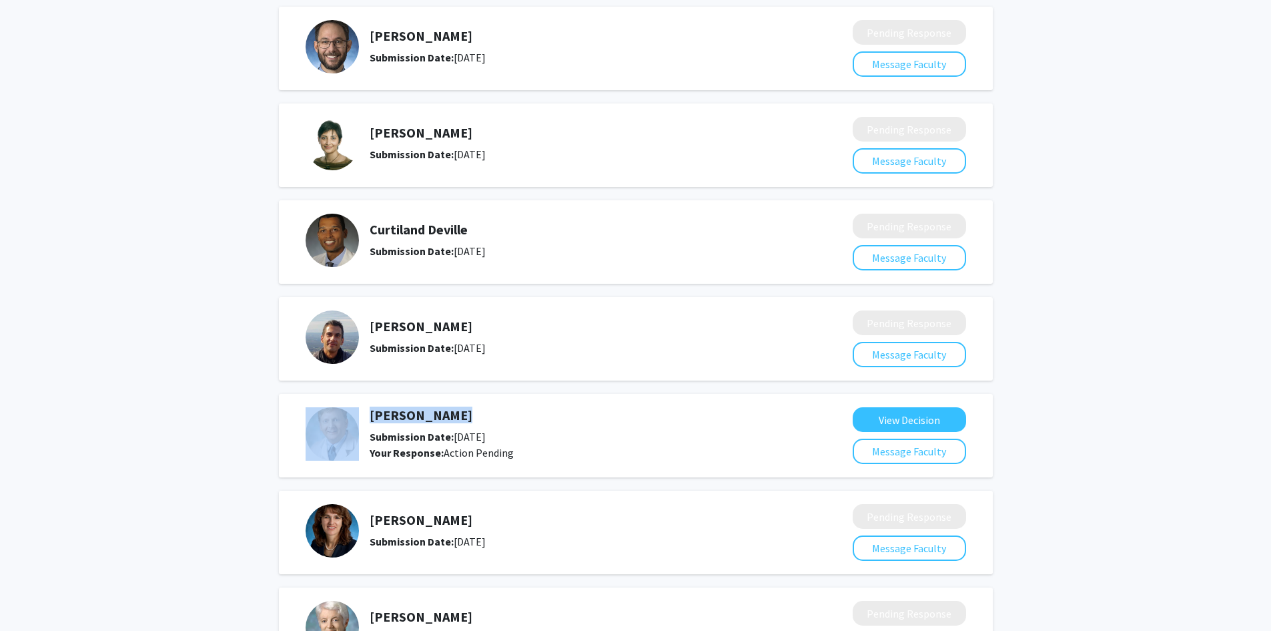
drag, startPoint x: 432, startPoint y: 418, endPoint x: 346, endPoint y: 419, distance: 86.1
click at [346, 419] on div "Gregory Kirk Submission Date: August 27, 2024 Your Response: Action Pending" at bounding box center [570, 433] width 529 height 53
copy div "[PERSON_NAME]"
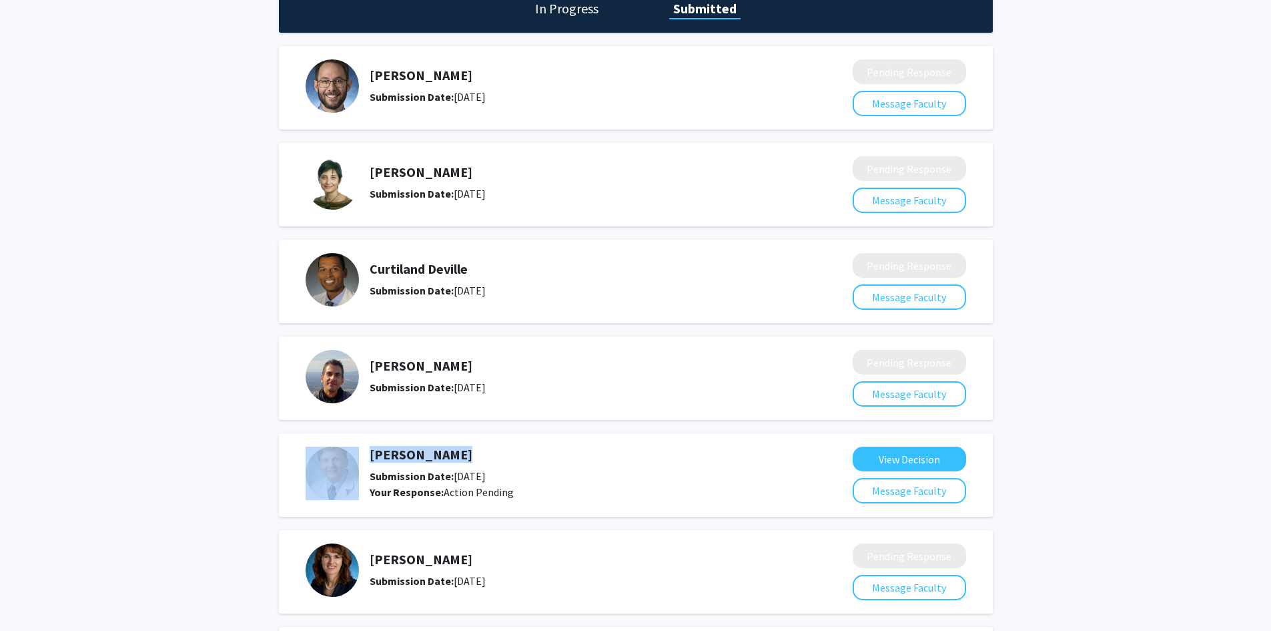
scroll to position [0, 0]
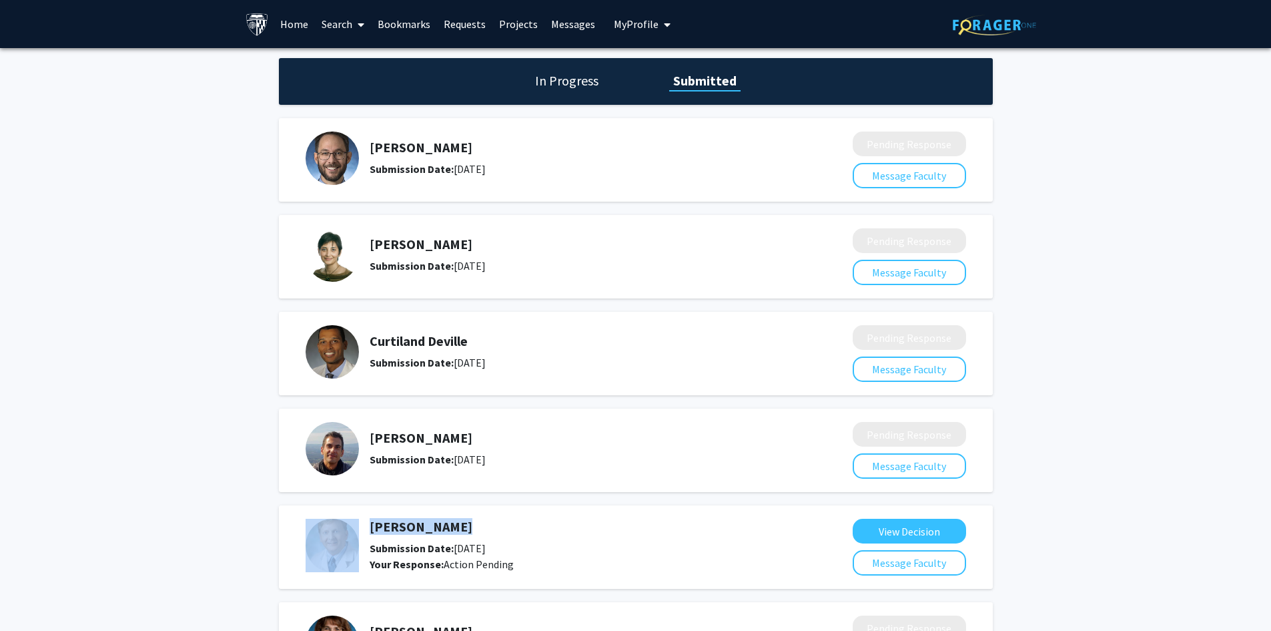
click at [634, 23] on span "My Profile" at bounding box center [636, 23] width 45 height 13
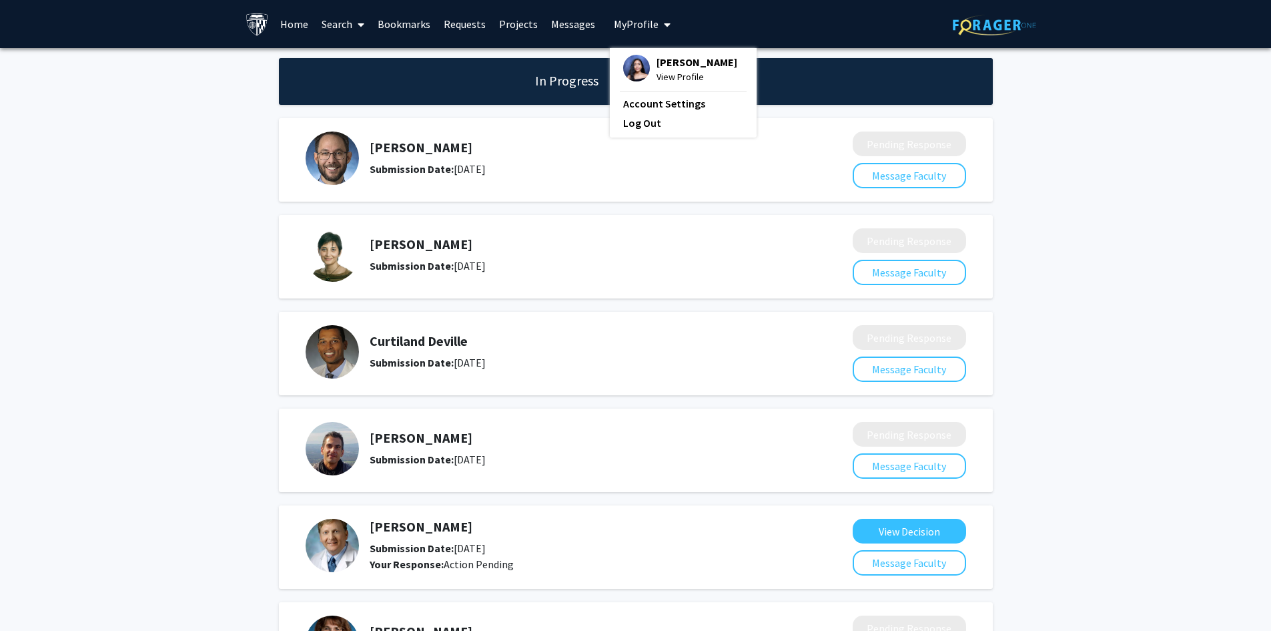
click at [659, 73] on span "View Profile" at bounding box center [697, 76] width 81 height 15
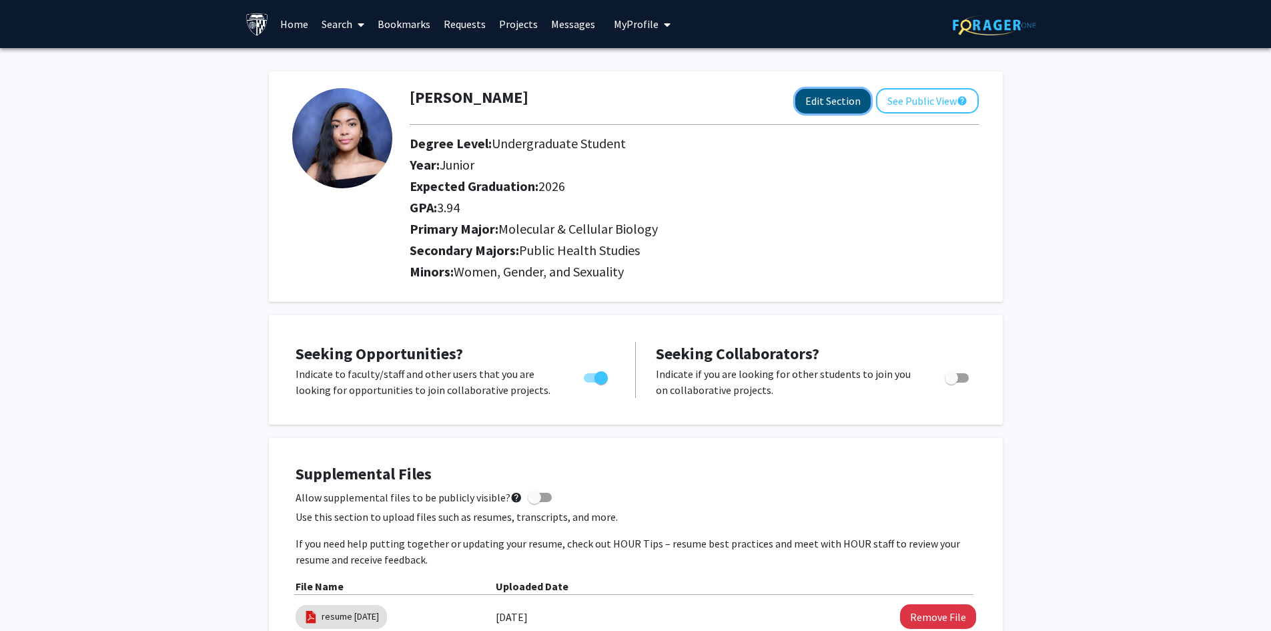
click at [848, 105] on button "Edit Section" at bounding box center [833, 101] width 75 height 25
select select "junior"
select select "2026"
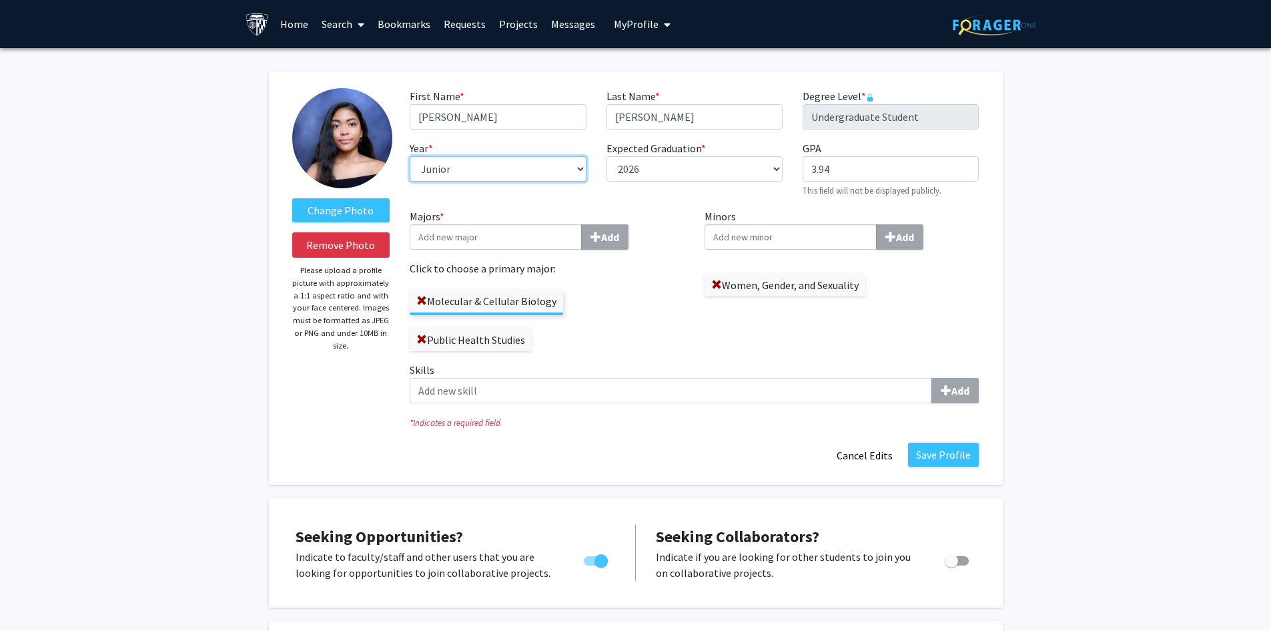
click at [501, 166] on select "--- First-year Sophomore Junior Senior Postbaccalaureate Certificate" at bounding box center [498, 168] width 176 height 25
select select "senior"
click at [410, 156] on select "--- First-year Sophomore Junior Senior Postbaccalaureate Certificate" at bounding box center [498, 168] width 176 height 25
click at [881, 170] on input "3.94" at bounding box center [891, 168] width 176 height 25
type input "3.77"
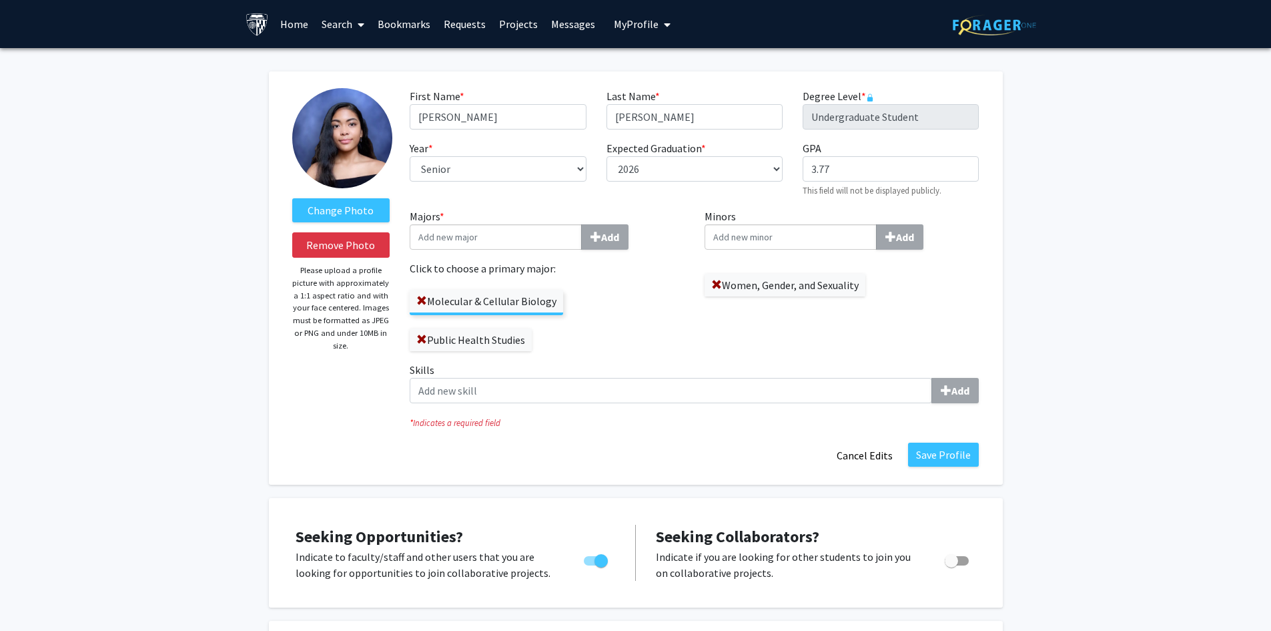
click at [651, 334] on div "Molecular & Cellular Biology Public Health Studies" at bounding box center [547, 313] width 275 height 75
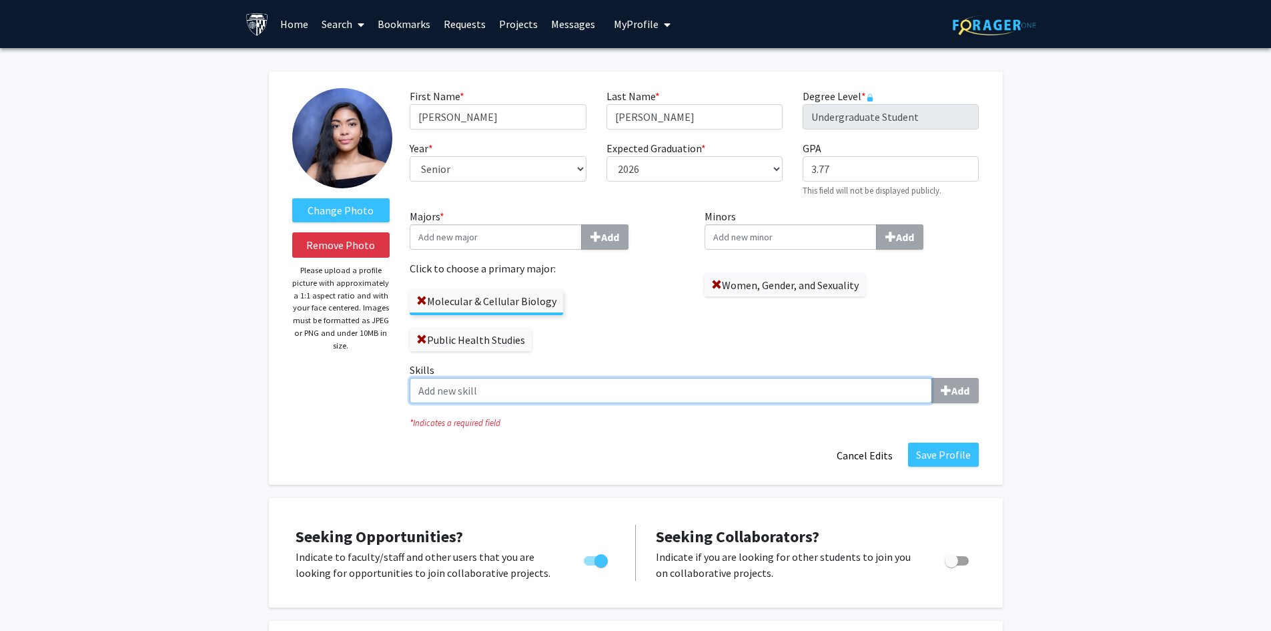
click at [573, 390] on input "Skills Add" at bounding box center [671, 390] width 523 height 25
click at [866, 393] on input "Skills Add" at bounding box center [671, 390] width 523 height 25
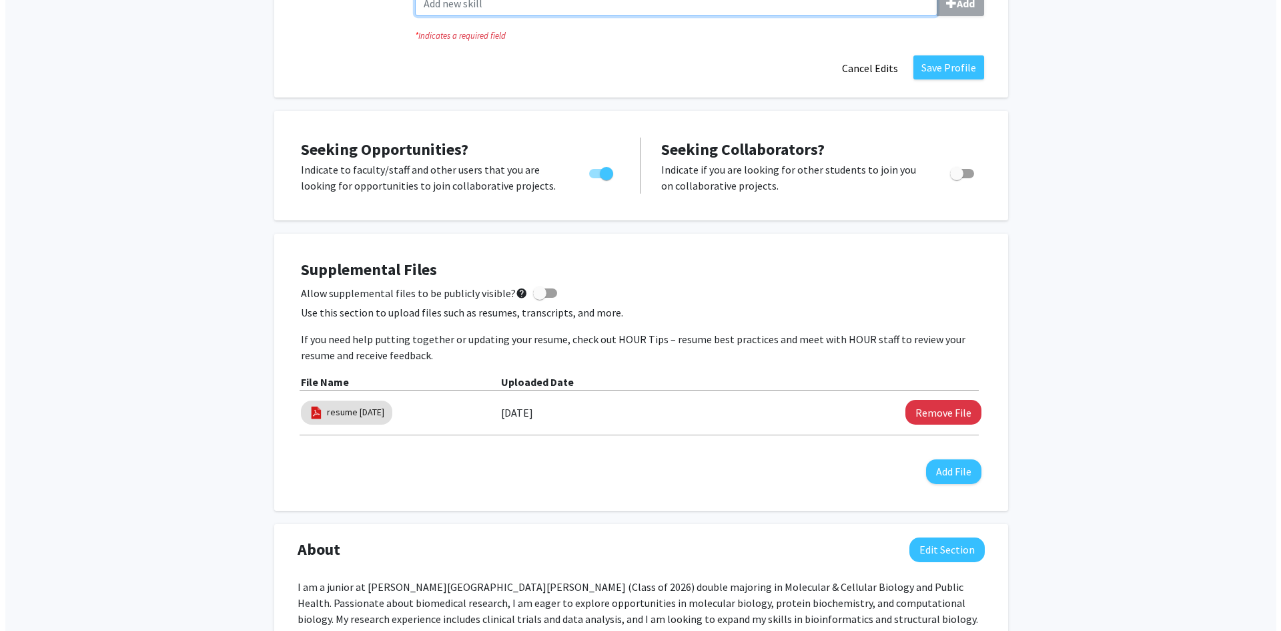
scroll to position [445, 0]
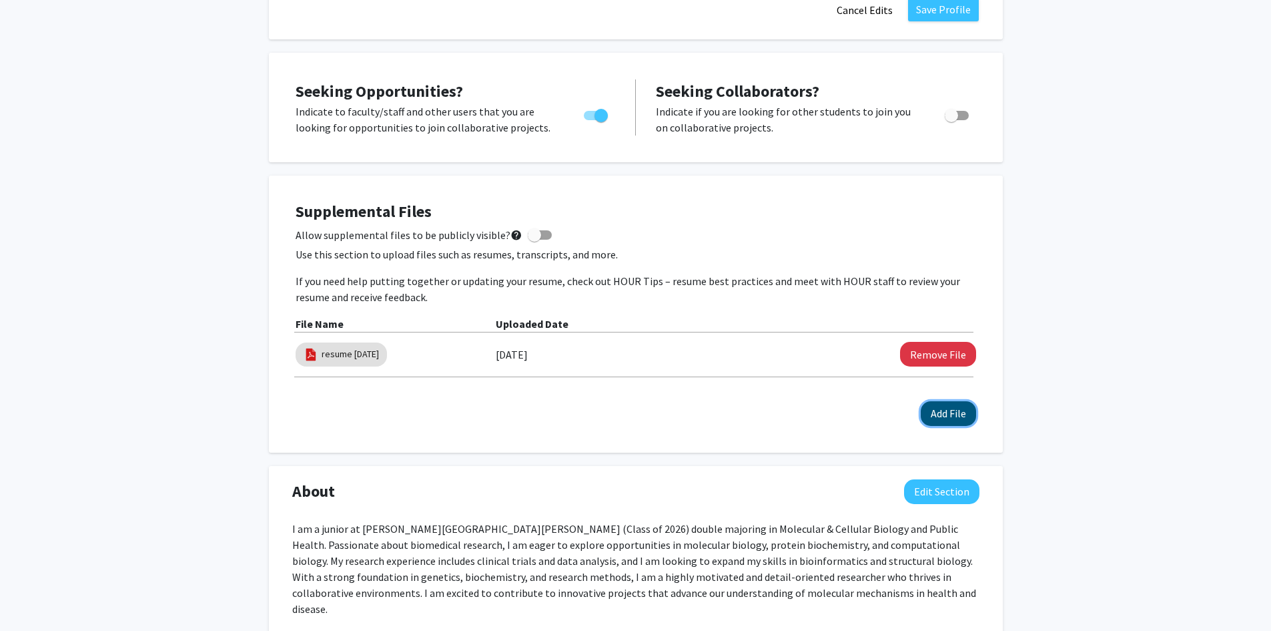
click at [934, 423] on button "Add File" at bounding box center [948, 413] width 55 height 25
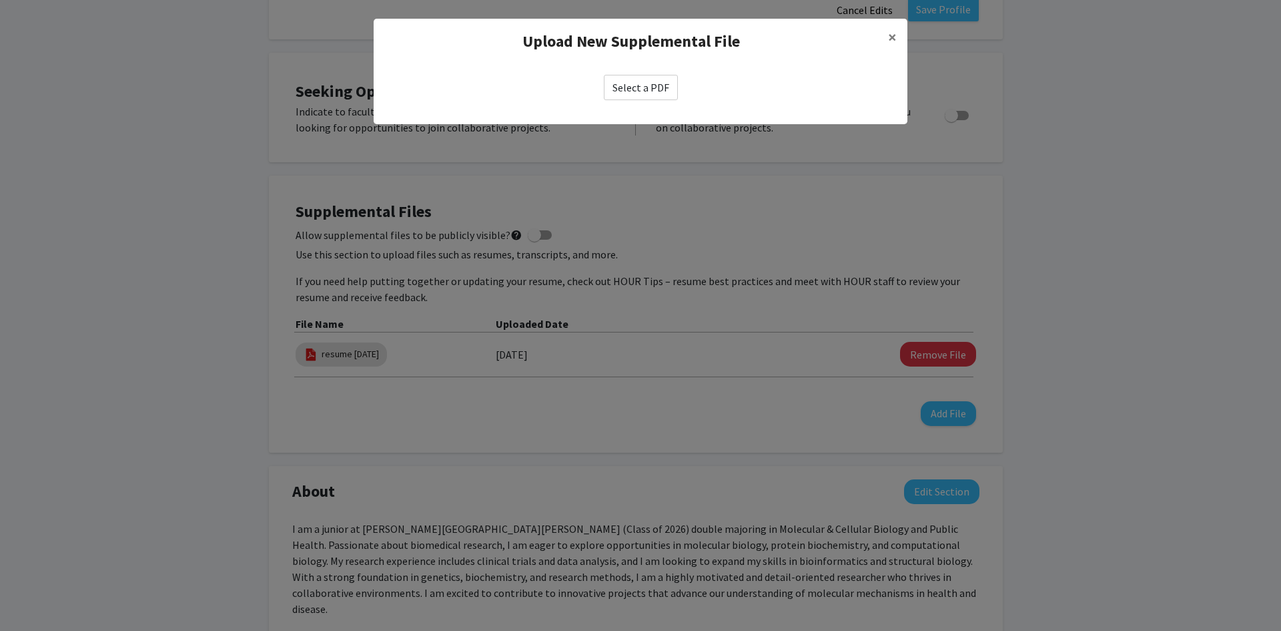
click at [655, 89] on label "Select a PDF" at bounding box center [641, 87] width 74 height 25
click at [0, 0] on input "Select a PDF" at bounding box center [0, 0] width 0 height 0
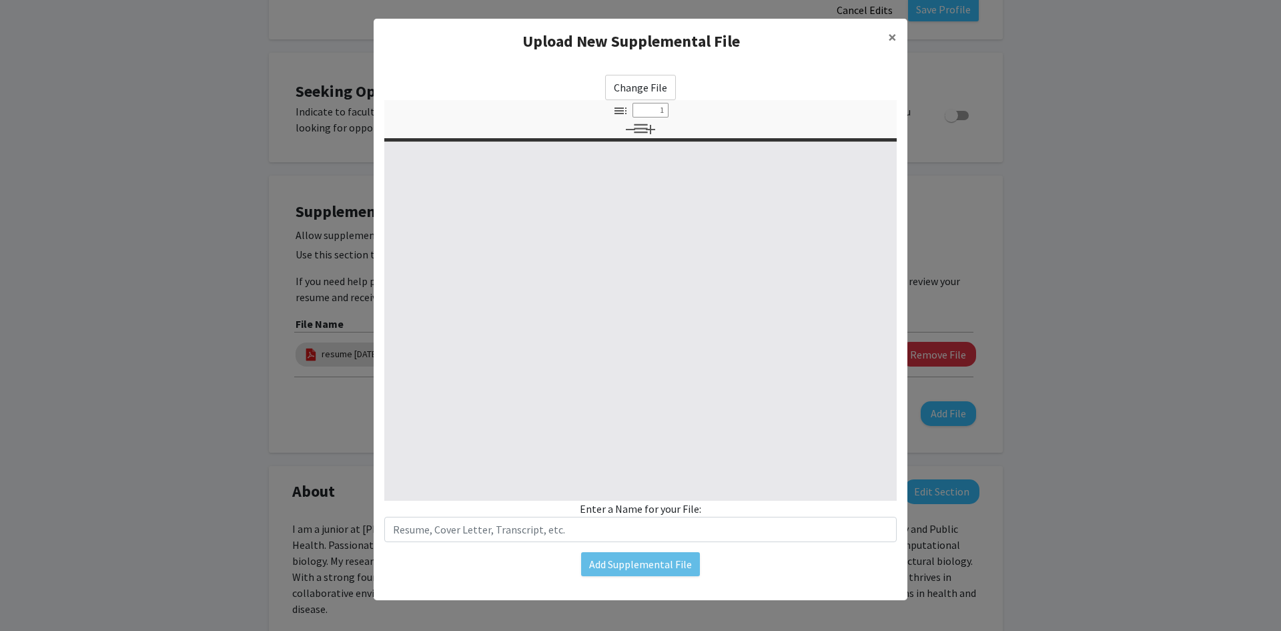
select select "custom"
type input "0"
select select "custom"
type input "1"
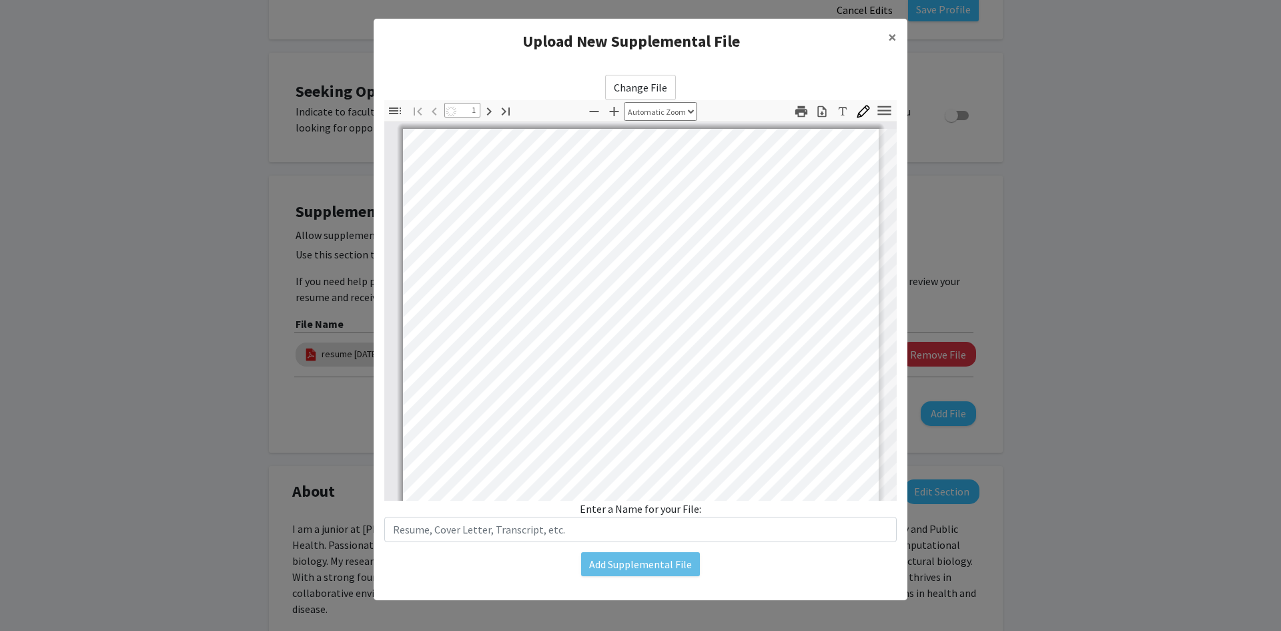
select select "auto"
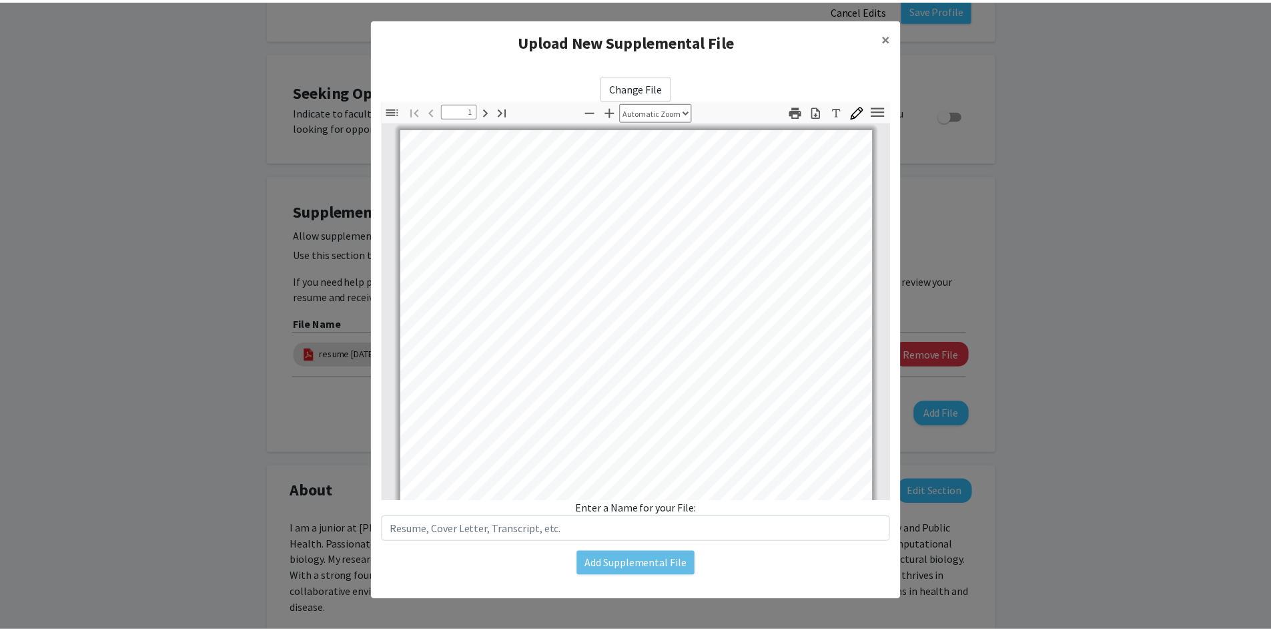
scroll to position [1, 0]
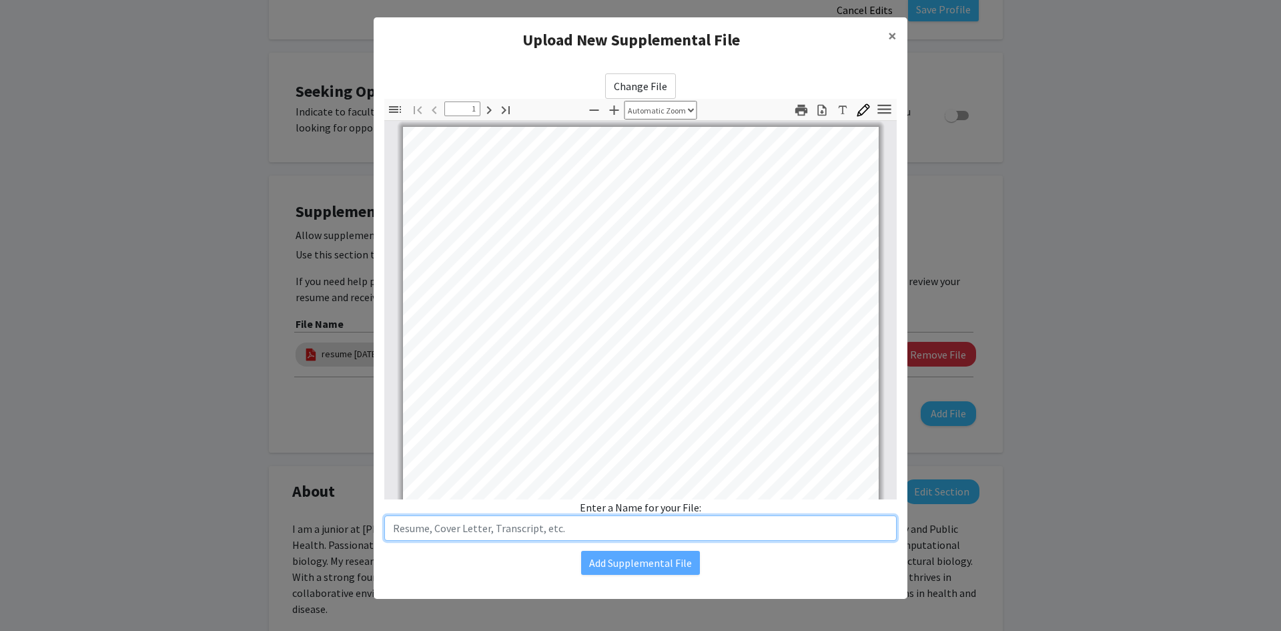
click at [563, 532] on input "text" at bounding box center [640, 527] width 513 height 25
type input "resume [DATE]"
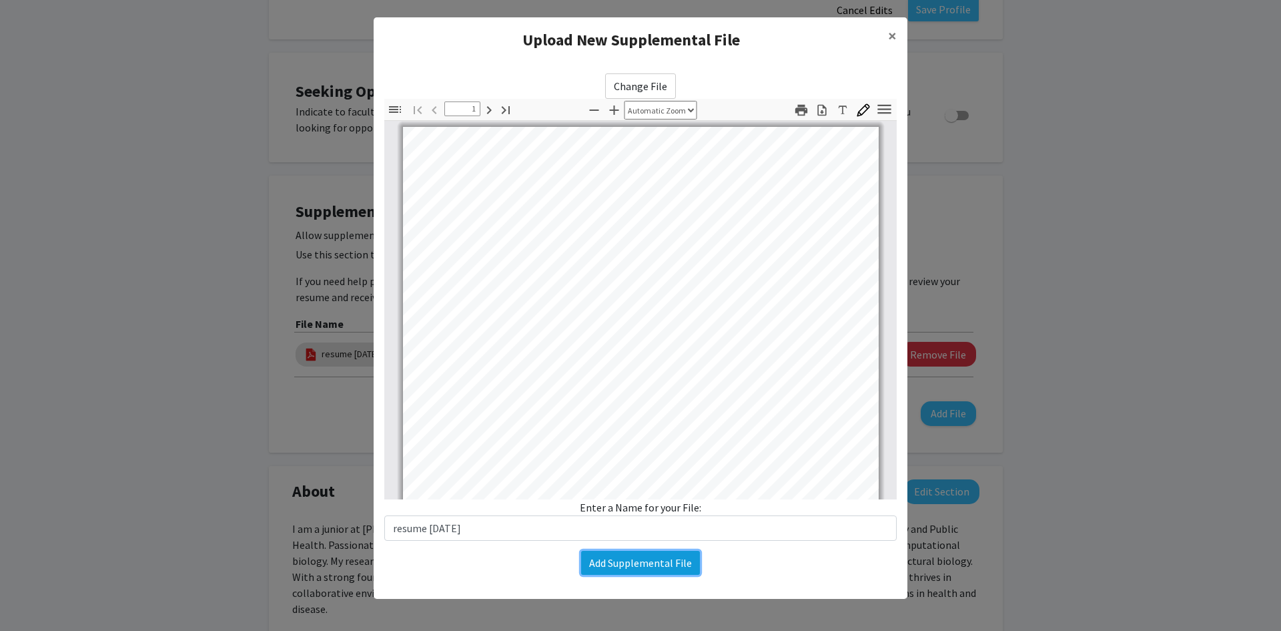
click at [627, 565] on button "Add Supplemental File" at bounding box center [640, 563] width 119 height 24
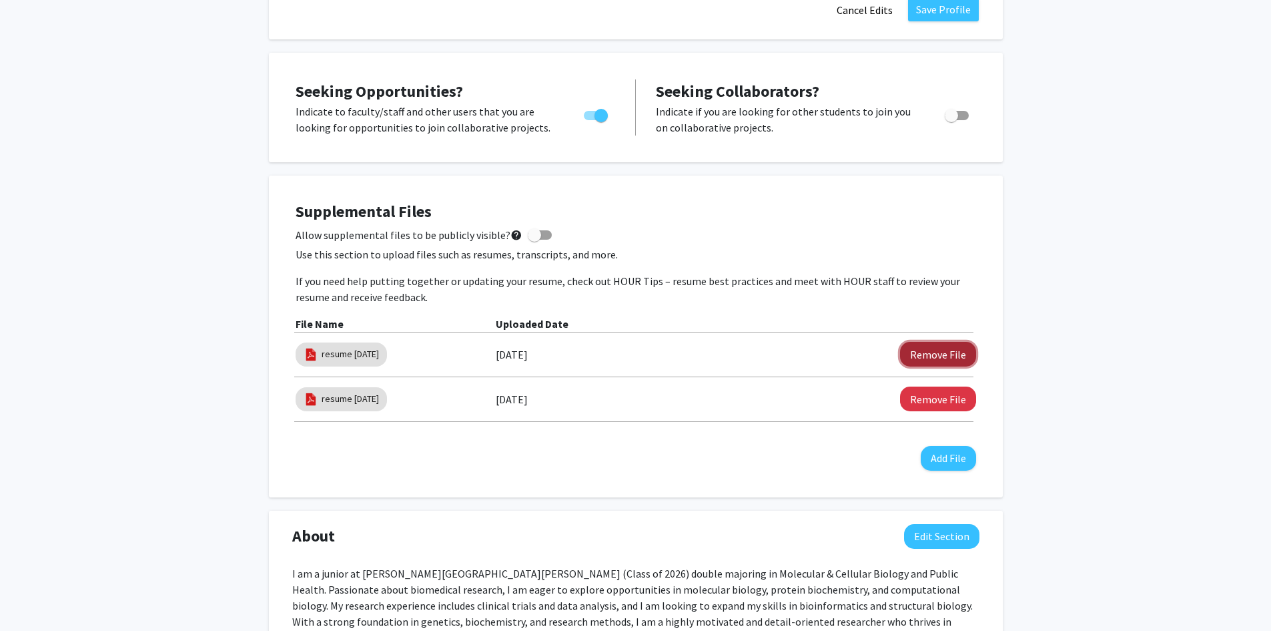
click at [947, 356] on button "Remove File" at bounding box center [938, 354] width 76 height 25
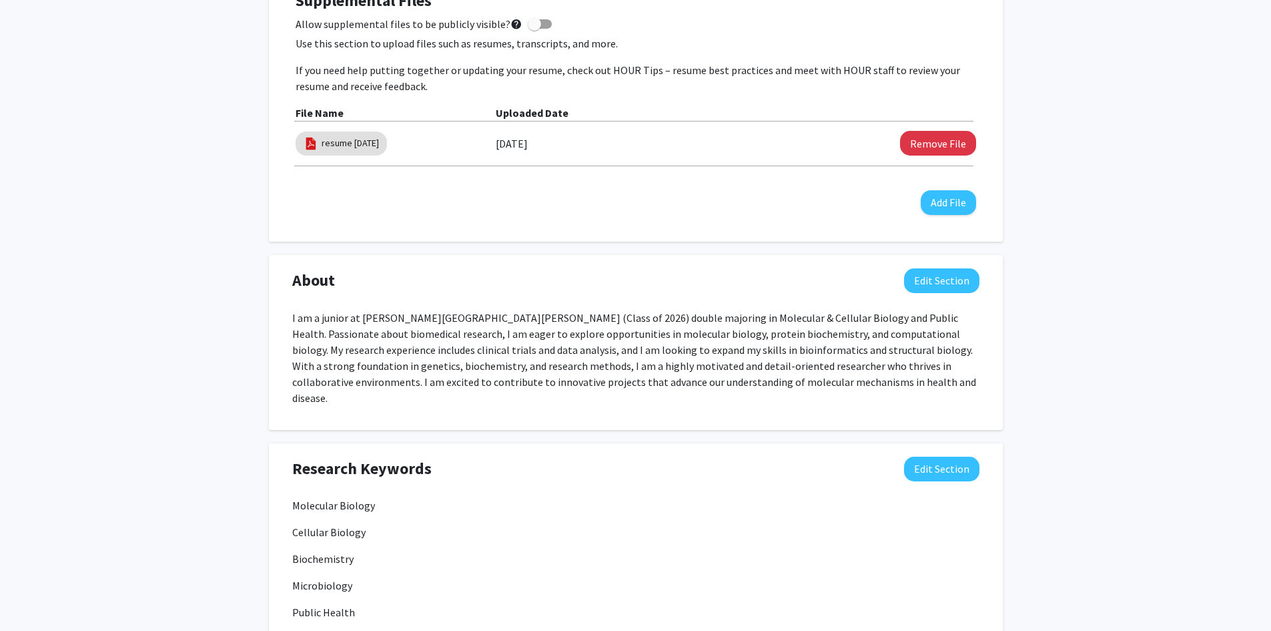
scroll to position [667, 0]
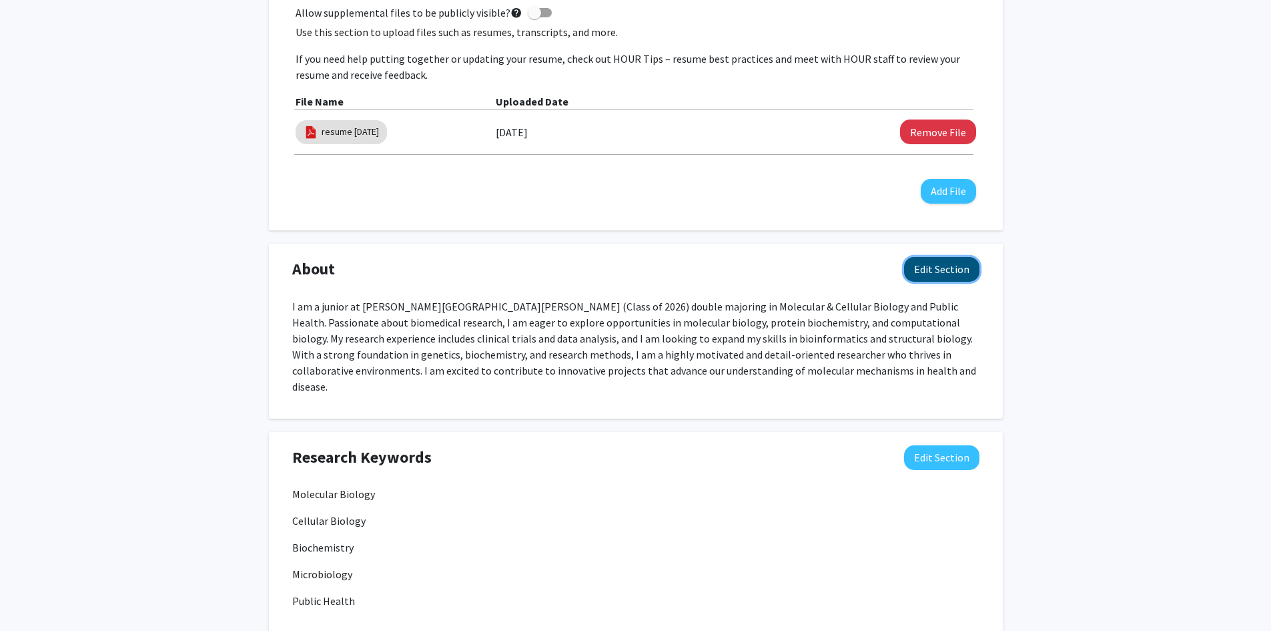
click at [959, 260] on button "Edit Section" at bounding box center [941, 269] width 75 height 25
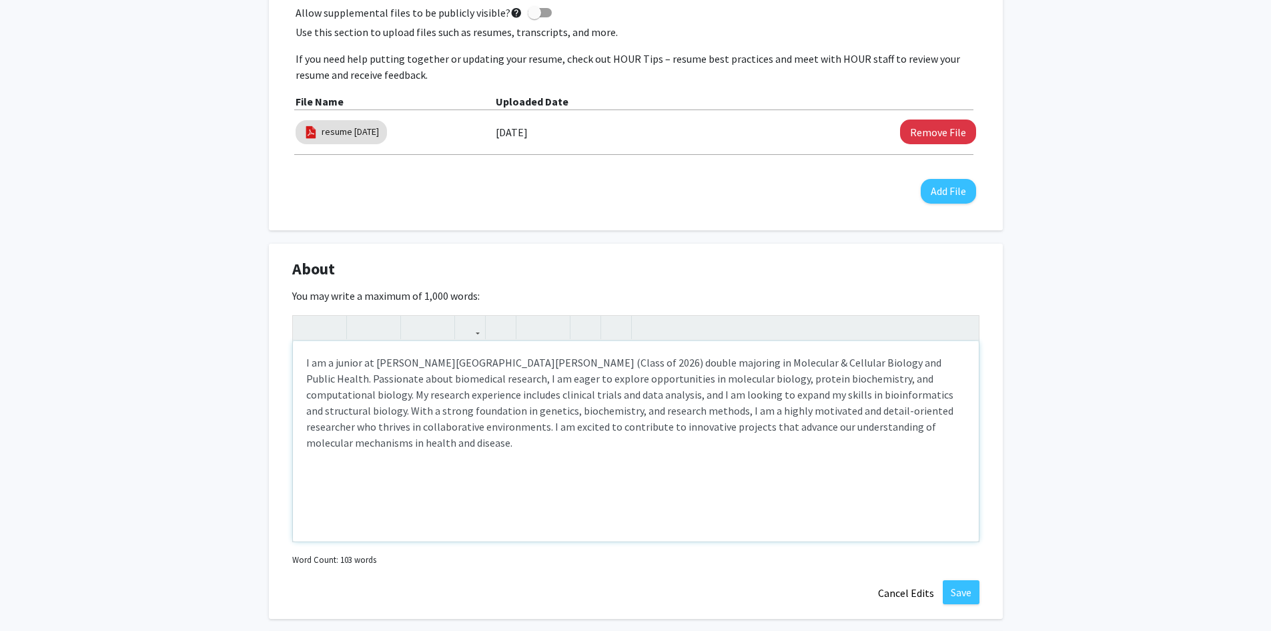
click at [346, 362] on p "I am a junior at Johns Hopkins University (Class of 2026) double majoring in Mo…" at bounding box center [635, 402] width 659 height 96
type textarea "<p>I am a undergraduate at Johns Hopkins University (Class of 2026) double majo…"
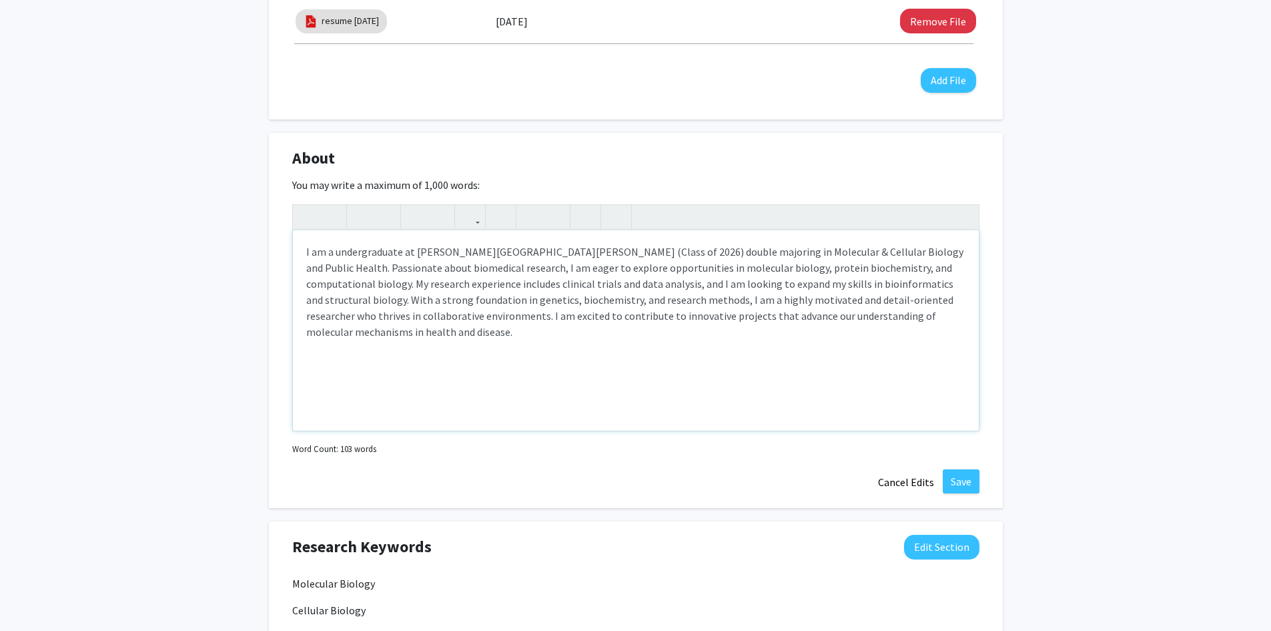
scroll to position [779, 0]
click at [968, 476] on button "Save" at bounding box center [961, 481] width 37 height 24
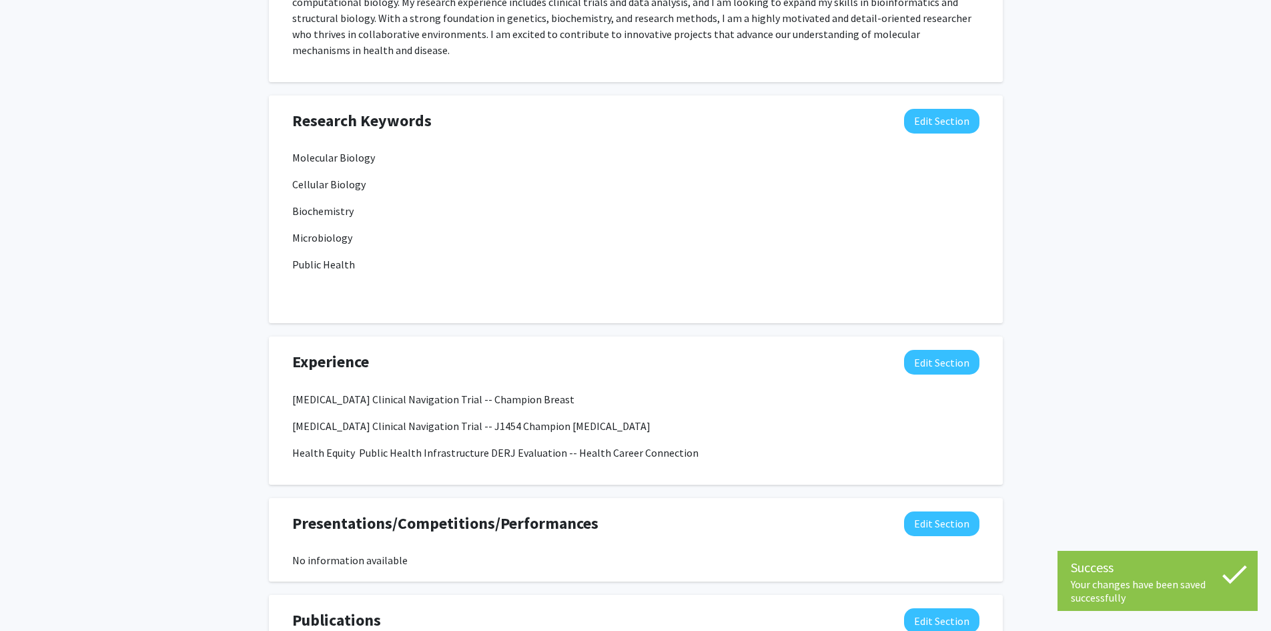
scroll to position [1001, 0]
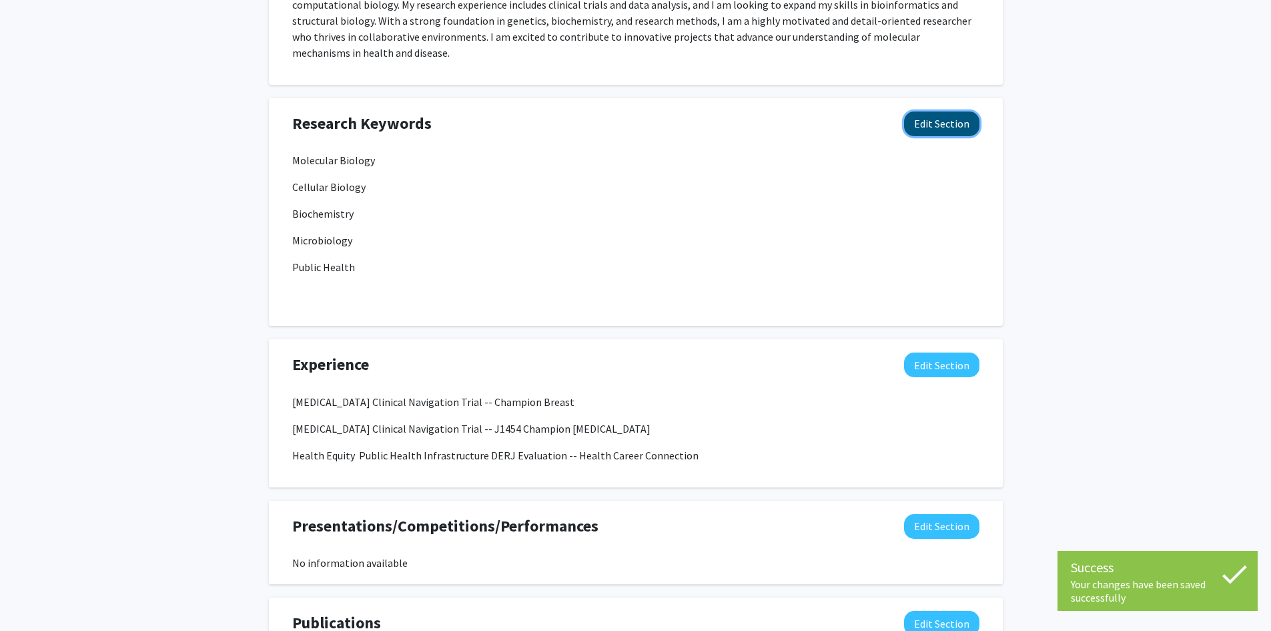
click at [944, 112] on button "Edit Section" at bounding box center [941, 123] width 75 height 25
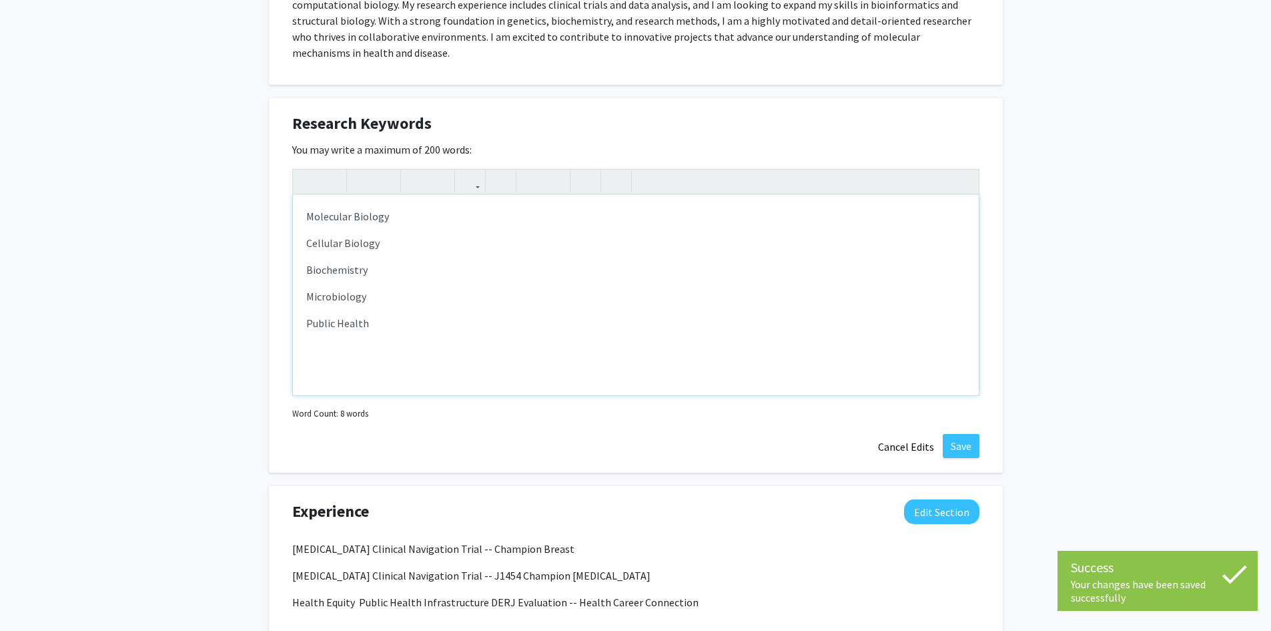
click at [406, 325] on div "Molecular Biology Cellular Biology Biochemistry Microbiology Public Health" at bounding box center [636, 295] width 686 height 200
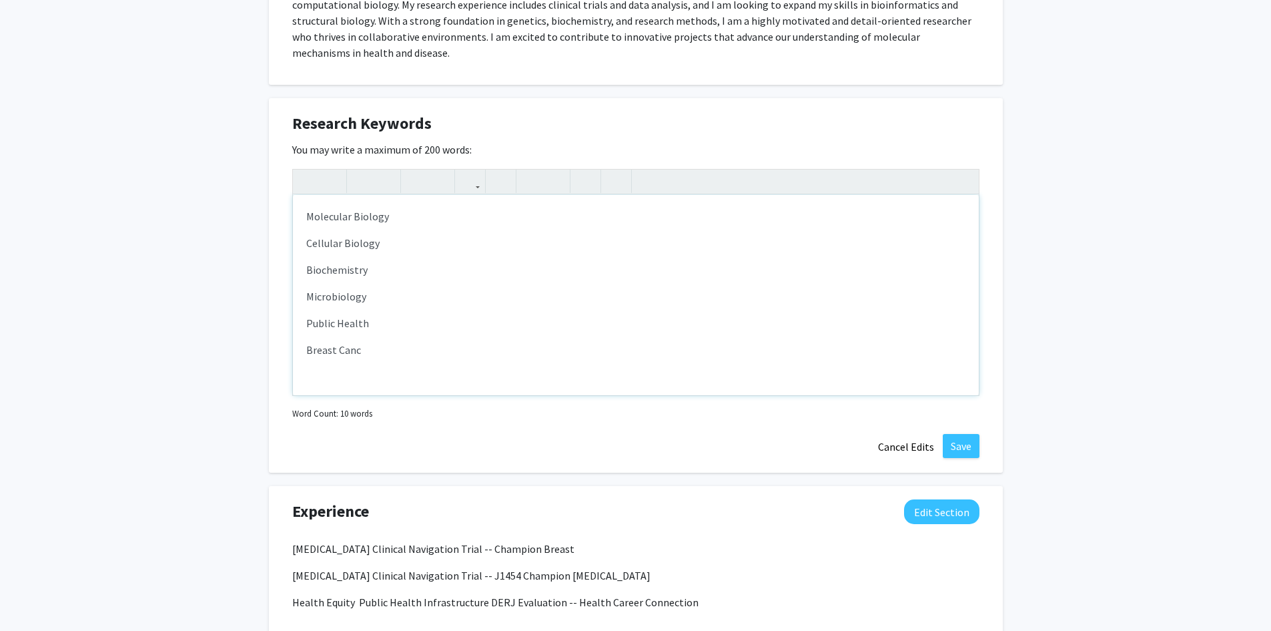
type textarea "<p>Molecular Biology&nbsp;</p><p>Cellular Biology&nbsp;</p><p>Biochemistry</p><…"
click at [964, 434] on button "Save" at bounding box center [961, 446] width 37 height 24
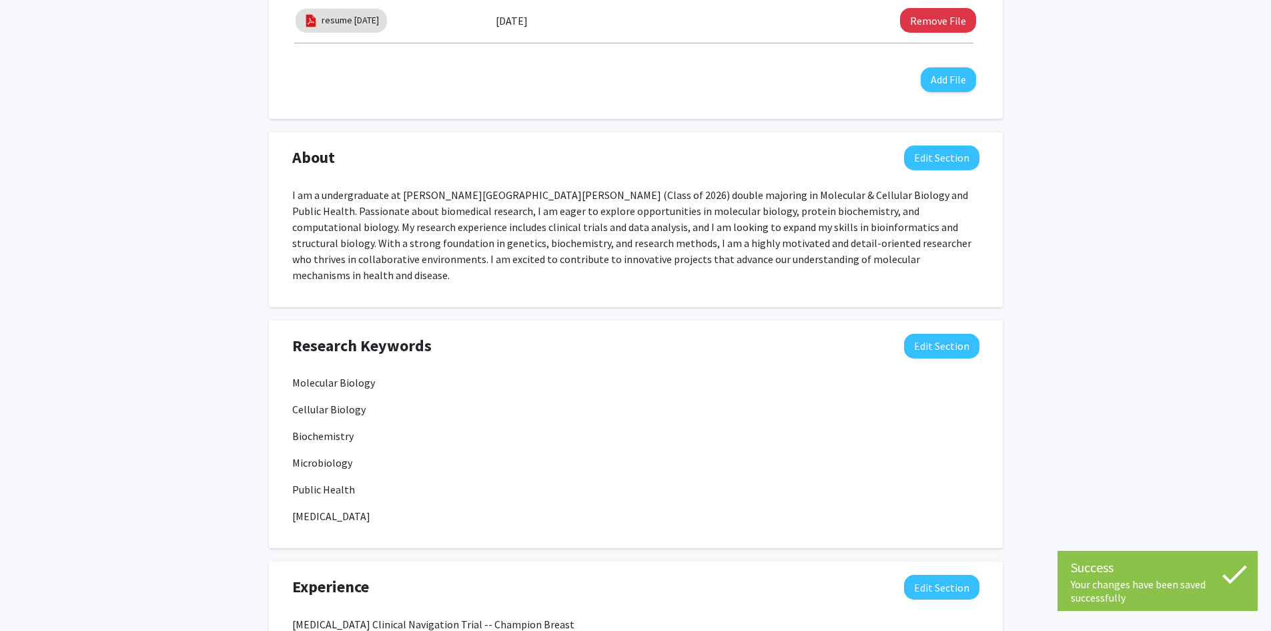
scroll to position [111, 0]
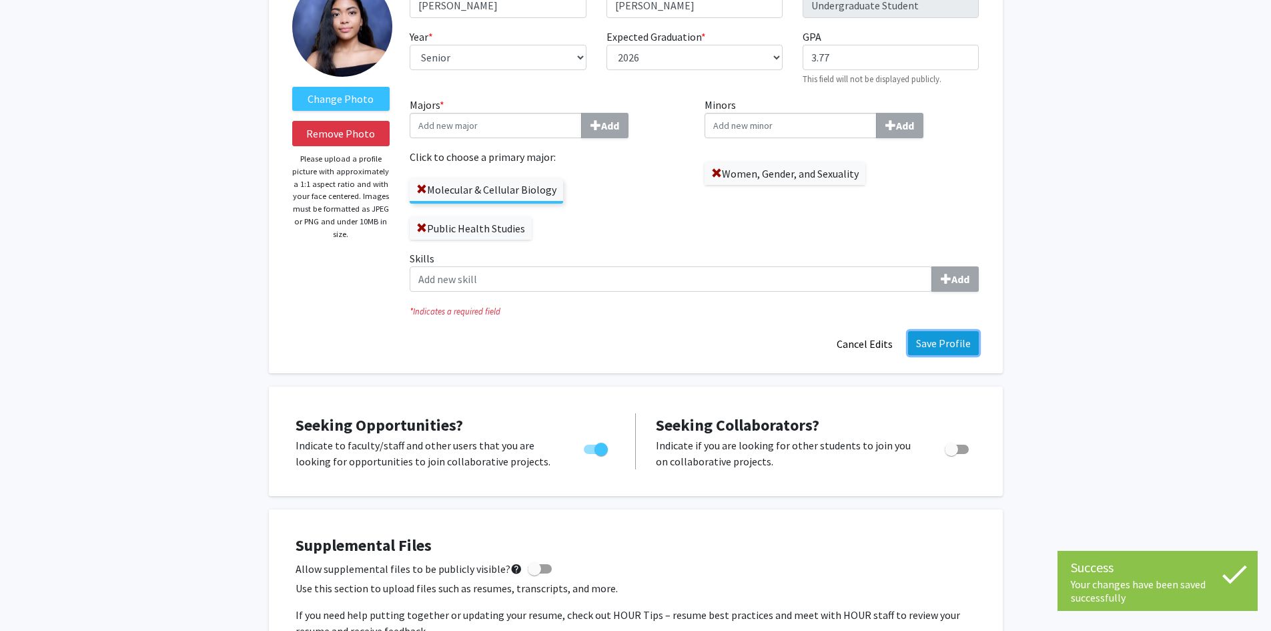
click at [932, 340] on button "Save Profile" at bounding box center [943, 343] width 71 height 24
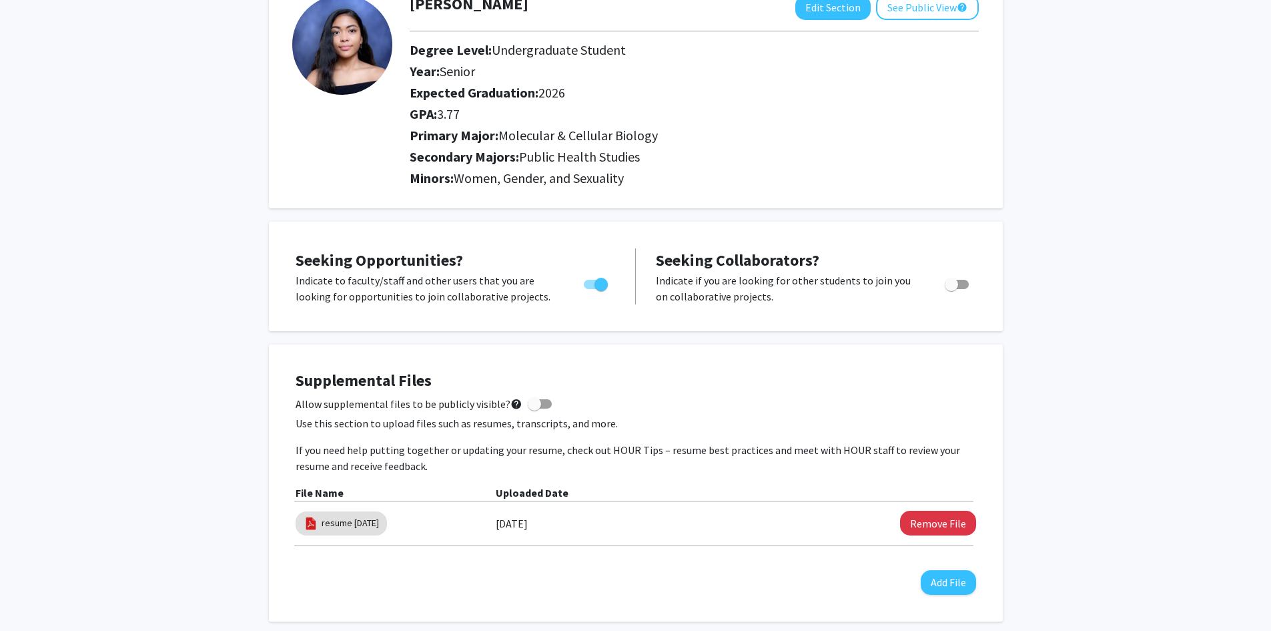
scroll to position [0, 0]
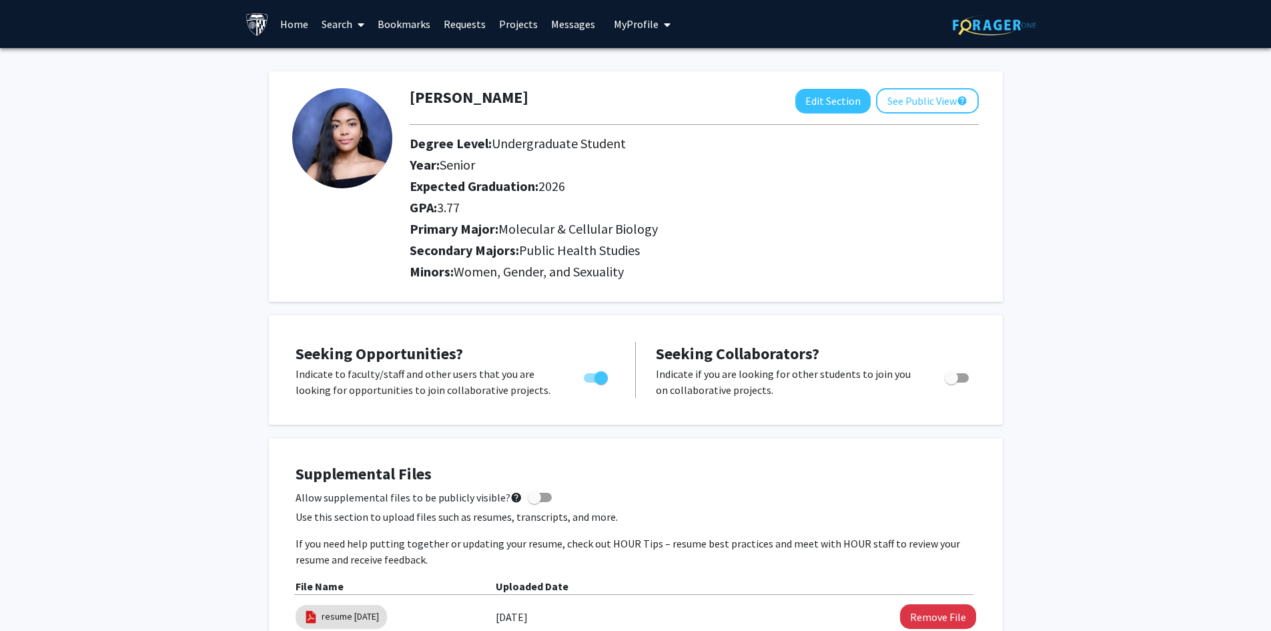
click at [344, 16] on link "Search" at bounding box center [343, 24] width 56 height 47
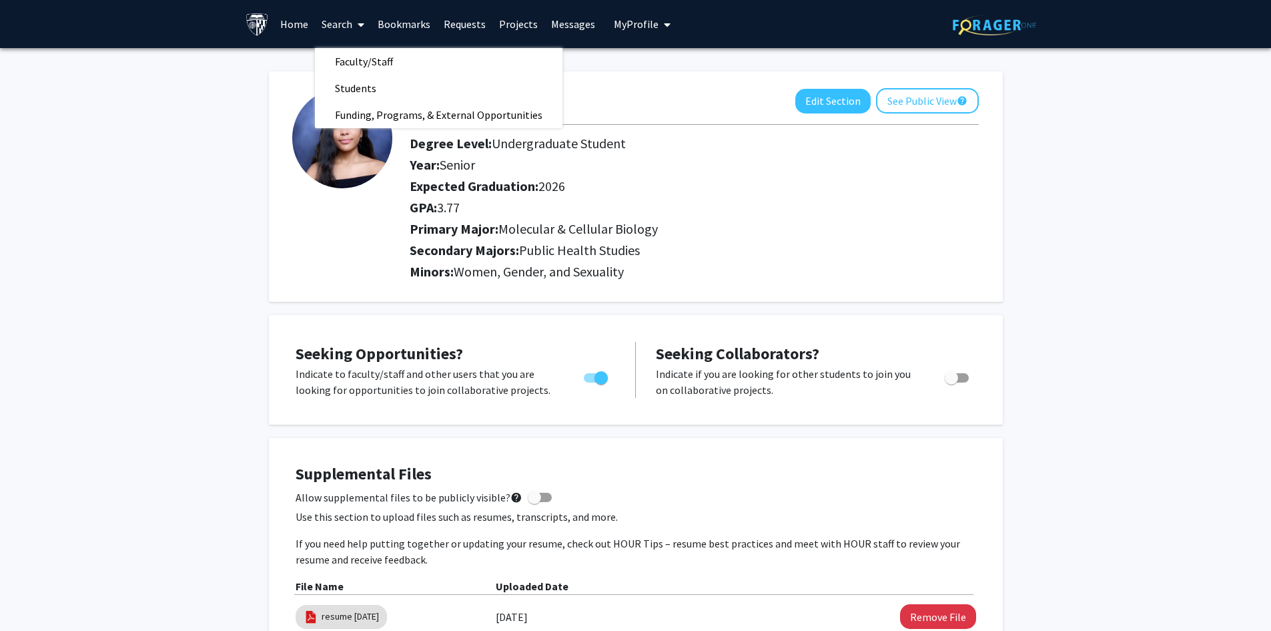
click at [371, 59] on span "Faculty/Staff" at bounding box center [364, 61] width 98 height 27
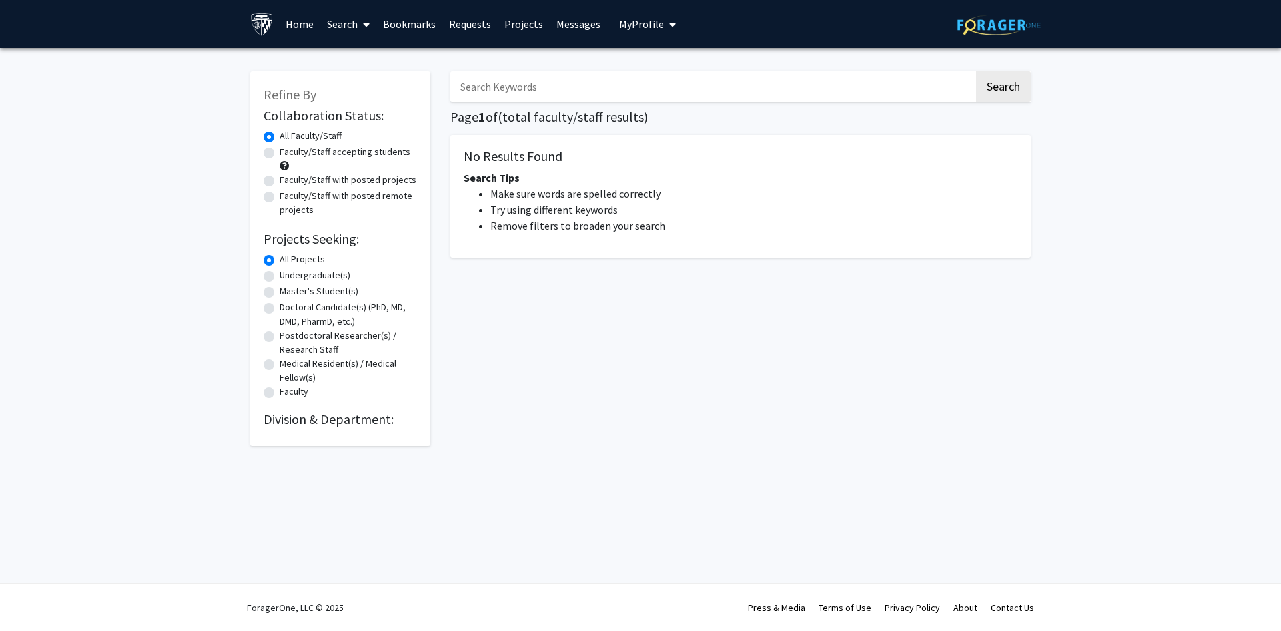
click at [483, 92] on input "Search Keywords" at bounding box center [713, 86] width 524 height 31
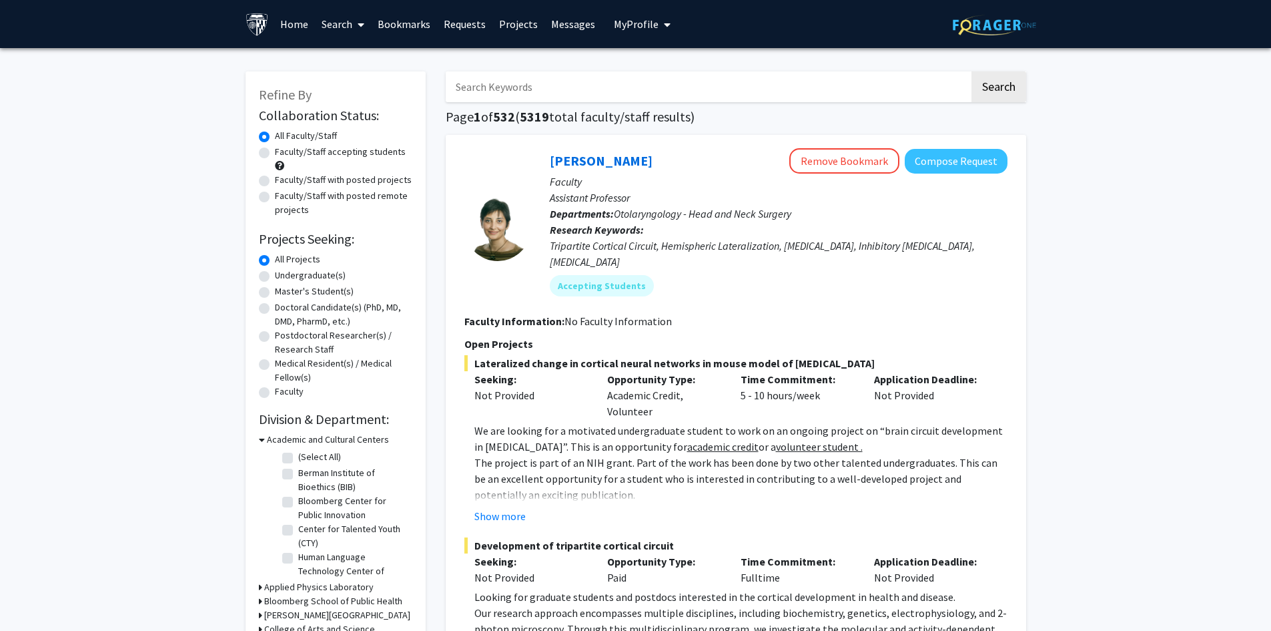
paste input "[PERSON_NAME]"
type input "[PERSON_NAME]"
drag, startPoint x: 1003, startPoint y: 94, endPoint x: 994, endPoint y: 103, distance: 12.8
click at [1000, 97] on button "Search" at bounding box center [999, 86] width 55 height 31
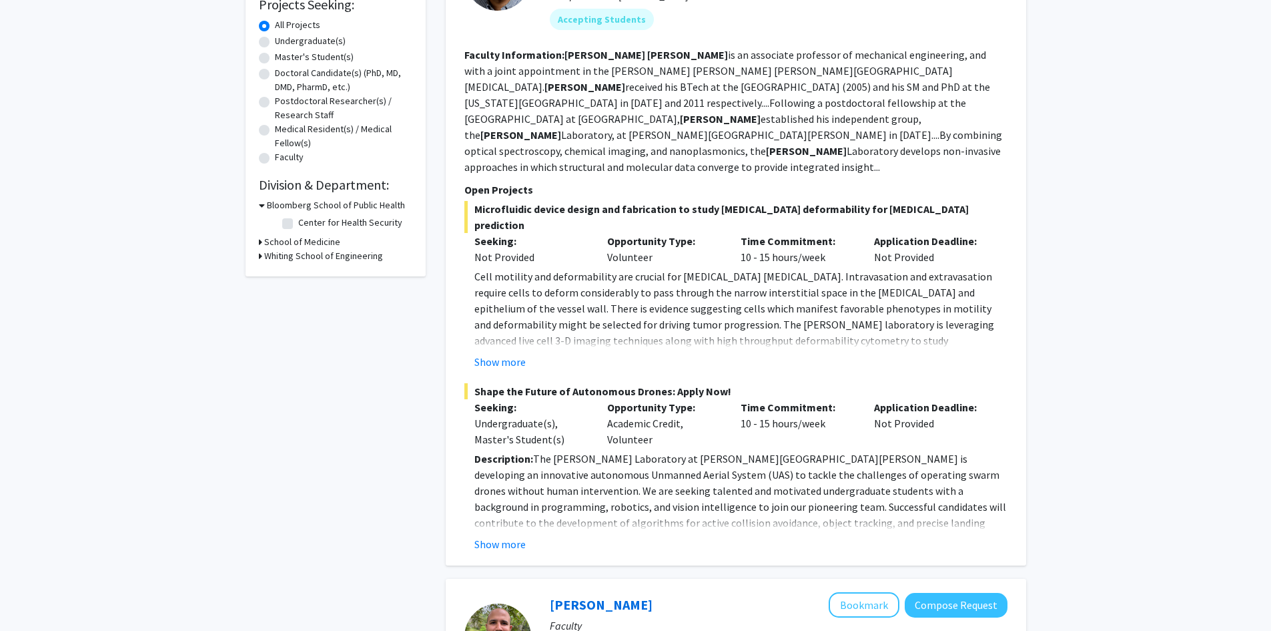
scroll to position [334, 0]
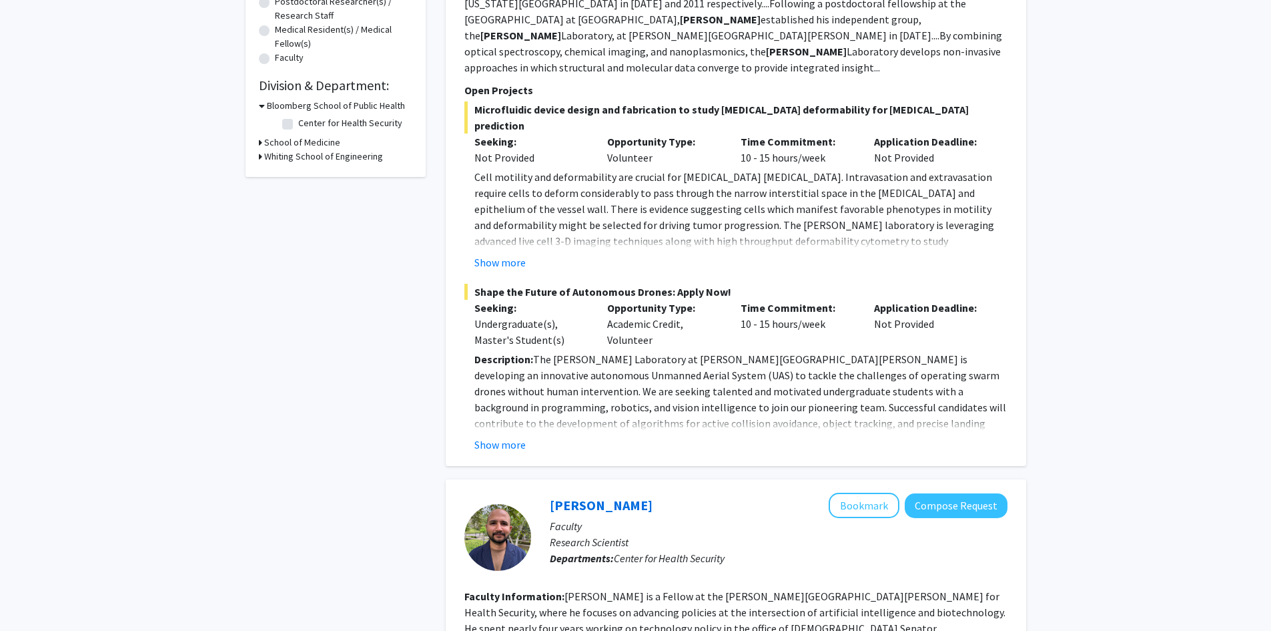
click at [509, 254] on button "Show more" at bounding box center [500, 262] width 51 height 16
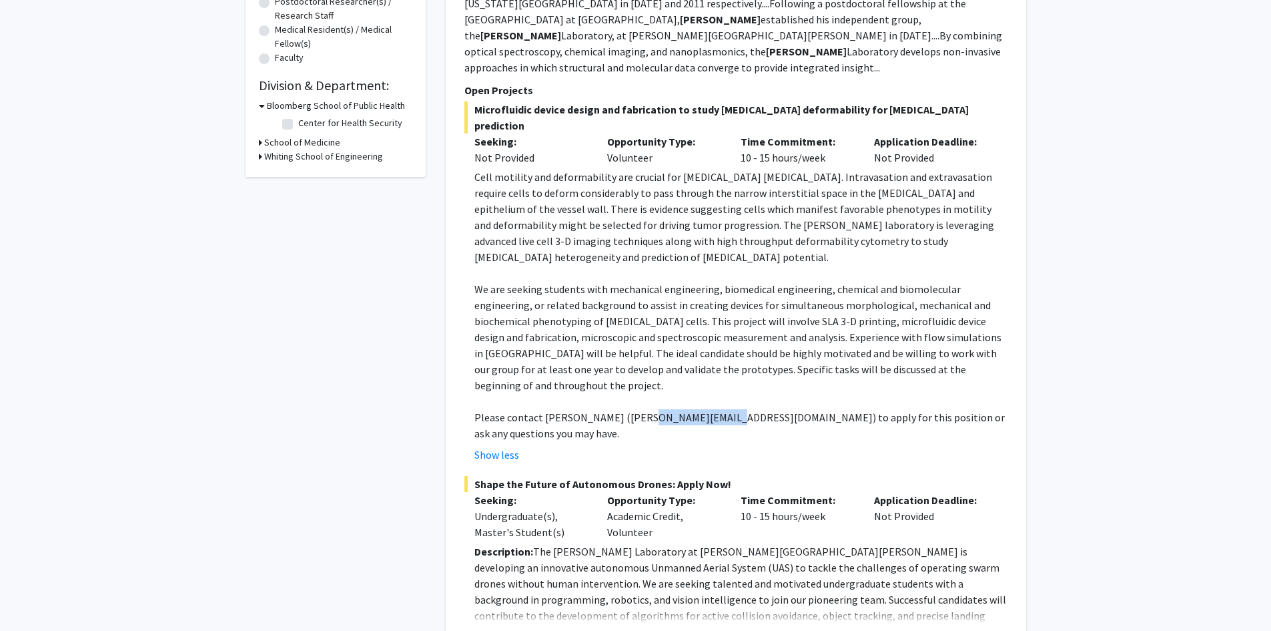
drag, startPoint x: 712, startPoint y: 355, endPoint x: 647, endPoint y: 356, distance: 65.4
click at [631, 409] on p "Please contact Prof. Ishan Barman (ibarman@jhu.edu) to apply for this position …" at bounding box center [741, 425] width 533 height 32
copy p "ibarman@jhu.edu"
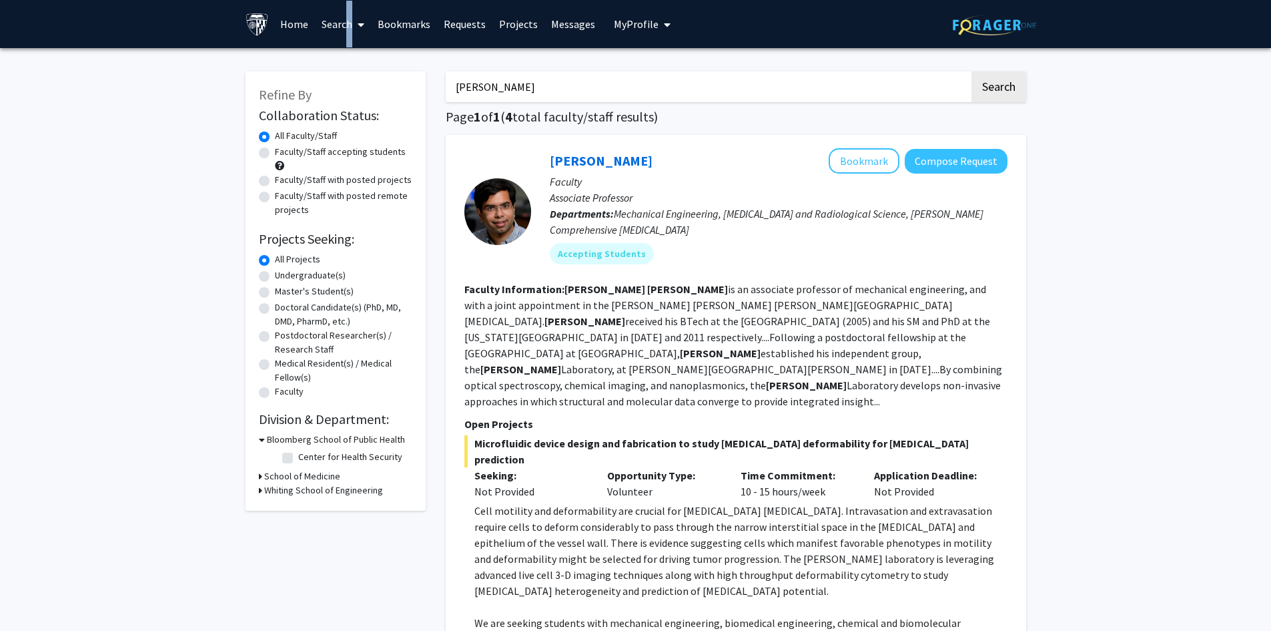
click at [342, 24] on link "Search" at bounding box center [343, 24] width 56 height 47
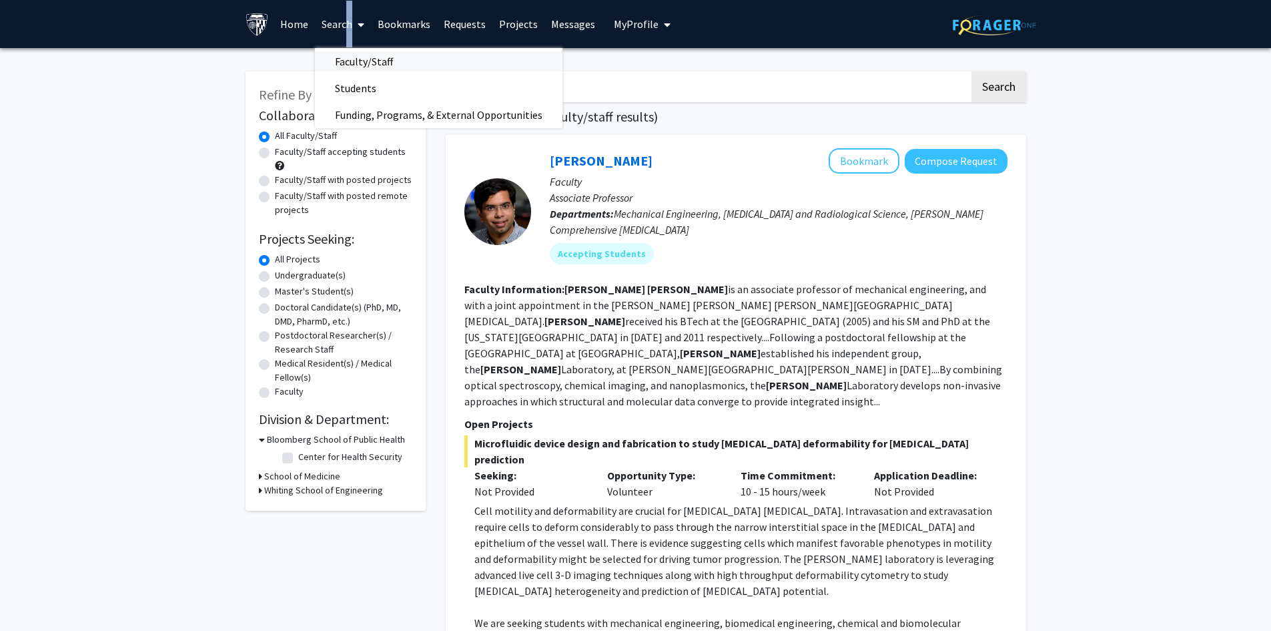
click at [355, 59] on span "Faculty/Staff" at bounding box center [364, 61] width 98 height 27
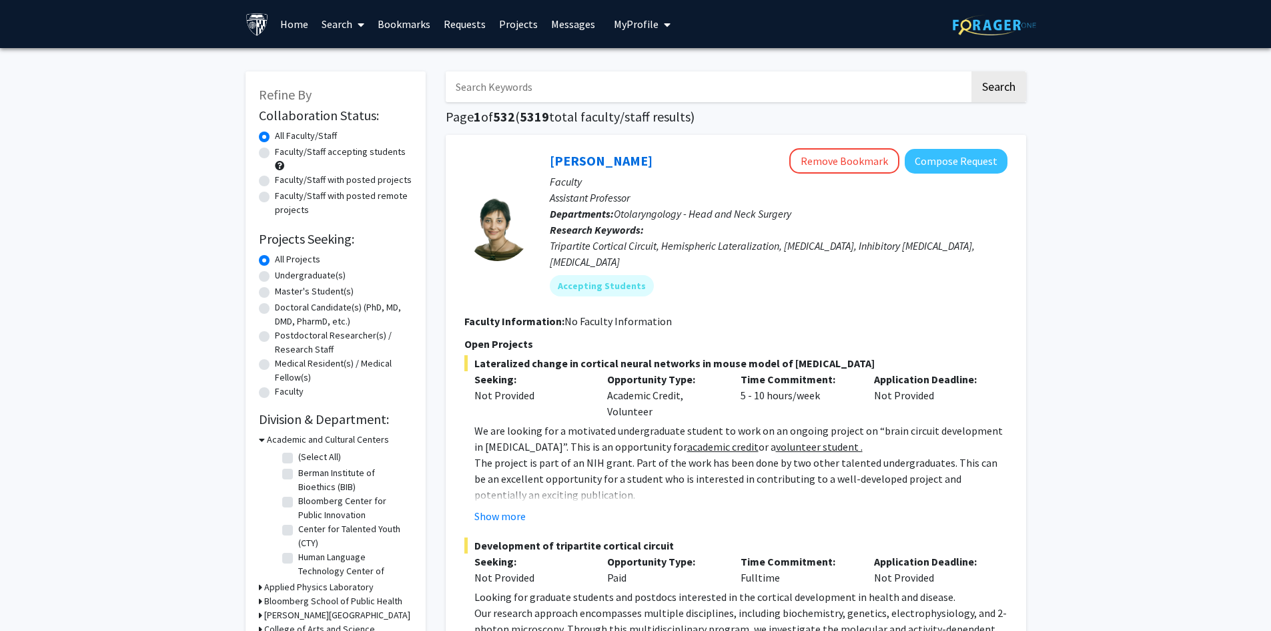
click at [306, 180] on label "Faculty/Staff with posted projects" at bounding box center [343, 180] width 137 height 14
click at [284, 180] on input "Faculty/Staff with posted projects" at bounding box center [279, 177] width 9 height 9
radio input "true"
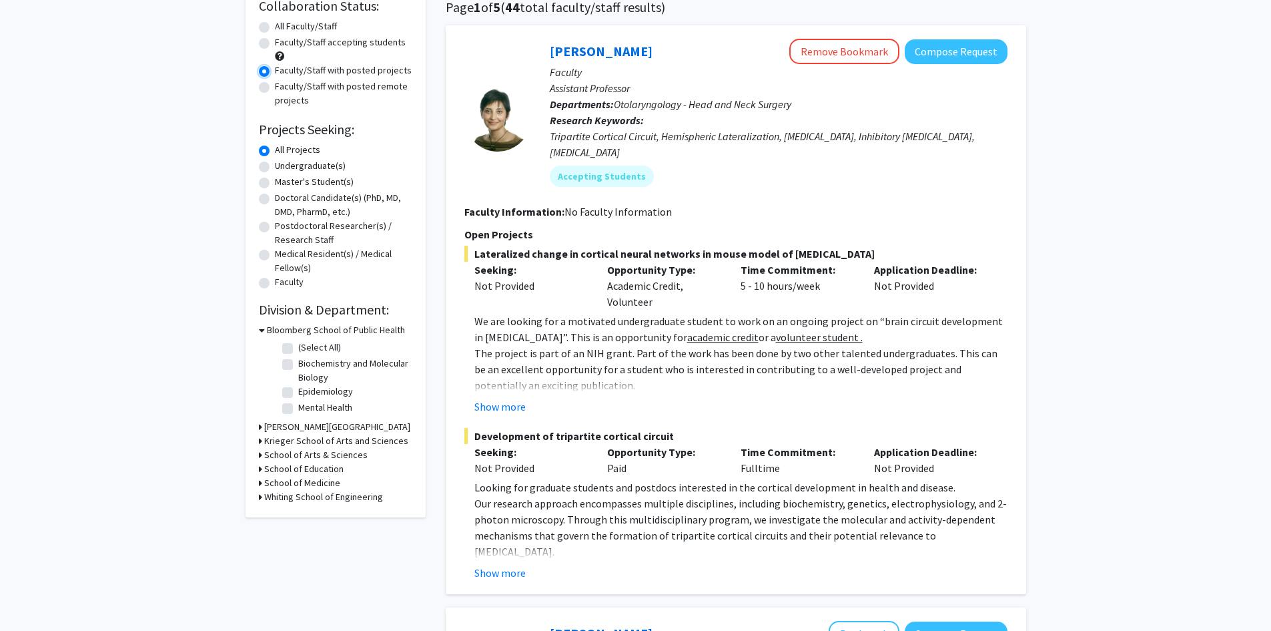
scroll to position [111, 0]
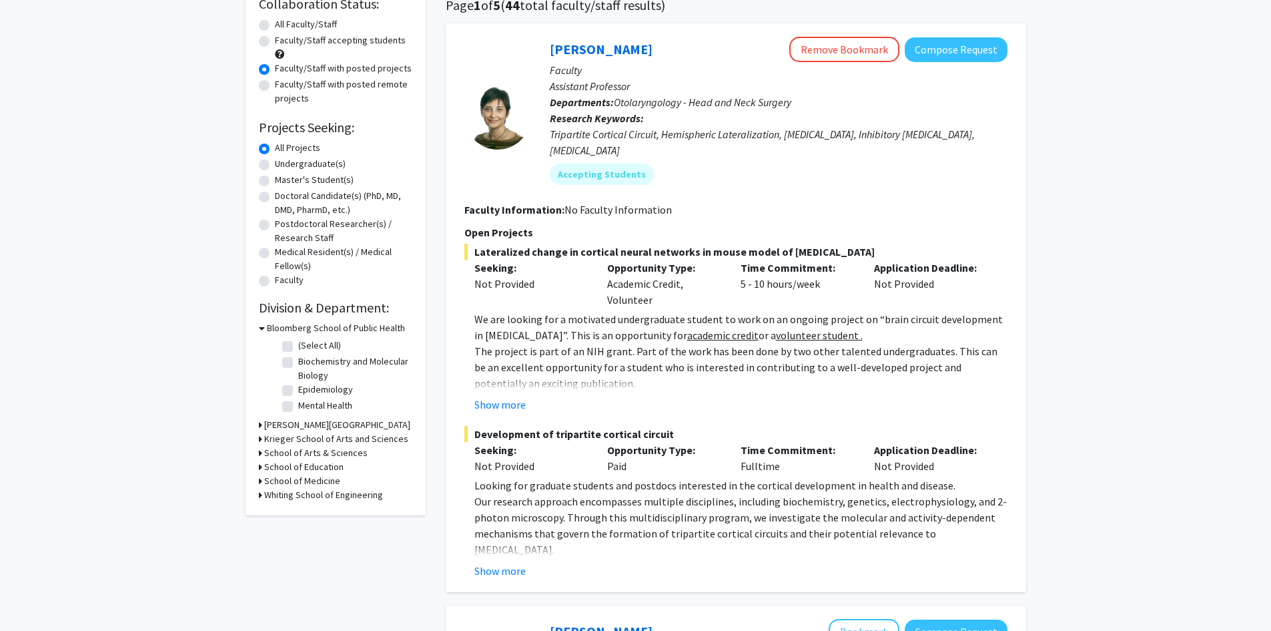
click at [302, 163] on label "Undergraduate(s)" at bounding box center [310, 164] width 71 height 14
click at [284, 163] on input "Undergraduate(s)" at bounding box center [279, 161] width 9 height 9
radio input "true"
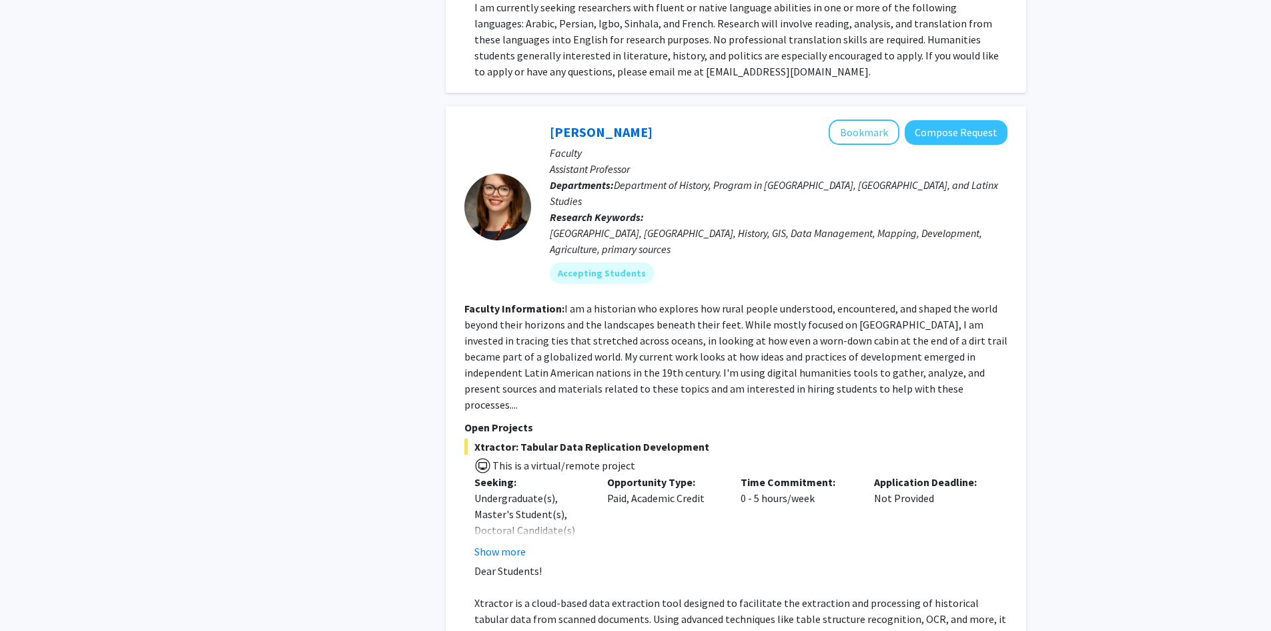
scroll to position [5827, 0]
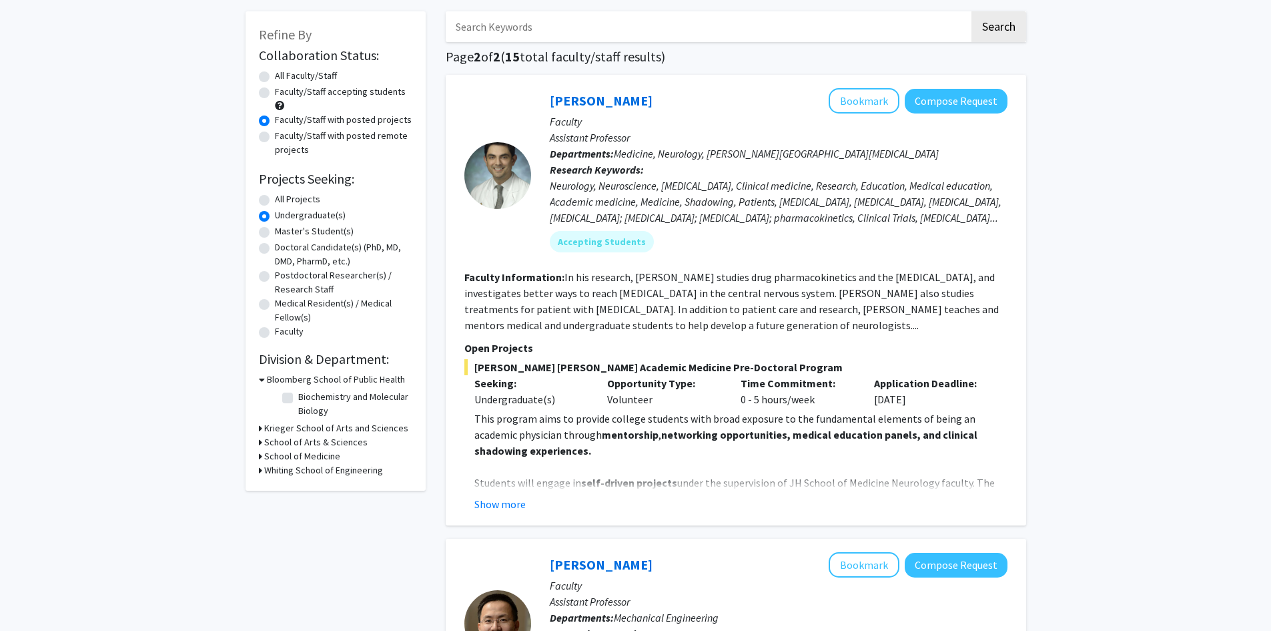
scroll to position [111, 0]
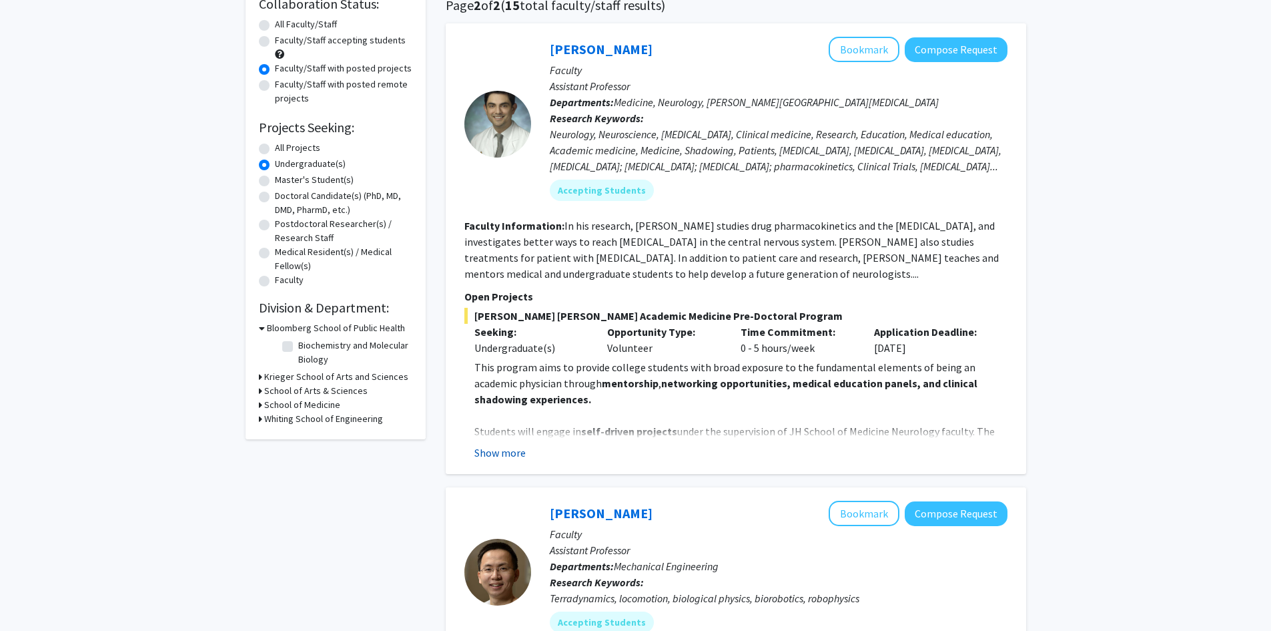
click at [509, 453] on button "Show more" at bounding box center [500, 452] width 51 height 16
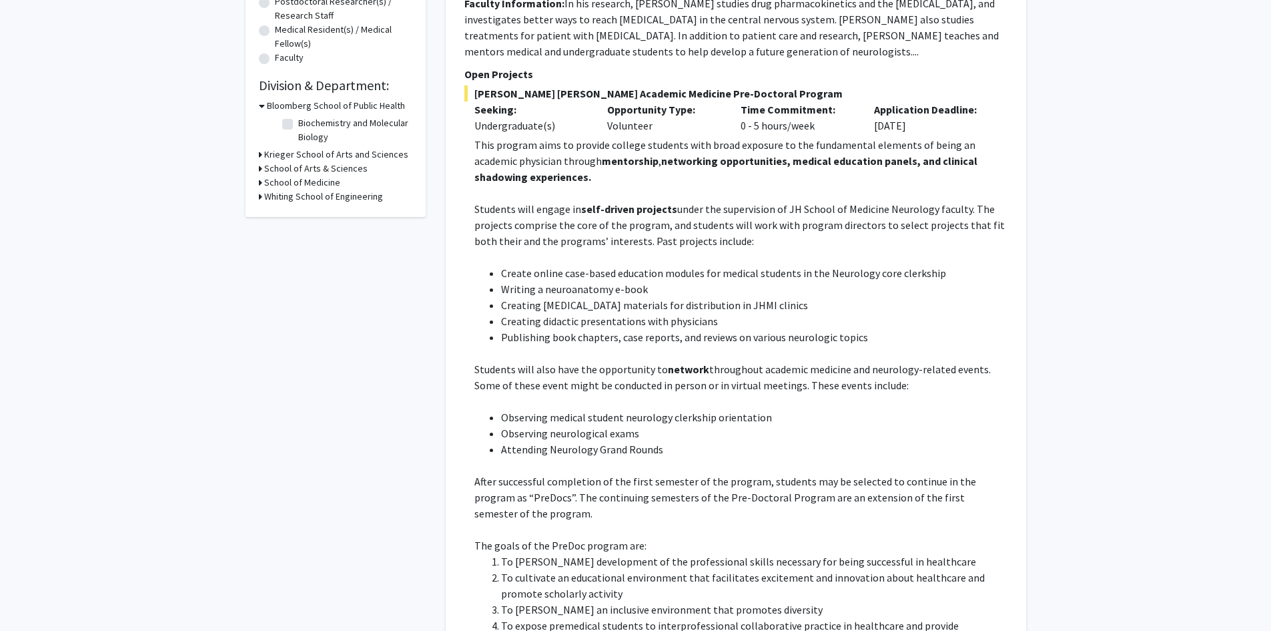
scroll to position [0, 0]
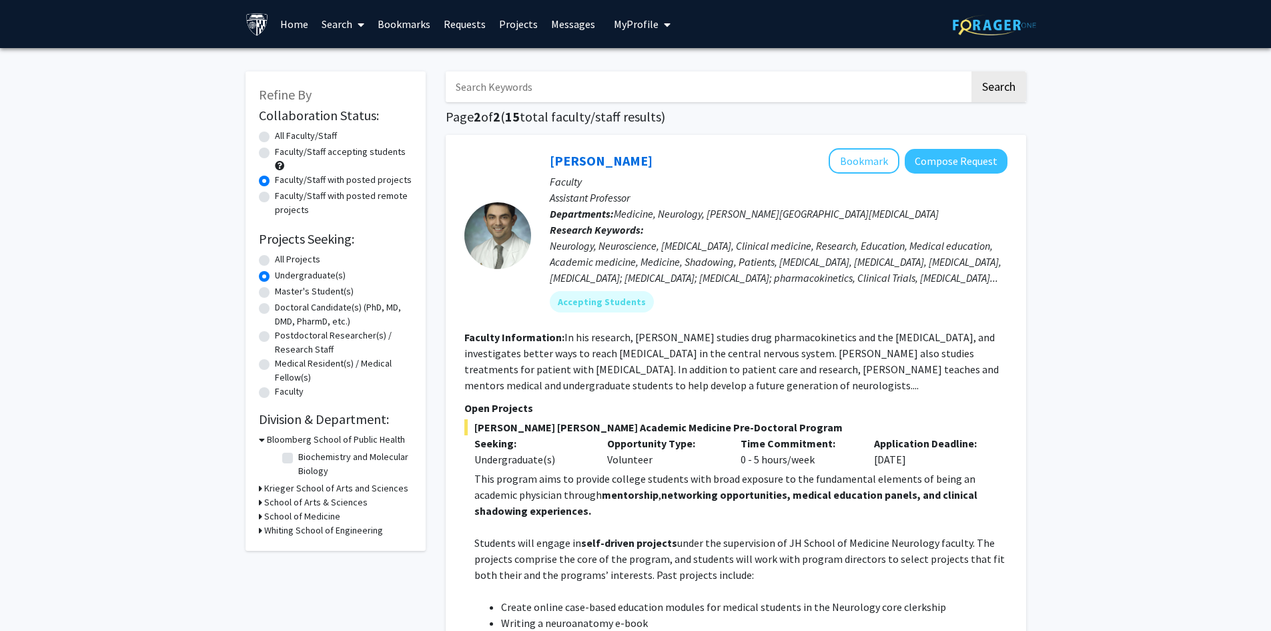
click at [547, 89] on input "Search Keywords" at bounding box center [708, 86] width 524 height 31
paste input "Sylvie T. Rousseau"
type input "Sylvie T. Rousseau"
click at [1003, 81] on button "Search" at bounding box center [999, 86] width 55 height 31
radio input "true"
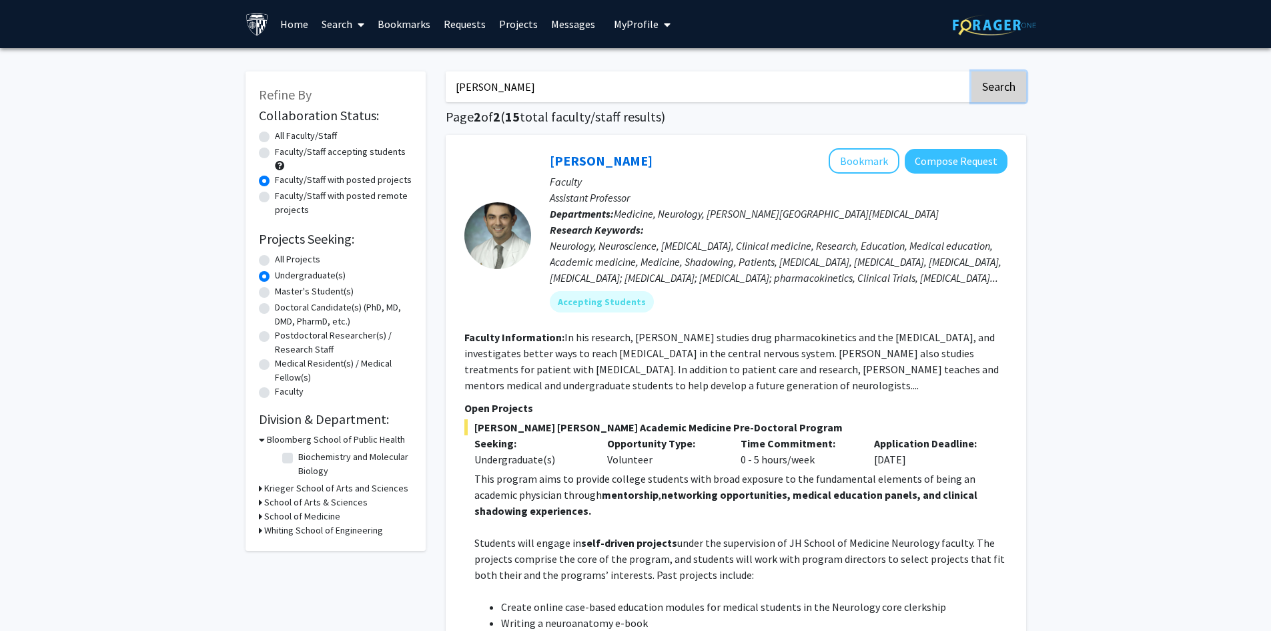
radio input "true"
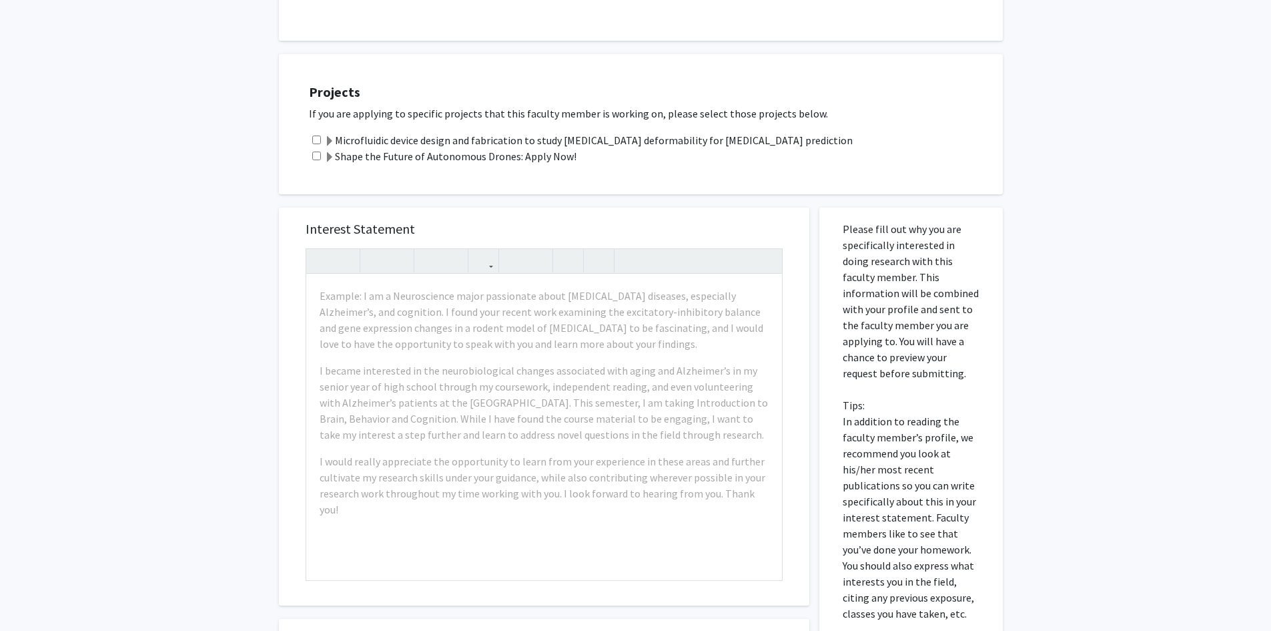
scroll to position [556, 0]
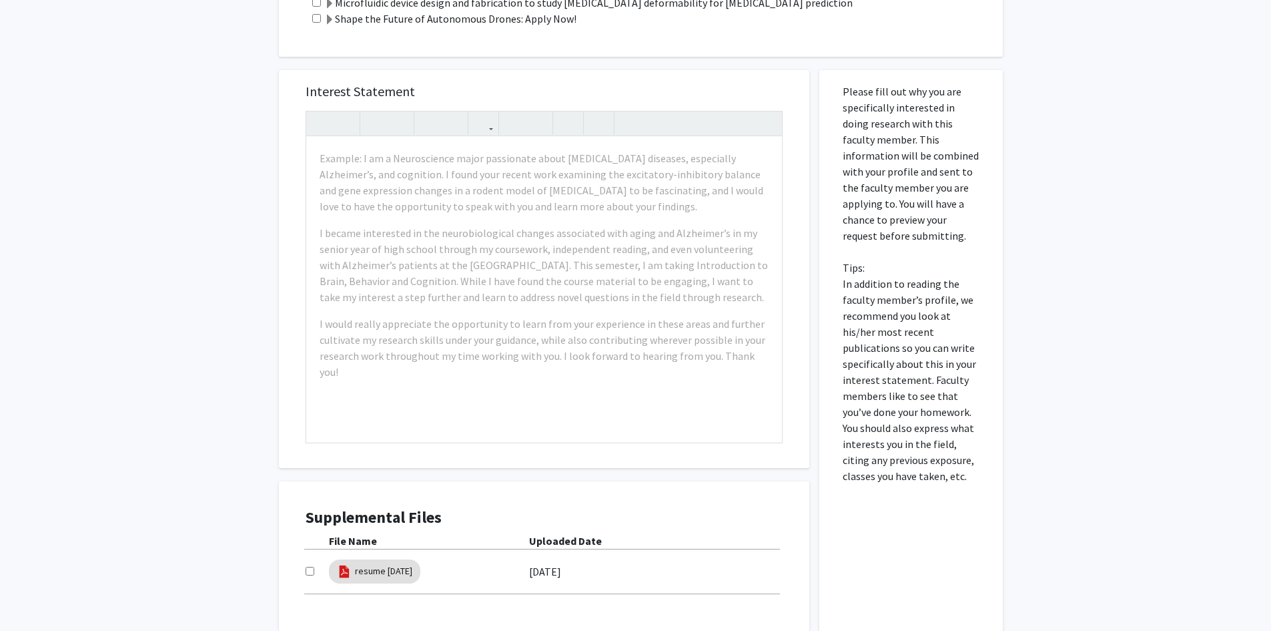
click at [313, 569] on input "checkbox" at bounding box center [310, 571] width 9 height 9
checkbox input "true"
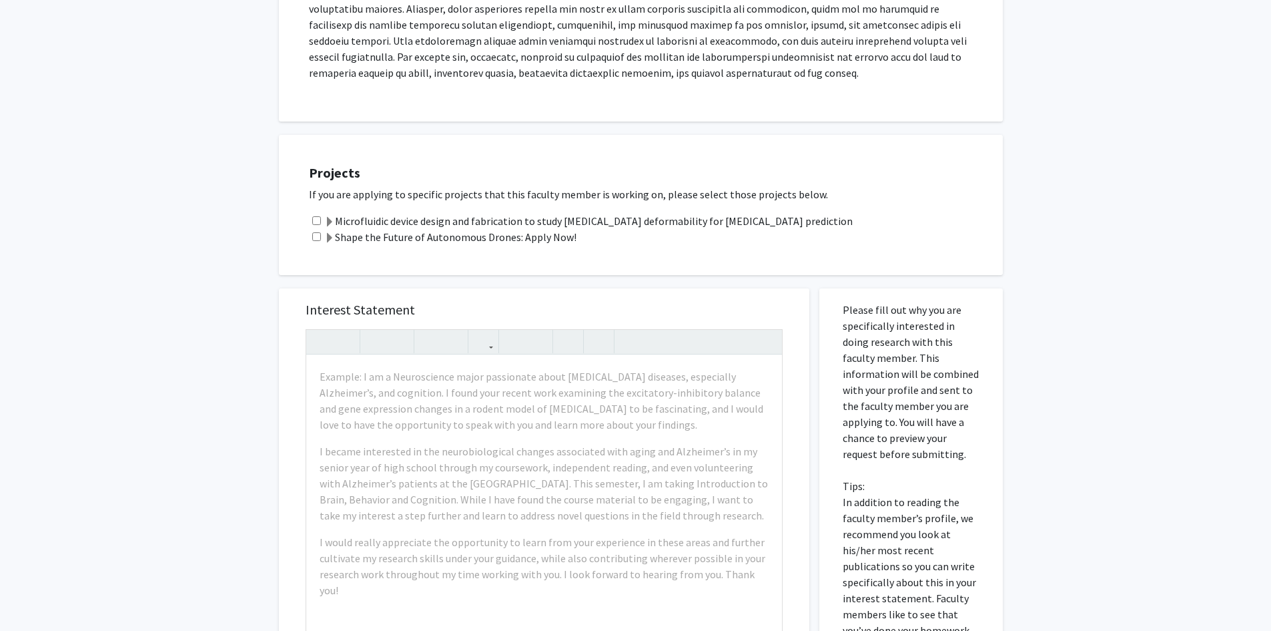
scroll to position [334, 0]
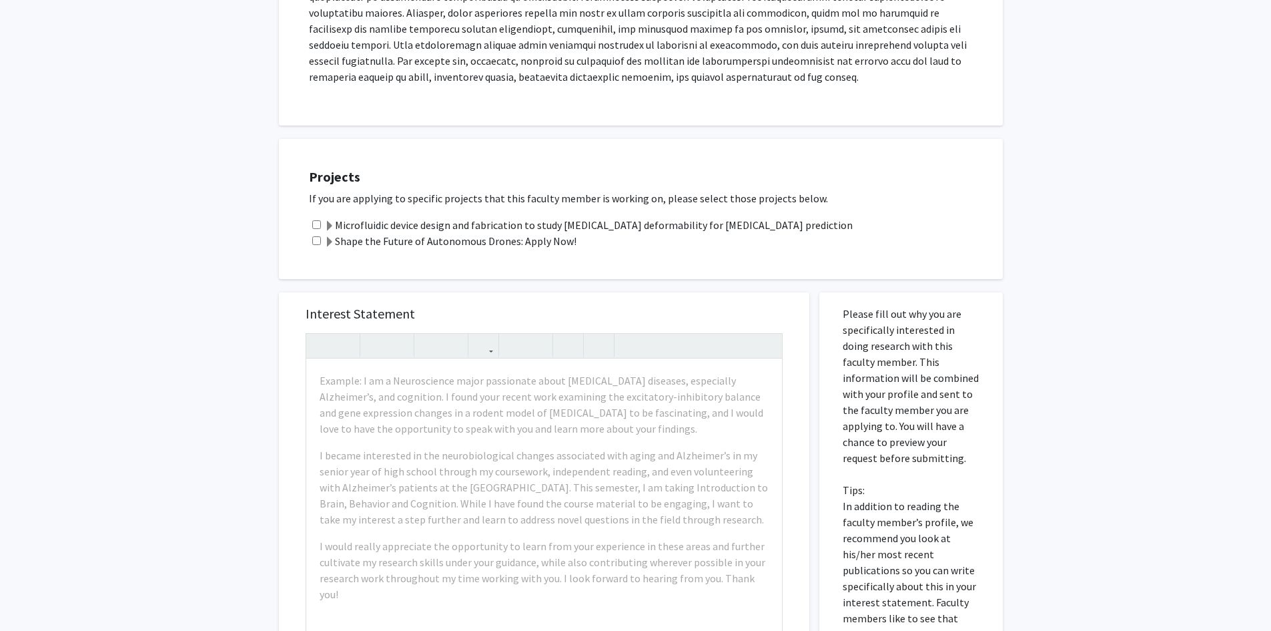
click at [316, 226] on input "checkbox" at bounding box center [316, 224] width 9 height 9
checkbox input "true"
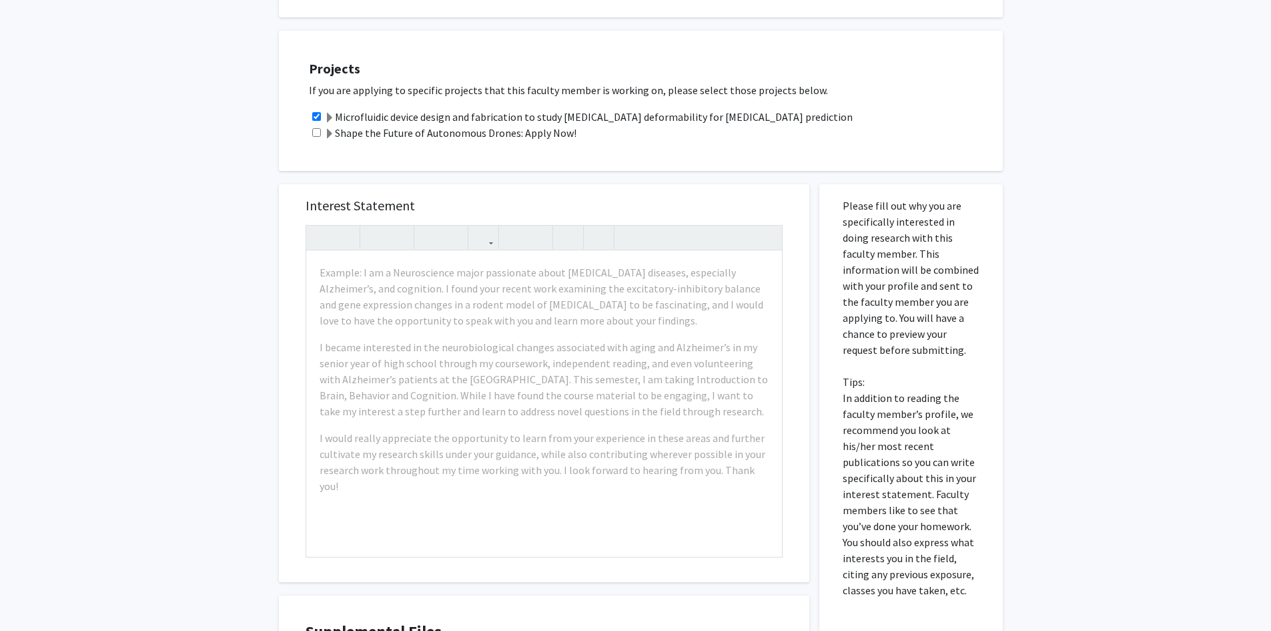
scroll to position [556, 0]
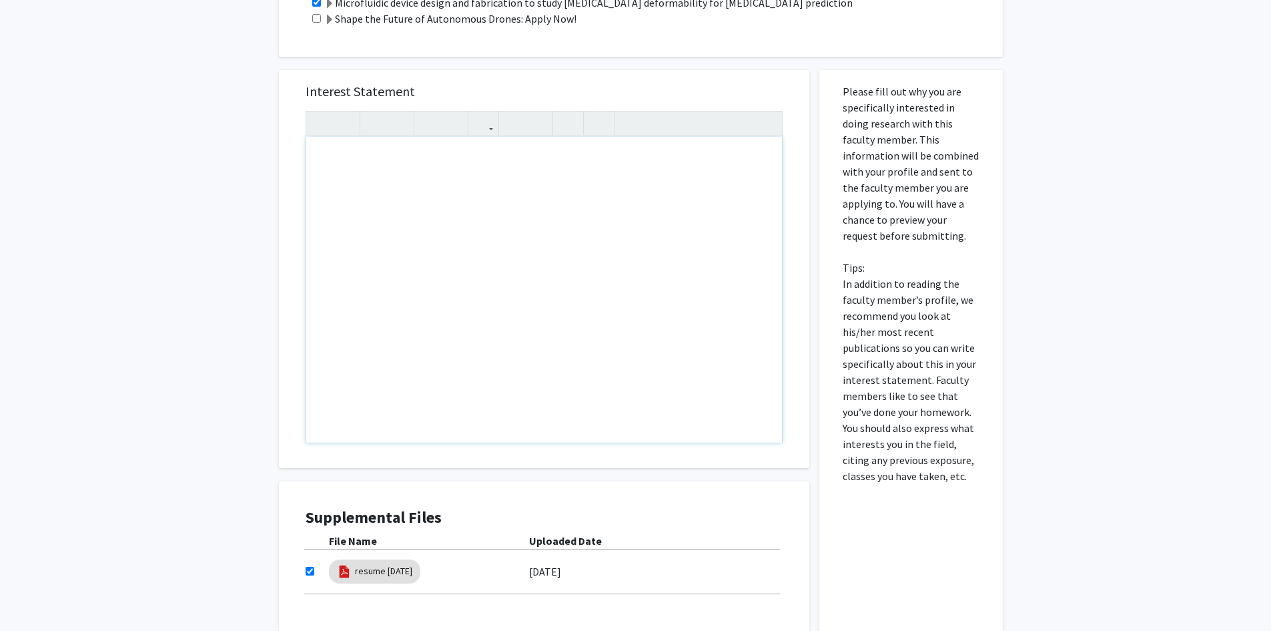
click at [458, 291] on div "Note to users with screen readers: Please press Alt+0 or Option+0 to deactivate…" at bounding box center [544, 290] width 476 height 306
paste div "Note to users with screen readers: Please press Alt+0 or Option+0 to deactivate…"
type textarea "<l>Ipsu Do. Sitame,</c><ad><e>Se doei te Incidi Utlabore, e dolore ma Aliqu Eni…"
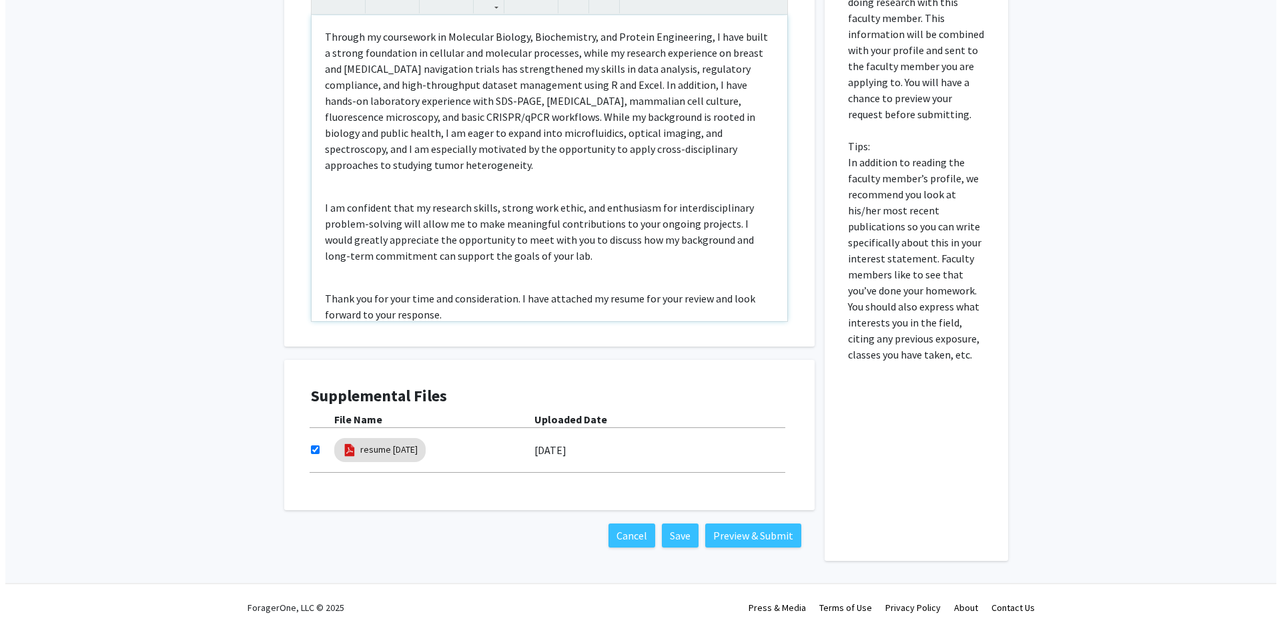
scroll to position [191, 0]
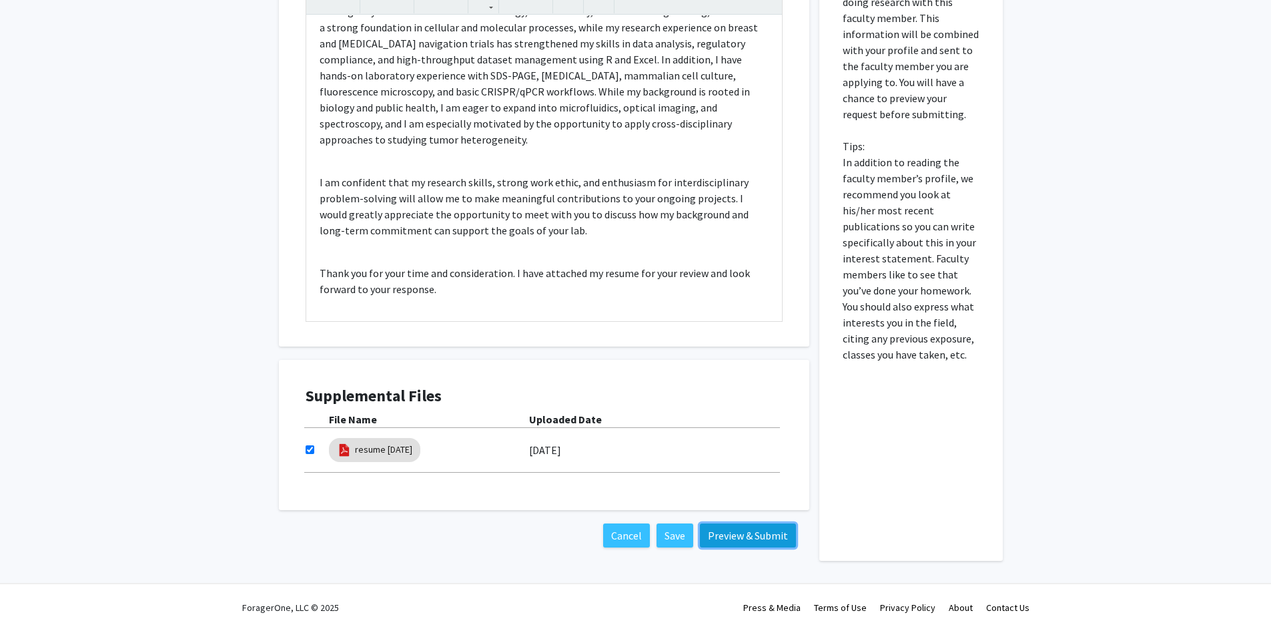
click at [736, 541] on button "Preview & Submit" at bounding box center [748, 535] width 96 height 24
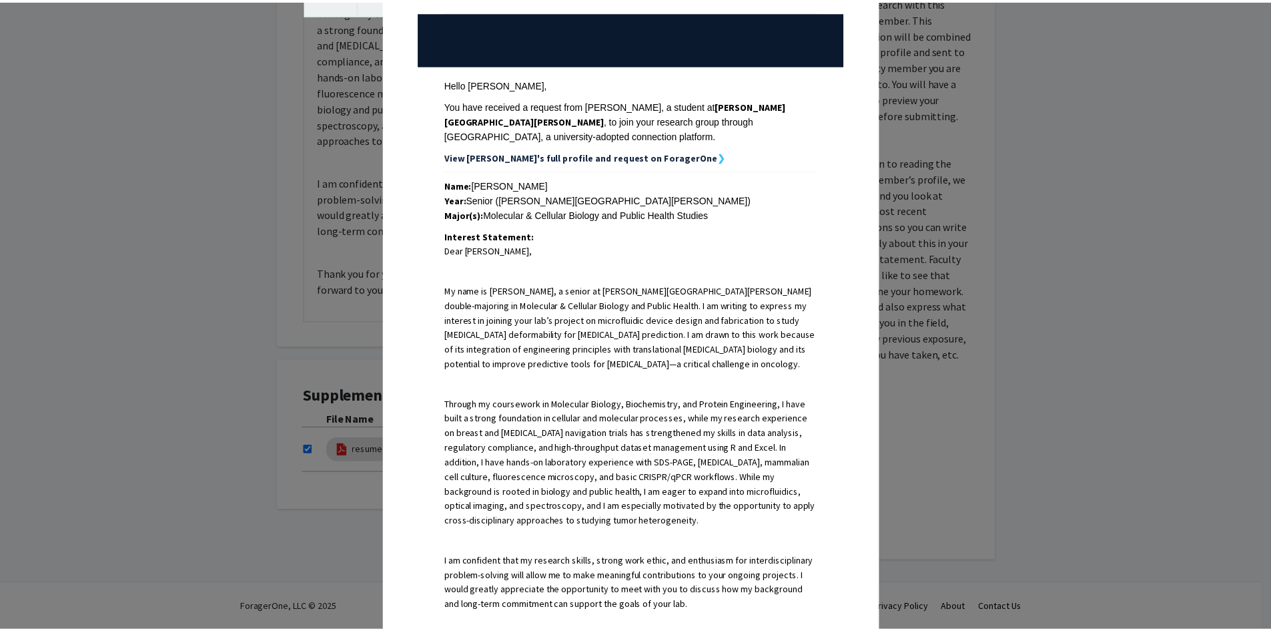
scroll to position [0, 0]
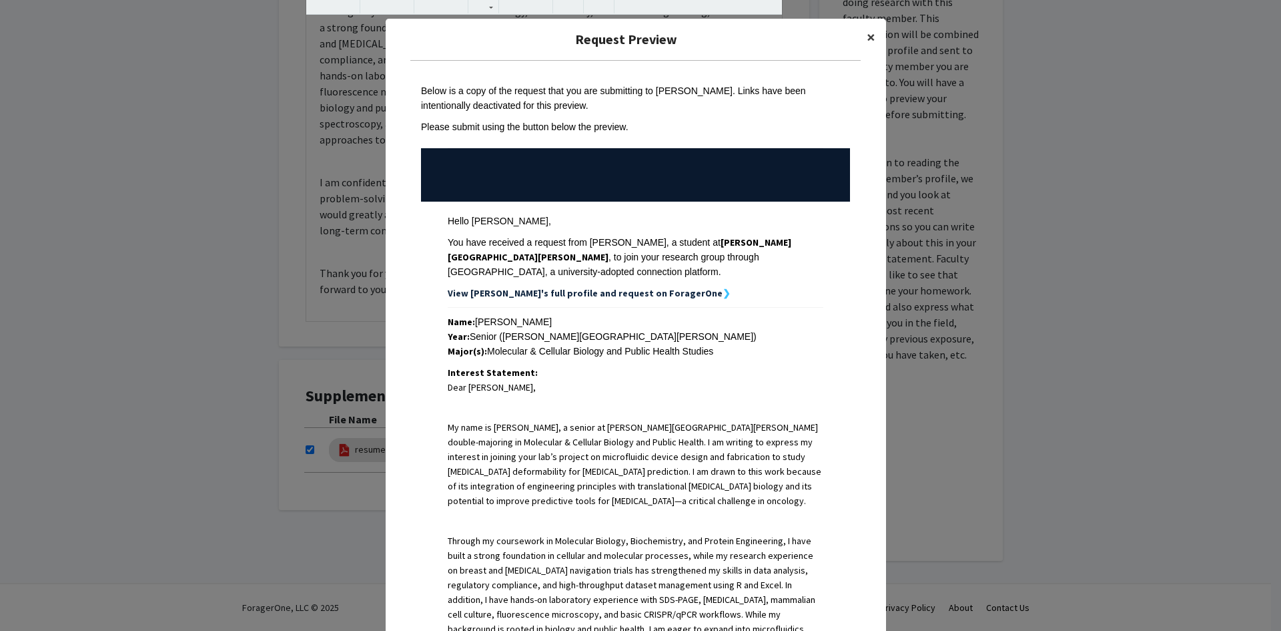
click at [870, 40] on span "×" at bounding box center [871, 37] width 9 height 21
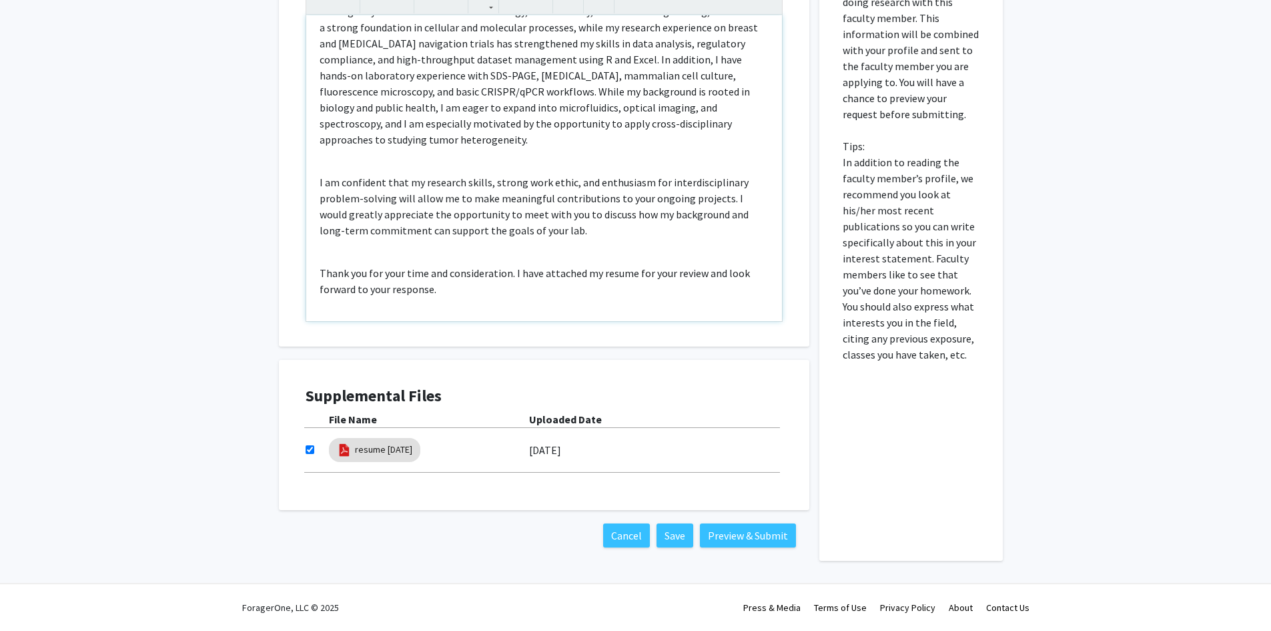
click at [578, 299] on div "Dear [PERSON_NAME], My name is [PERSON_NAME], a senior at [PERSON_NAME][GEOGRAP…" at bounding box center [544, 168] width 476 height 306
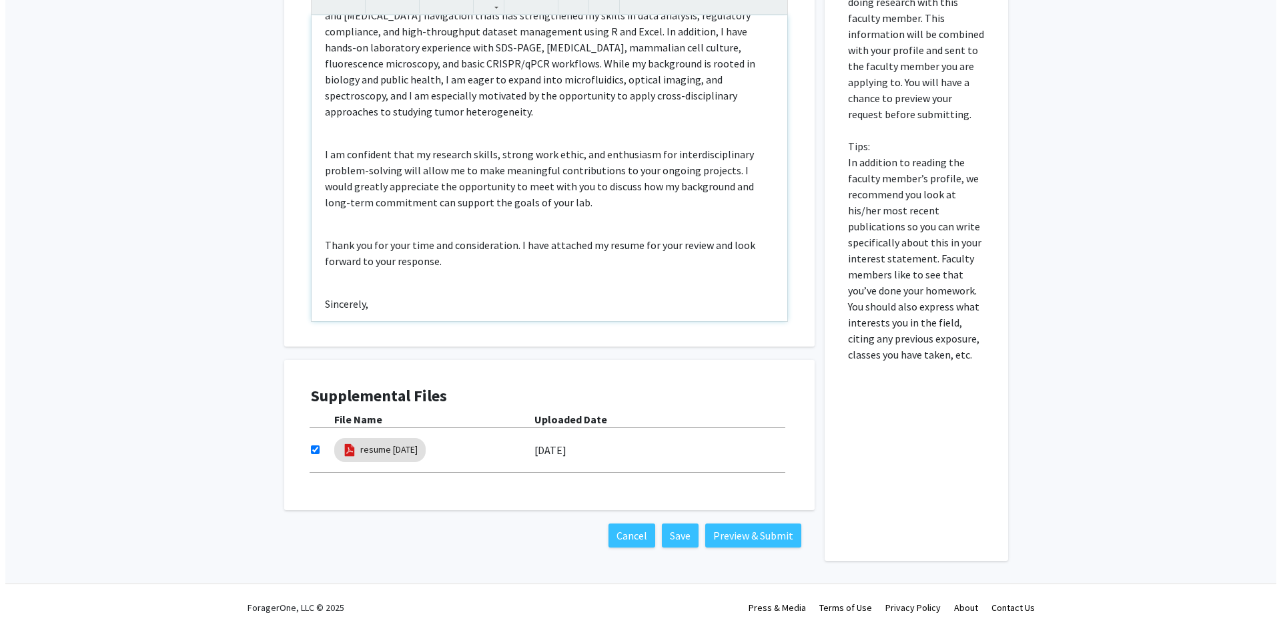
scroll to position [262, 0]
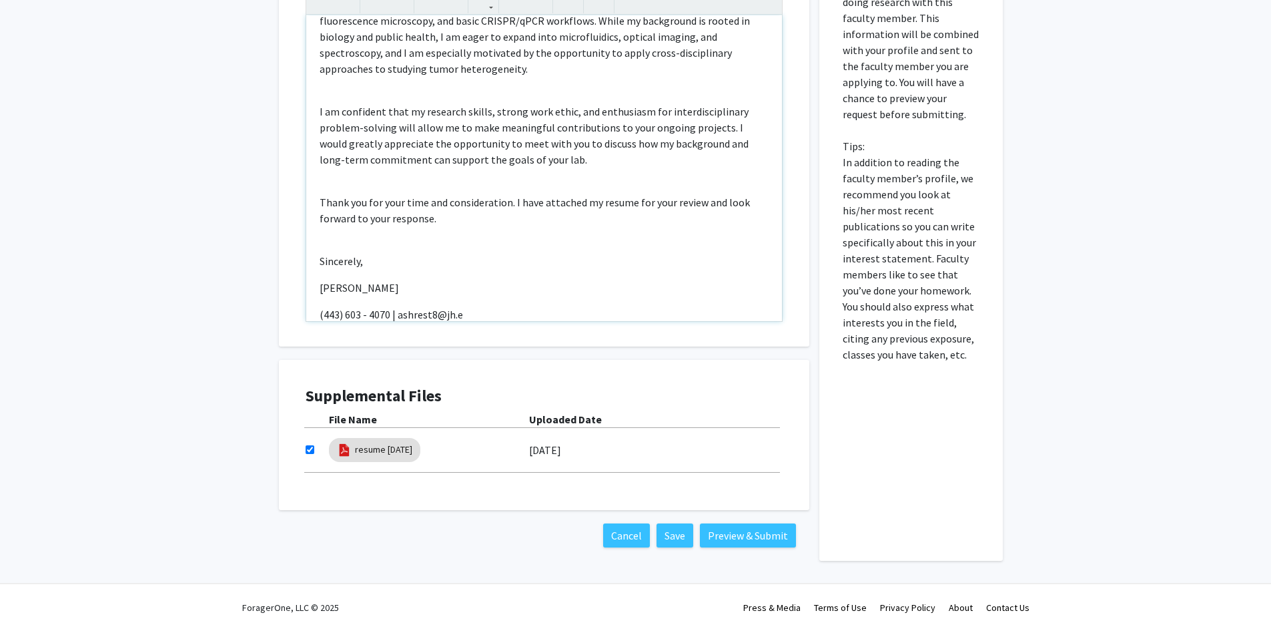
type textarea "<l>Ipsu Do. Sitame,</c><ad><e>Se doei te Incidi Utlabore, e dolore ma Aliqu Eni…"
click at [745, 540] on button "Preview & Submit" at bounding box center [748, 535] width 96 height 24
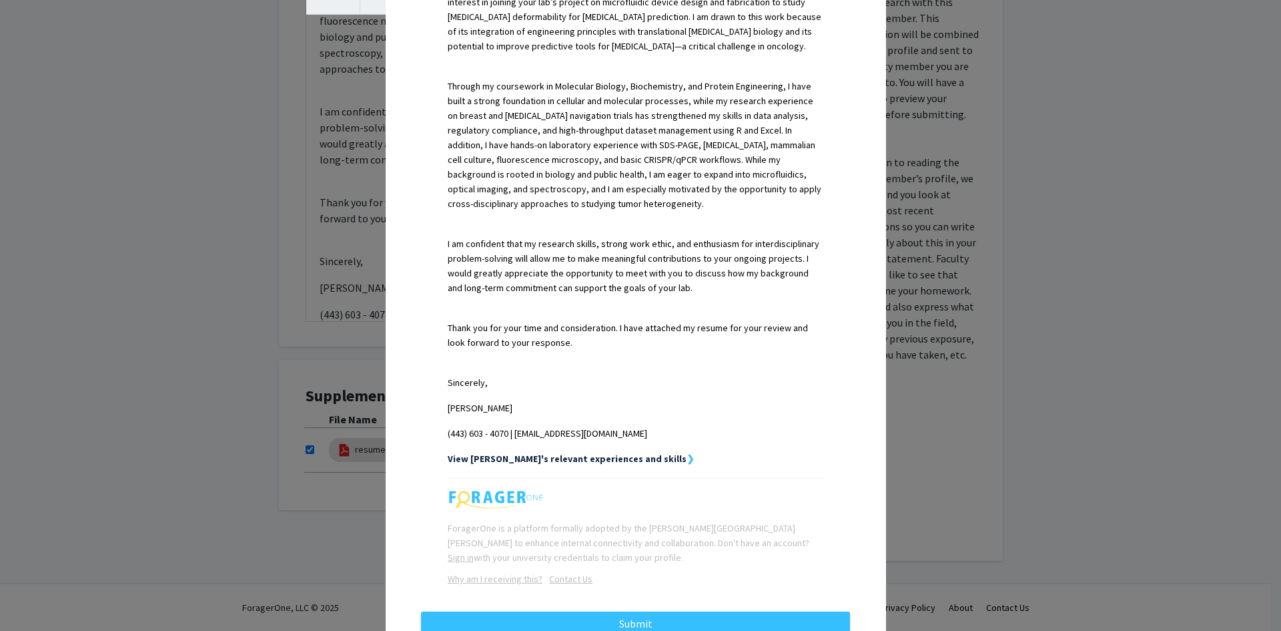
scroll to position [490, 0]
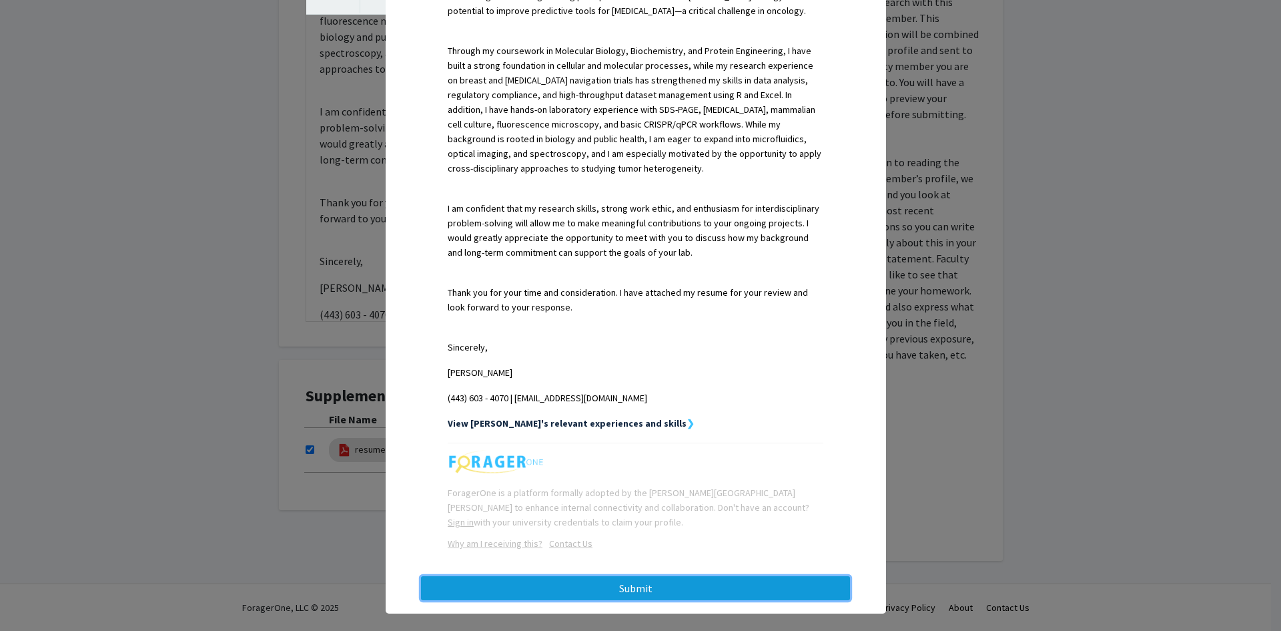
click at [547, 576] on button "Submit" at bounding box center [635, 588] width 429 height 24
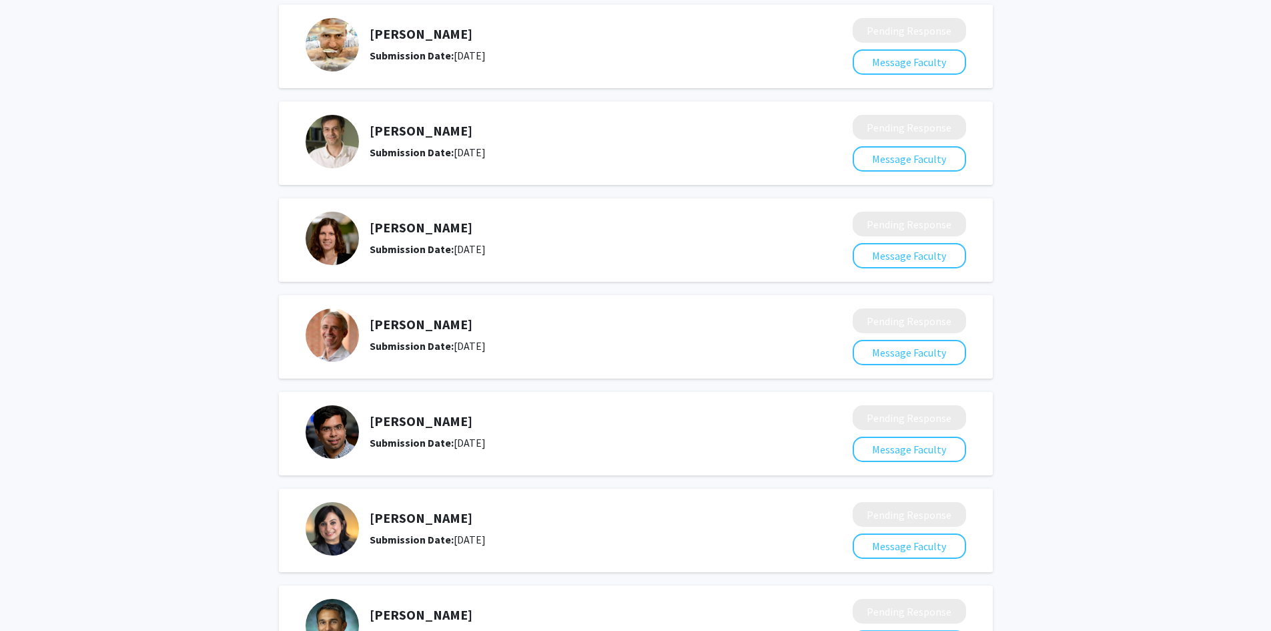
scroll to position [1540, 0]
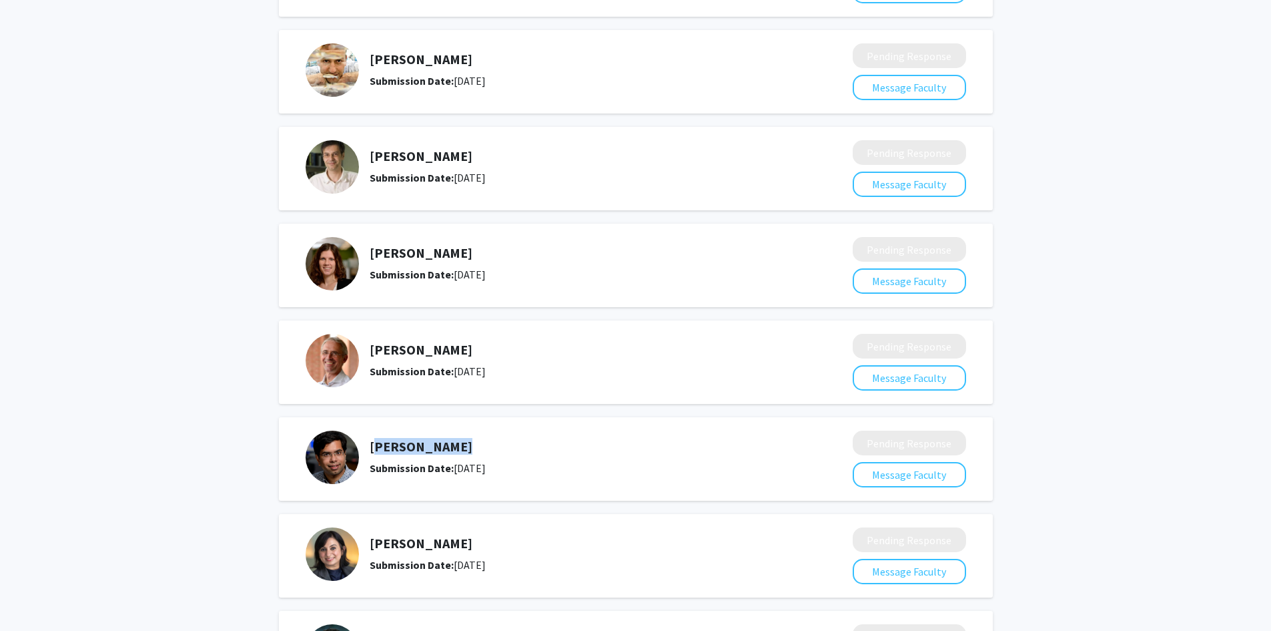
drag, startPoint x: 444, startPoint y: 449, endPoint x: 368, endPoint y: 446, distance: 75.5
click at [368, 446] on div "[PERSON_NAME] Submission Date: [DATE]" at bounding box center [570, 456] width 529 height 53
copy h5 "[PERSON_NAME]"
